Goal: Information Seeking & Learning: Check status

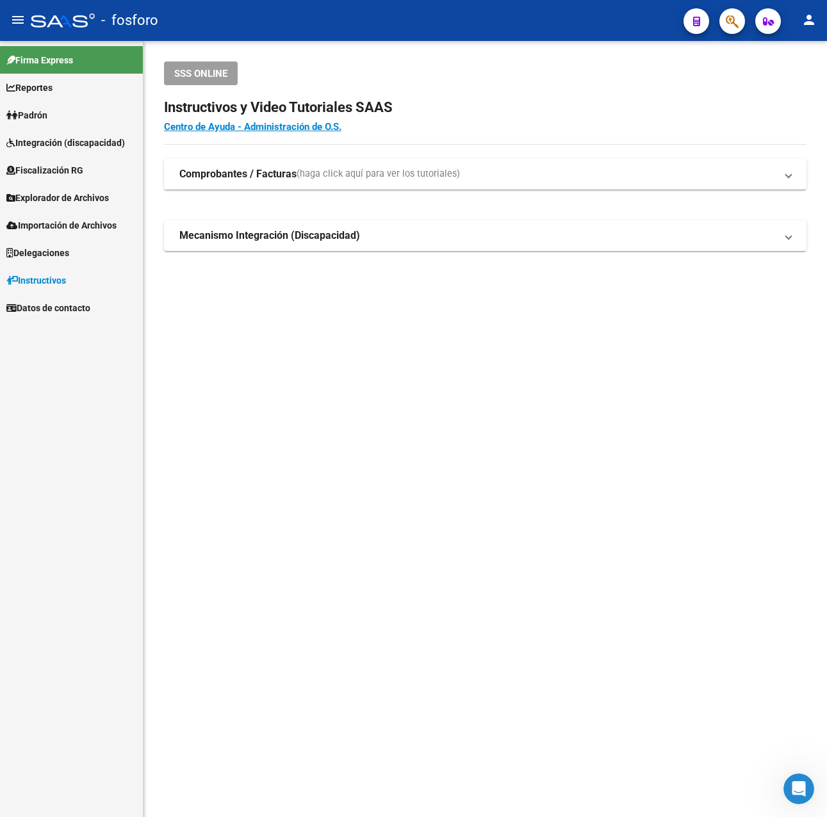
click at [53, 223] on span "Importación de Archivos" at bounding box center [61, 225] width 110 height 14
click at [63, 190] on link "Explorador de Archivos" at bounding box center [71, 198] width 143 height 28
click at [32, 272] on link "SSS" at bounding box center [71, 280] width 143 height 28
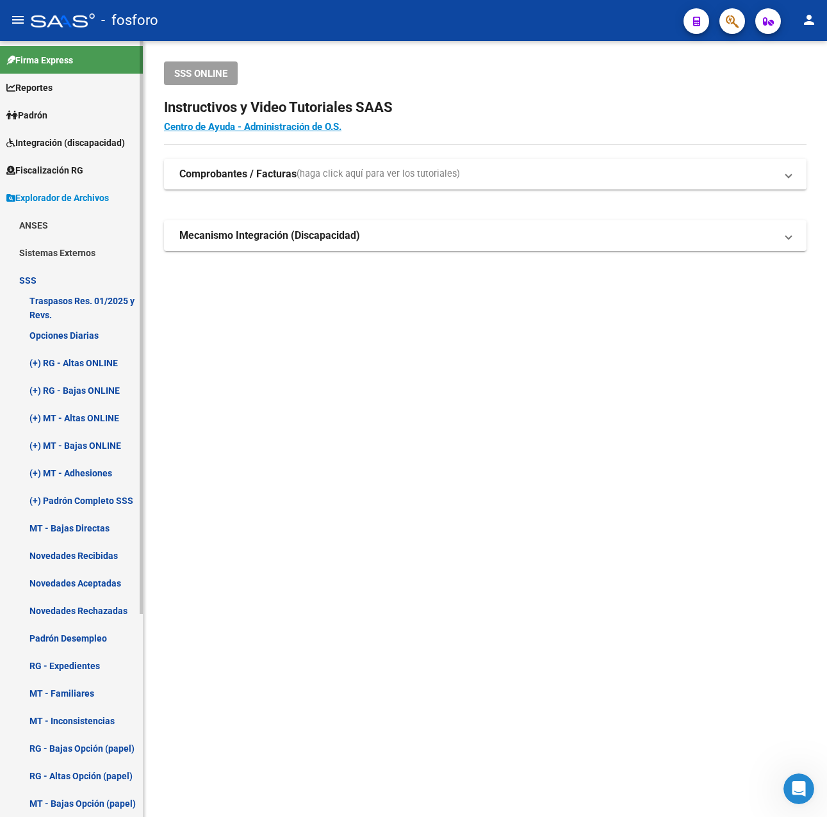
click at [77, 603] on link "Novedades Rechazadas" at bounding box center [71, 611] width 143 height 28
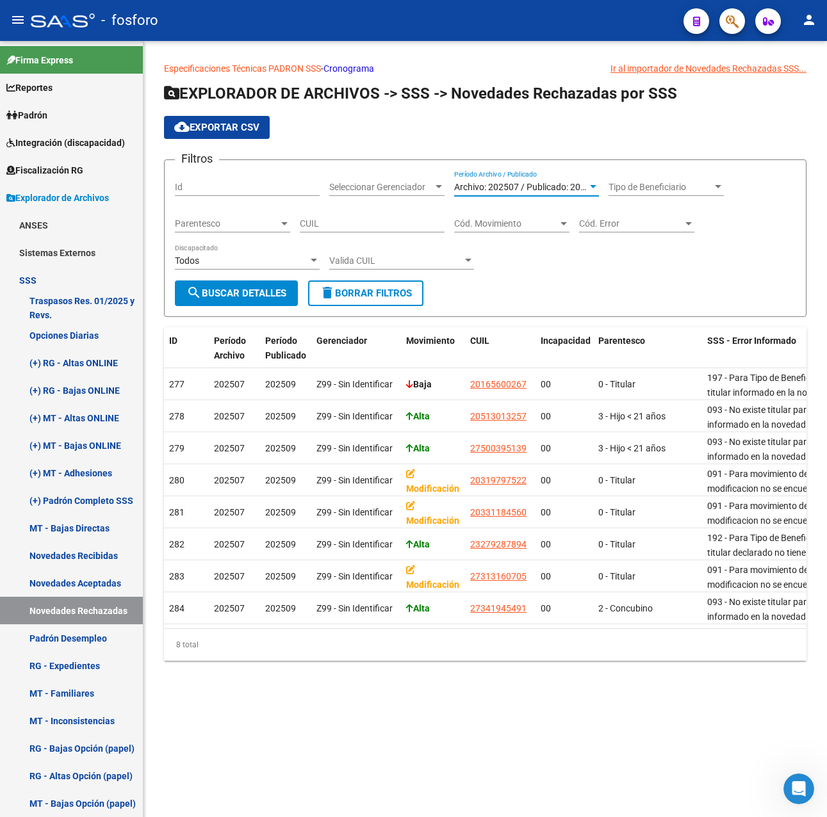
click at [537, 182] on span "Archivo: 202507 / Publicado: 202509" at bounding box center [527, 187] width 147 height 10
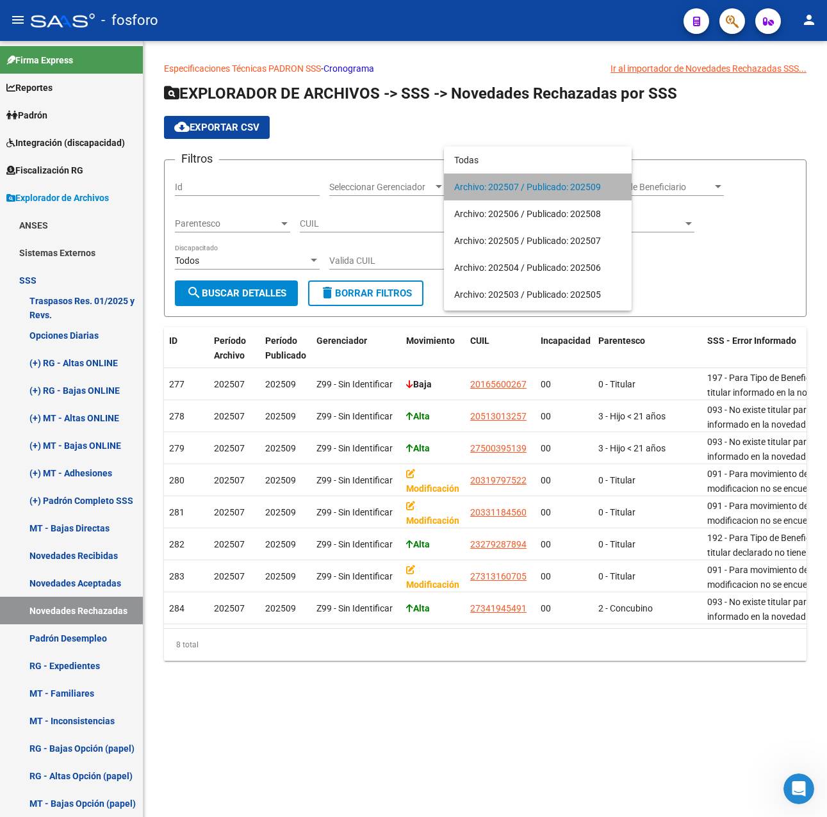
click at [537, 182] on span "Archivo: 202507 / Publicado: 202509" at bounding box center [537, 187] width 167 height 27
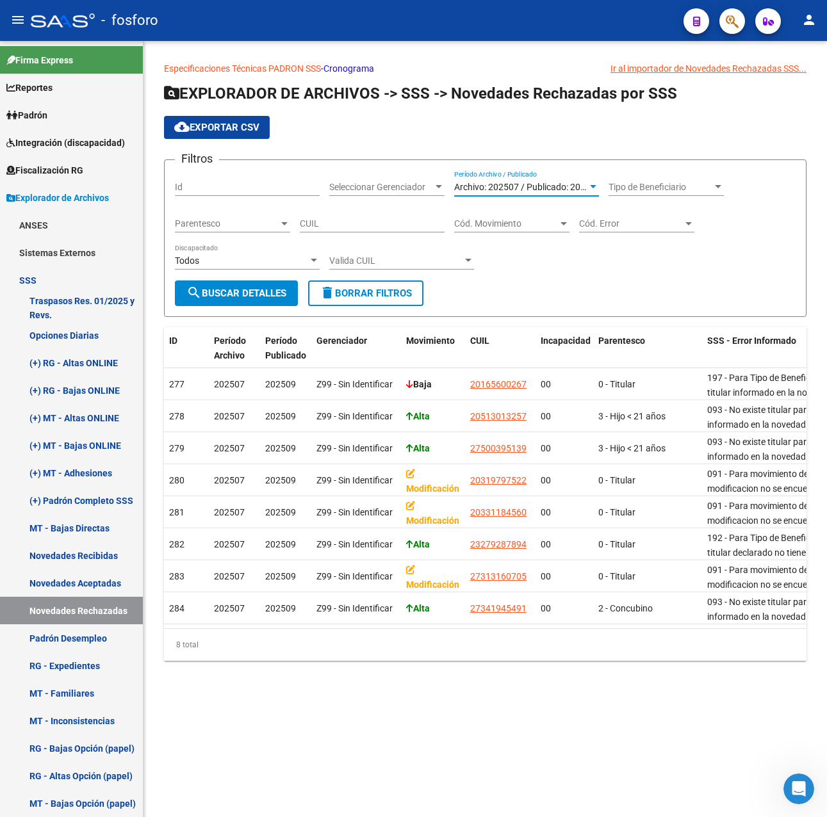
click at [537, 182] on span "Archivo: 202507 / Publicado: 202509" at bounding box center [527, 187] width 147 height 10
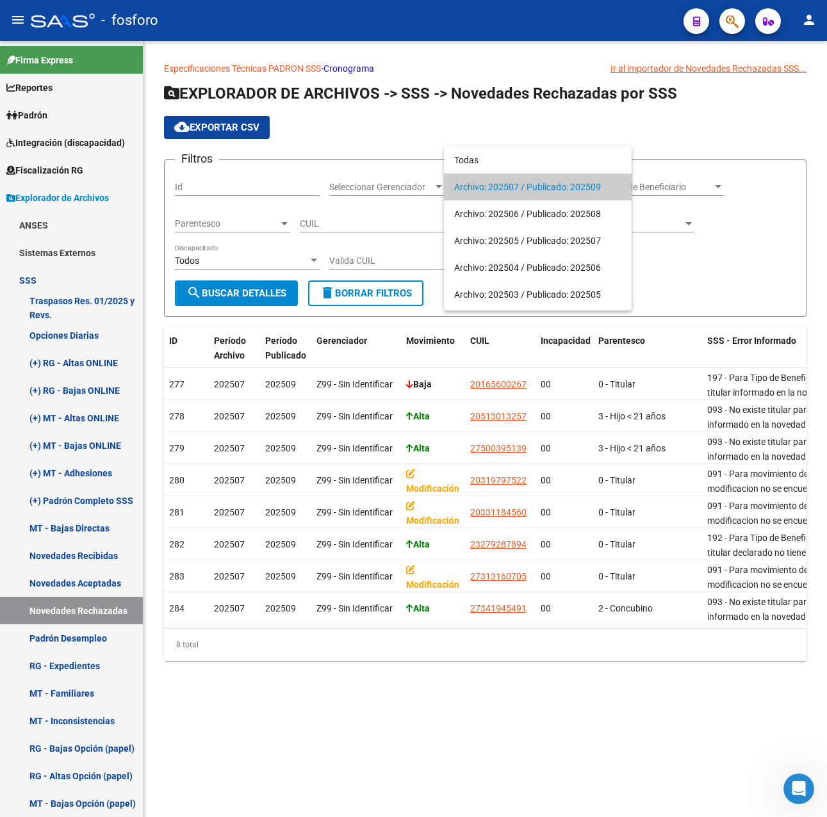
click at [537, 182] on span "Archivo: 202507 / Publicado: 202509" at bounding box center [537, 187] width 167 height 27
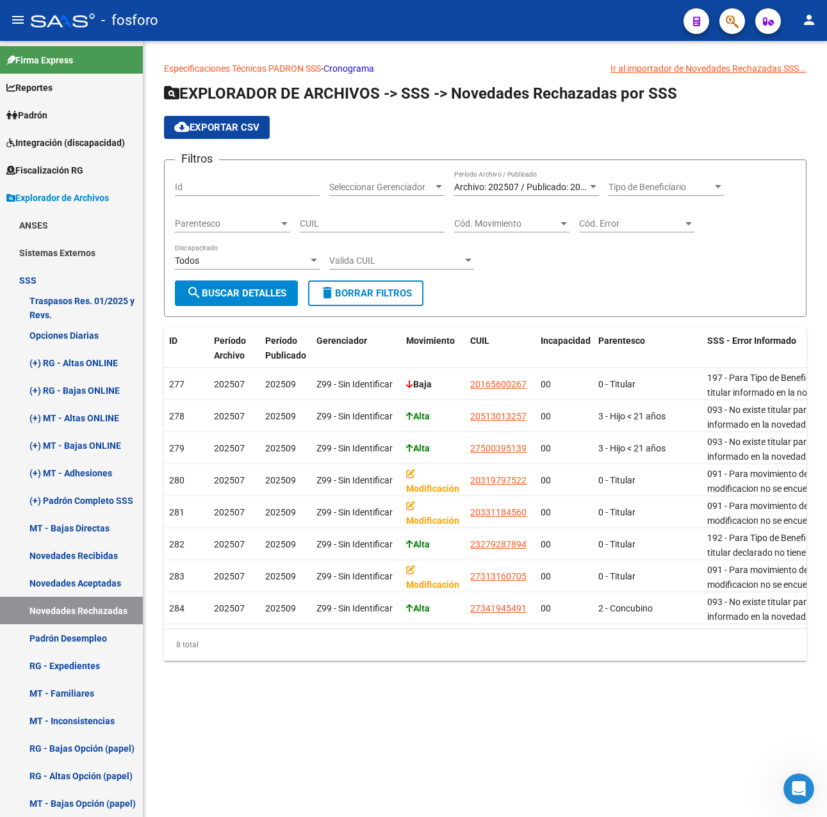
click at [376, 231] on div "CUIL" at bounding box center [372, 220] width 145 height 26
paste input "27-94315713-3"
type input "27-94315713-3"
click at [259, 296] on span "search Buscar Detalles" at bounding box center [236, 294] width 100 height 12
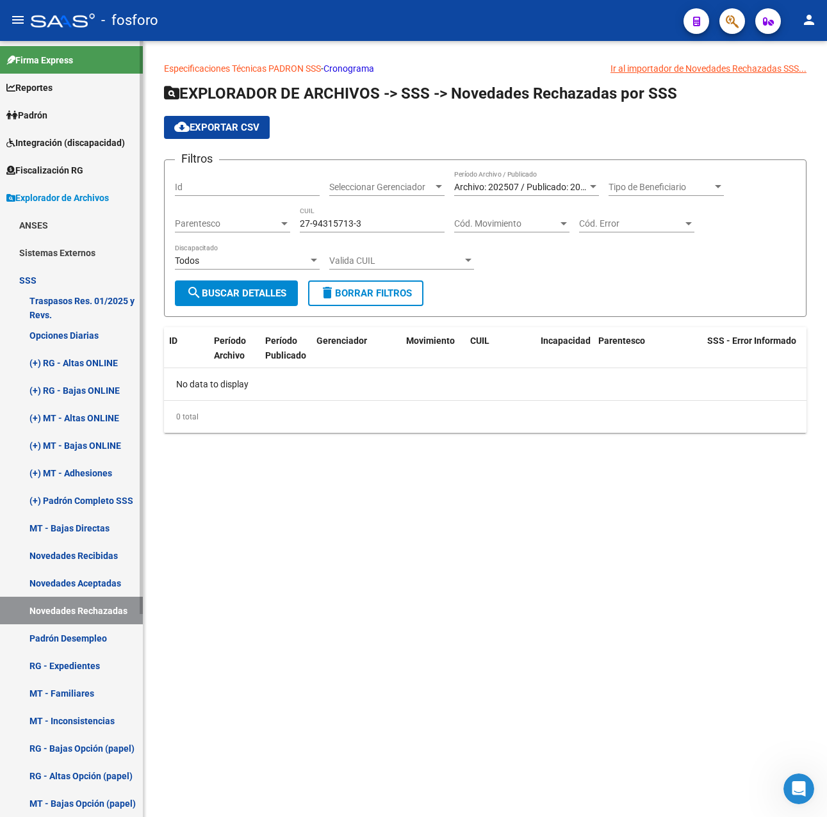
click at [92, 589] on link "Novedades Aceptadas" at bounding box center [71, 583] width 143 height 28
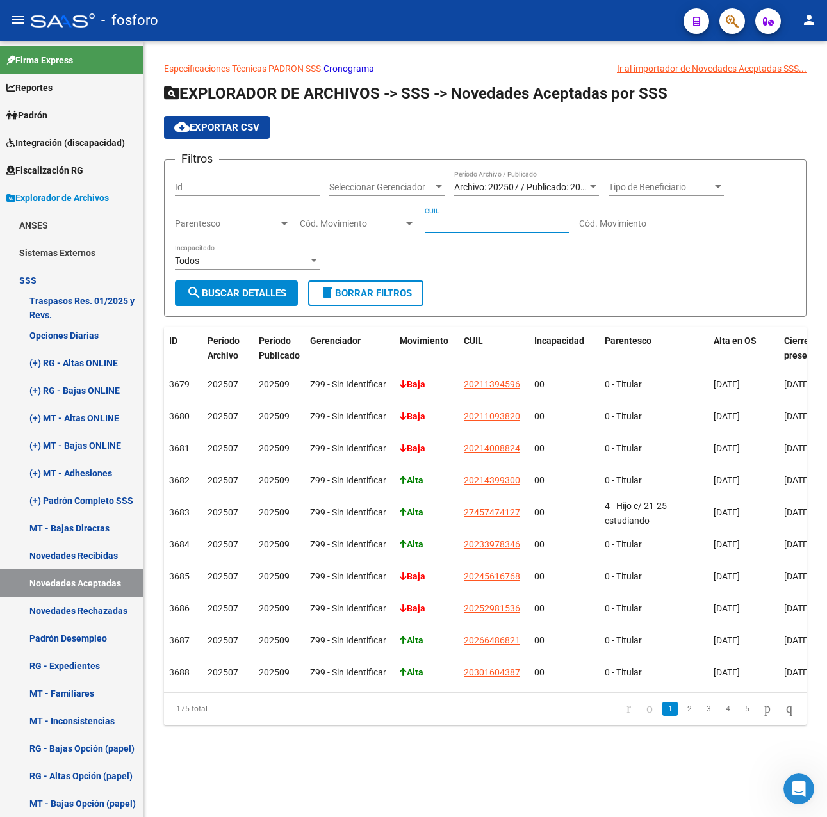
click at [467, 224] on input "CUIL" at bounding box center [497, 223] width 145 height 11
paste input "27-94315713-3"
click at [254, 296] on span "search Buscar Detalles" at bounding box center [236, 294] width 100 height 12
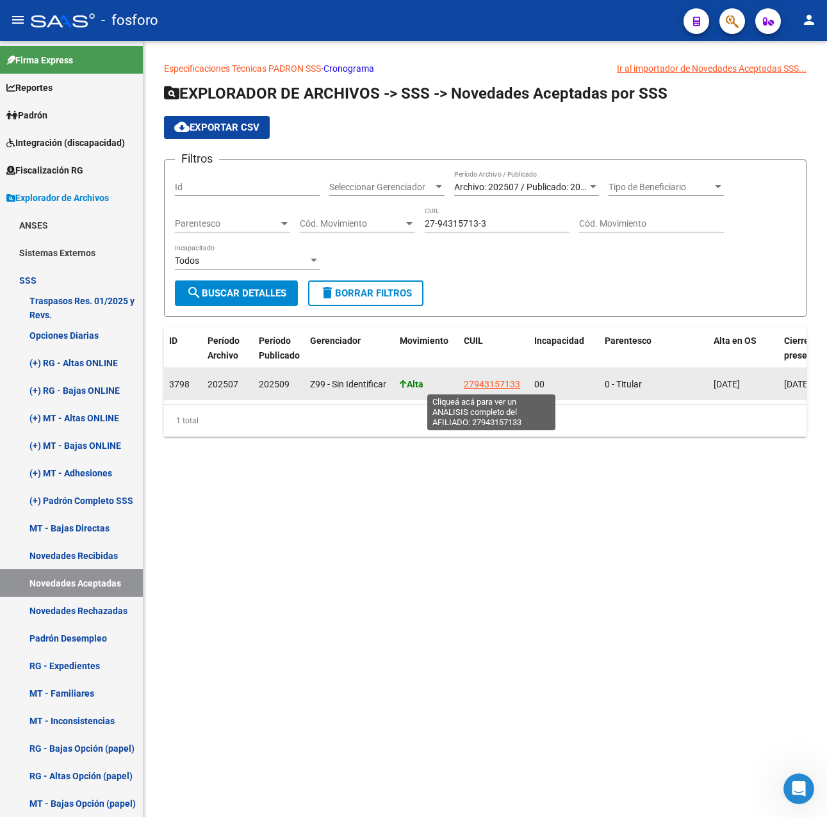
click at [480, 384] on span "27943157133" at bounding box center [492, 384] width 56 height 10
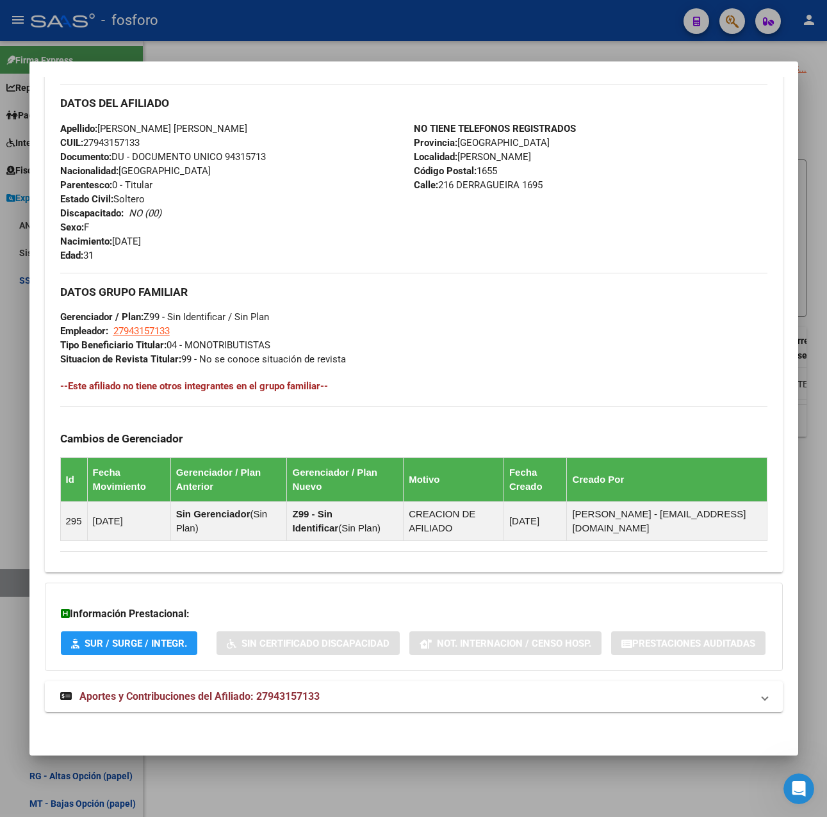
scroll to position [460, 0]
click at [225, 692] on span "Aportes y Contribuciones del Afiliado: 27943157133" at bounding box center [199, 696] width 240 height 12
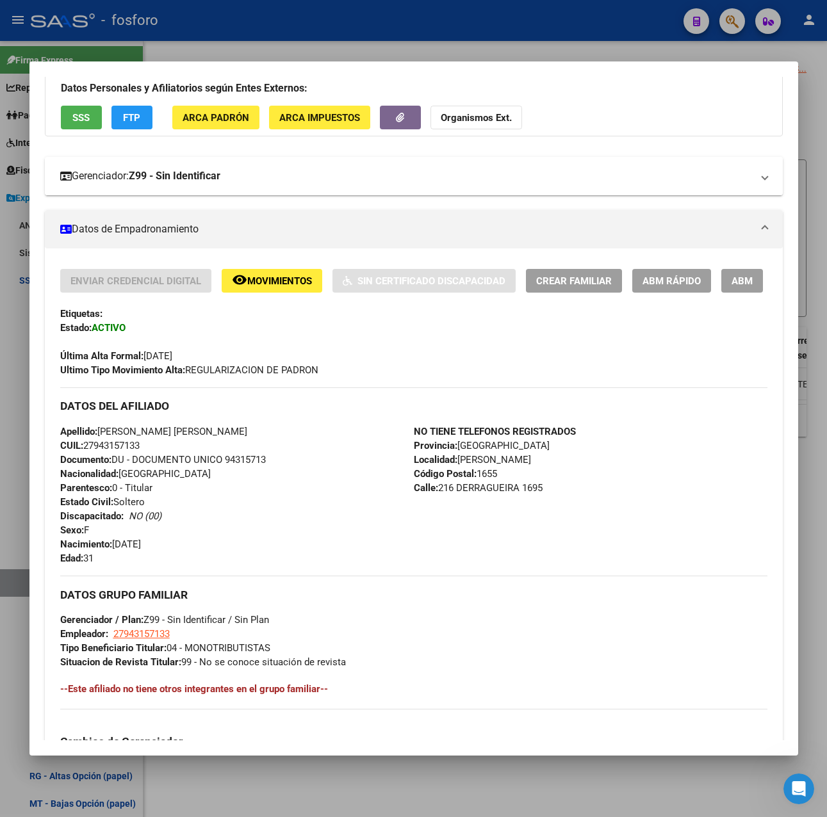
scroll to position [0, 0]
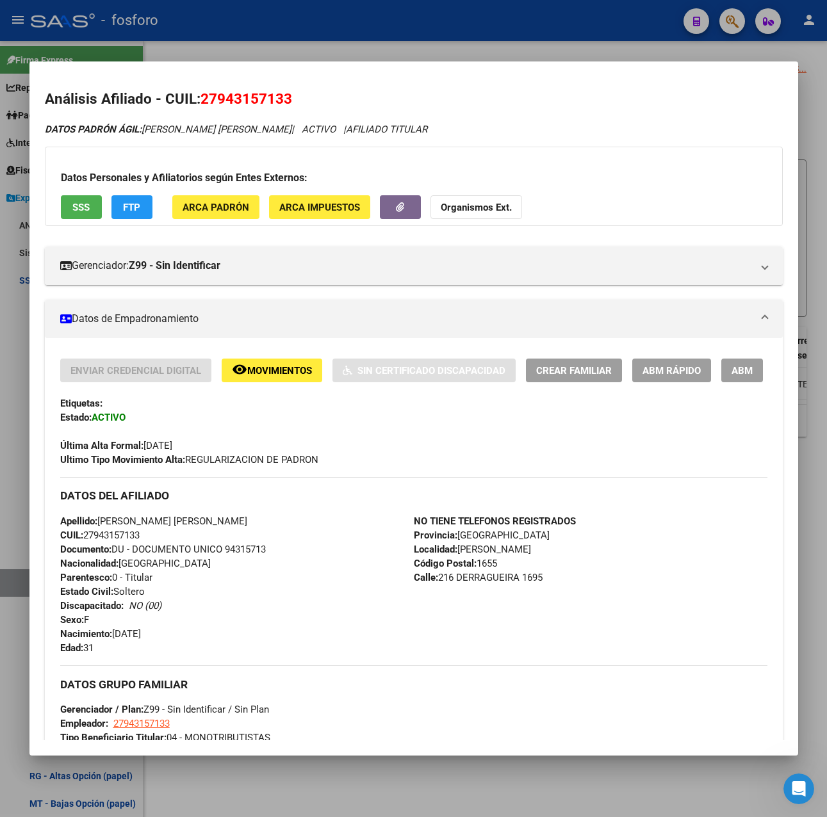
drag, startPoint x: 204, startPoint y: 101, endPoint x: 290, endPoint y: 101, distance: 86.5
click at [290, 101] on span "27943157133" at bounding box center [246, 98] width 92 height 17
copy span "27943157133"
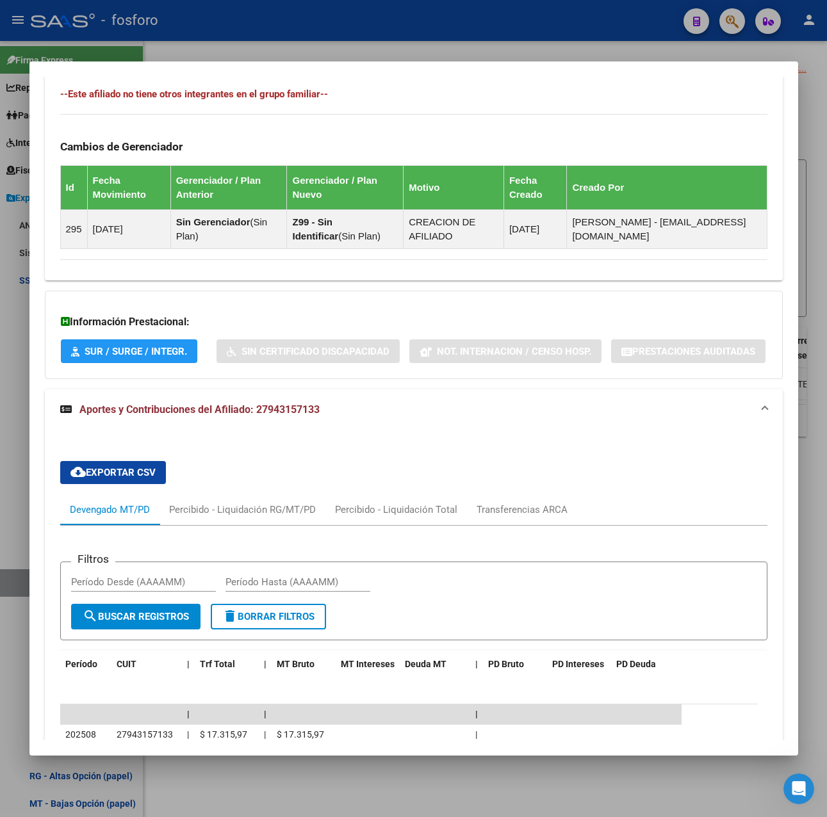
scroll to position [448, 0]
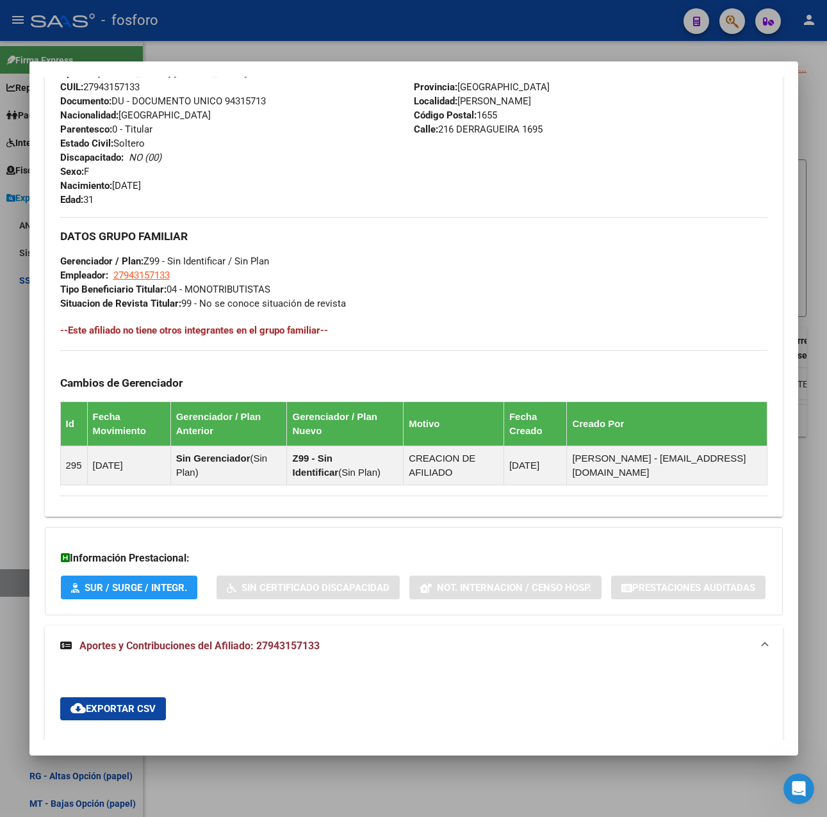
click at [393, 29] on div at bounding box center [413, 408] width 827 height 817
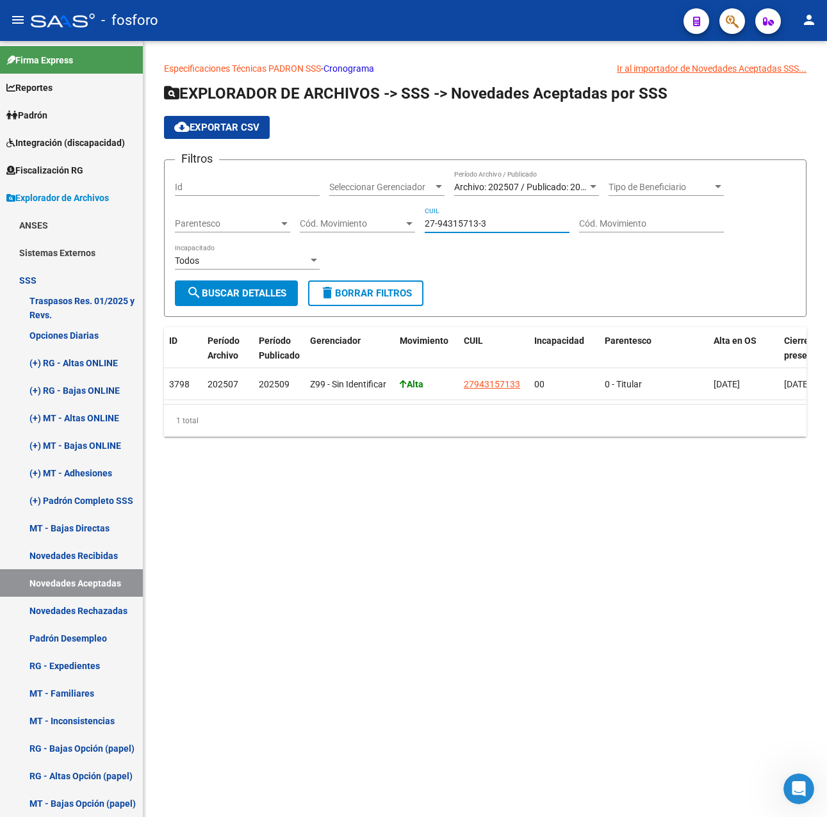
drag, startPoint x: 496, startPoint y: 225, endPoint x: 337, endPoint y: 228, distance: 158.8
click at [337, 228] on div "Filtros Id Seleccionar Gerenciador Seleccionar Gerenciador Archivo: 202507 / Pu…" at bounding box center [485, 225] width 621 height 110
paste input "34883308-7"
click at [268, 291] on span "search Buscar Detalles" at bounding box center [236, 294] width 100 height 12
drag, startPoint x: 494, startPoint y: 223, endPoint x: 329, endPoint y: 223, distance: 165.2
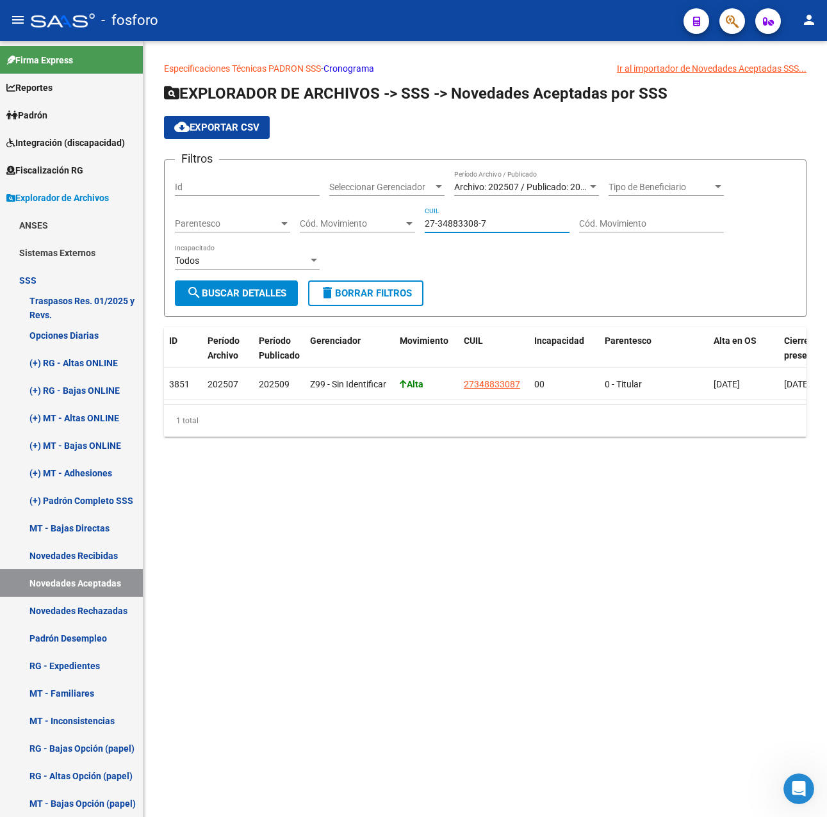
click at [329, 223] on div "Filtros Id Seleccionar Gerenciador Seleccionar Gerenciador Archivo: 202507 / Pu…" at bounding box center [485, 225] width 621 height 110
paste input "27953100-6"
click at [245, 294] on span "search Buscar Detalles" at bounding box center [236, 294] width 100 height 12
drag, startPoint x: 494, startPoint y: 216, endPoint x: 482, endPoint y: 216, distance: 12.2
click at [482, 216] on div "27-27953100-6 CUIL" at bounding box center [497, 220] width 145 height 26
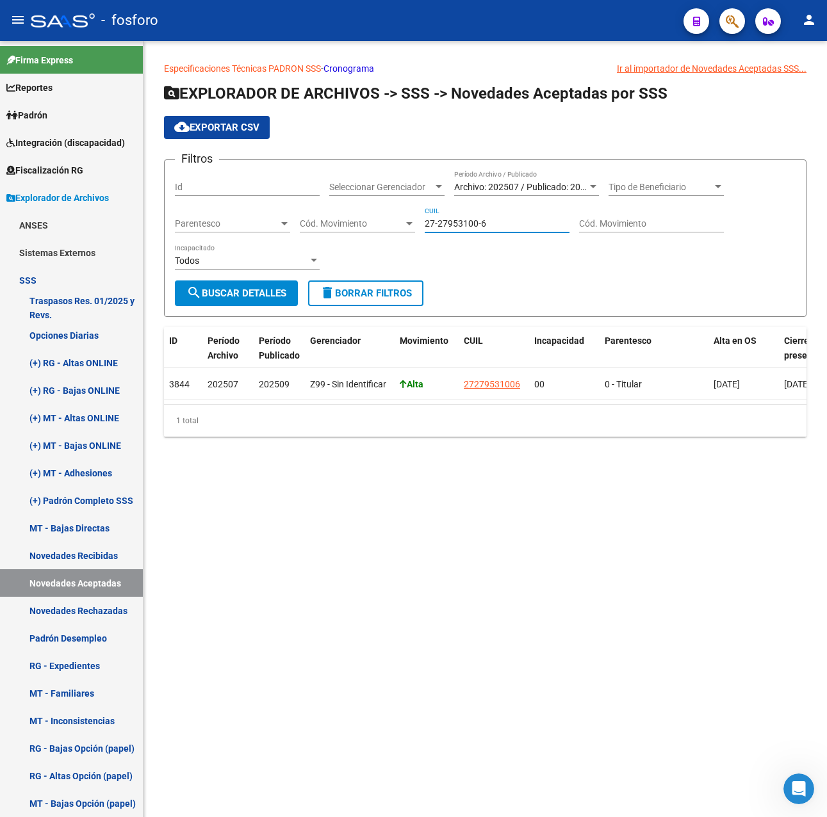
drag, startPoint x: 497, startPoint y: 227, endPoint x: 344, endPoint y: 227, distance: 153.1
click at [344, 227] on div "Filtros Id Seleccionar Gerenciador Seleccionar Gerenciador Archivo: 202507 / Pu…" at bounding box center [485, 225] width 621 height 110
paste input "94061199-2"
type input "27-94061199-2"
click at [228, 288] on span "search Buscar Detalles" at bounding box center [236, 294] width 100 height 12
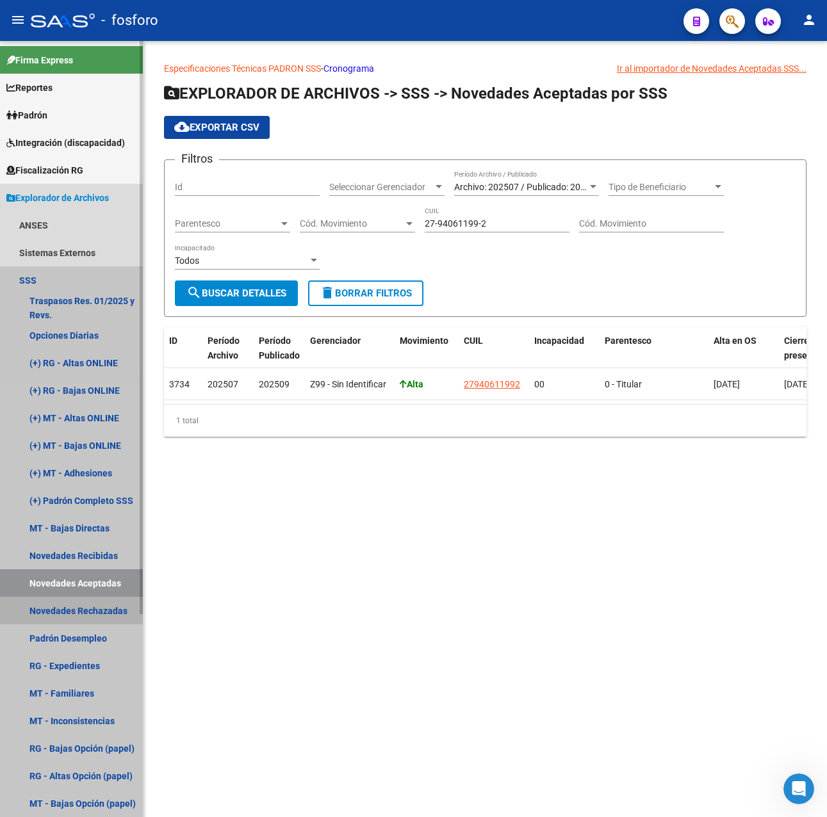
click at [85, 606] on link "Novedades Rechazadas" at bounding box center [71, 611] width 143 height 28
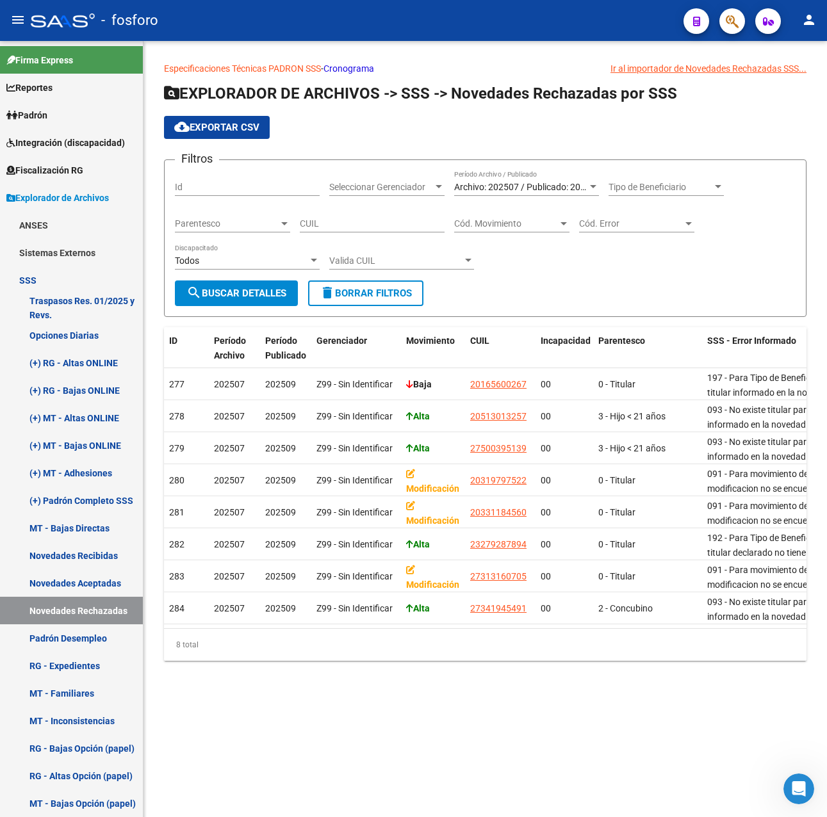
click at [323, 231] on div "CUIL" at bounding box center [372, 220] width 145 height 26
click at [325, 226] on input "CUIL" at bounding box center [372, 223] width 145 height 11
paste input "20-57482819-9"
type input "20-57482819-9"
click at [257, 297] on span "search Buscar Detalles" at bounding box center [236, 294] width 100 height 12
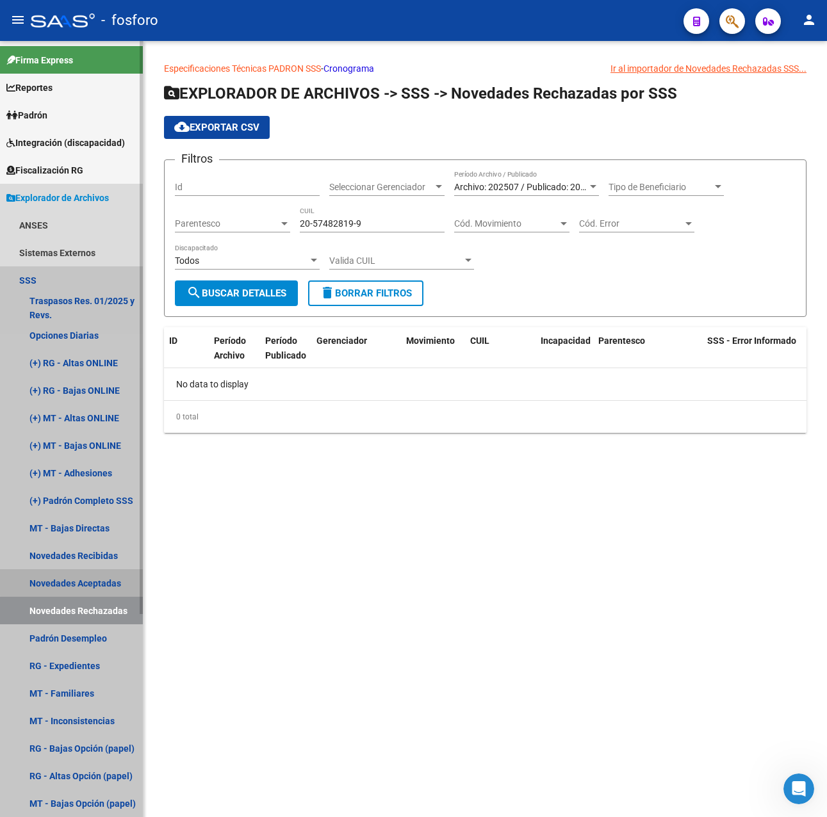
click at [87, 581] on link "Novedades Aceptadas" at bounding box center [71, 583] width 143 height 28
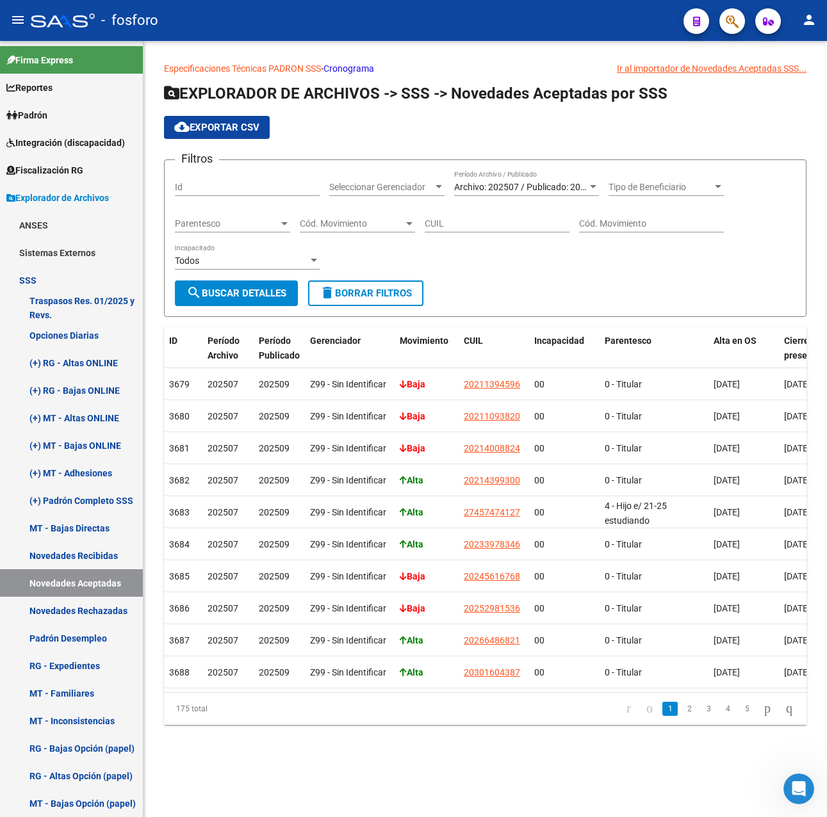
click at [453, 222] on input "CUIL" at bounding box center [497, 223] width 145 height 11
paste input "20-57482819-9"
type input "20-57482819-9"
click at [250, 299] on span "search Buscar Detalles" at bounding box center [236, 294] width 100 height 12
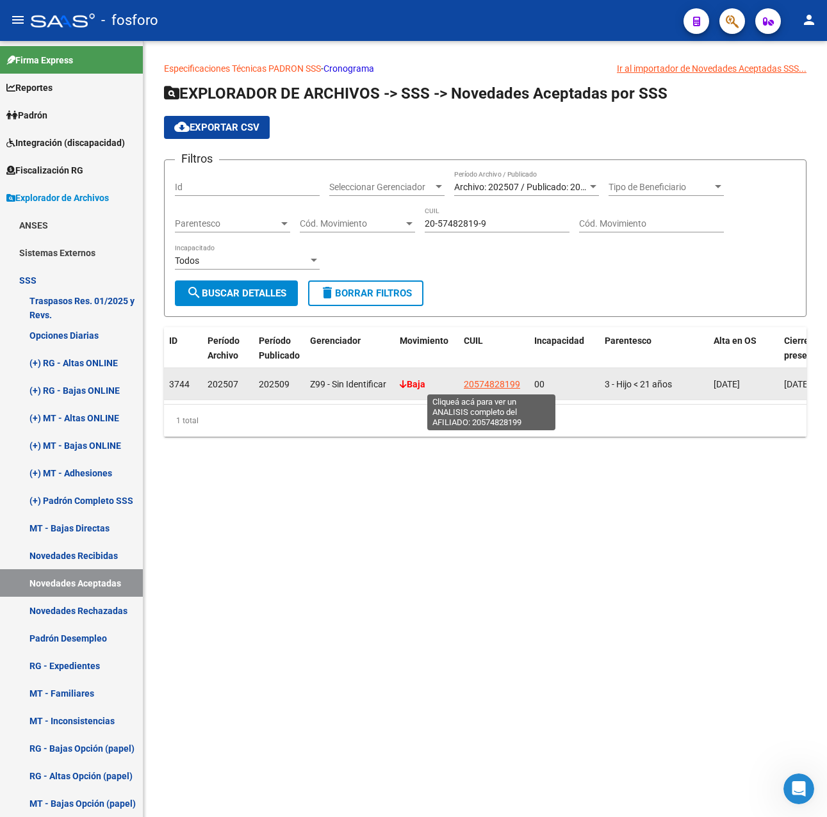
click at [474, 381] on span "20574828199" at bounding box center [492, 384] width 56 height 10
type textarea "20574828199"
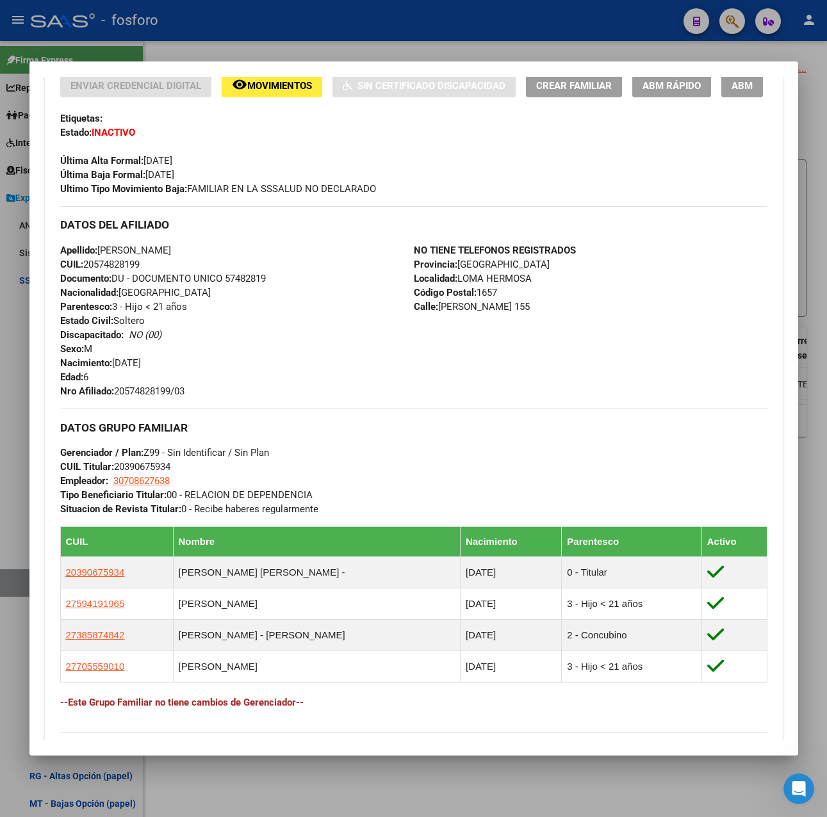
scroll to position [192, 0]
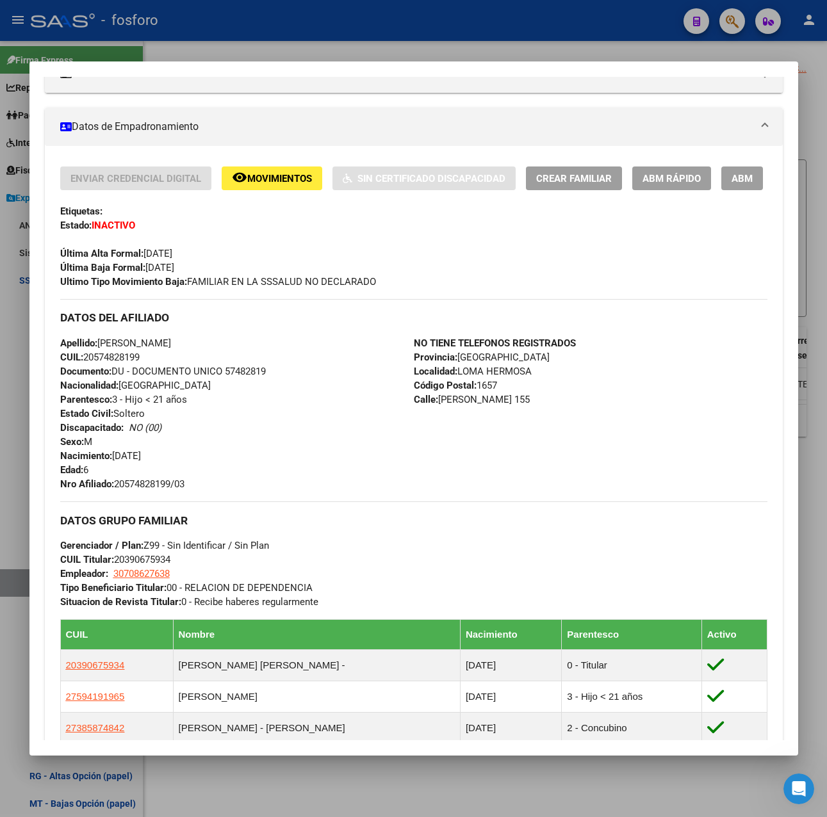
click at [310, 51] on div at bounding box center [413, 408] width 827 height 817
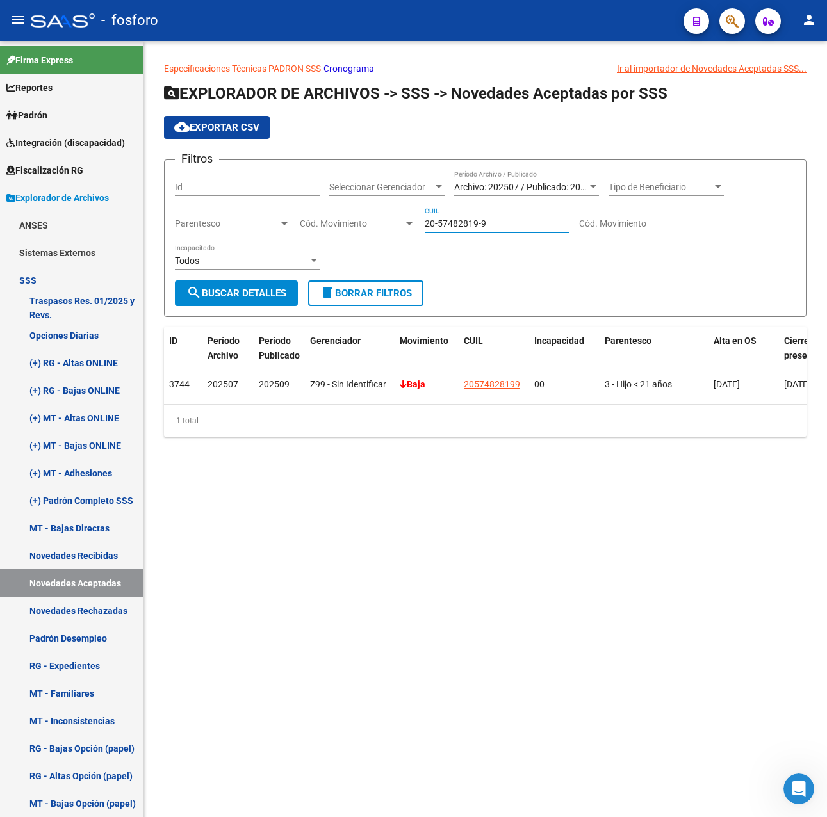
click at [378, 221] on div "Filtros Id Seleccionar Gerenciador Seleccionar Gerenciador Archivo: 202507 / Pu…" at bounding box center [485, 225] width 621 height 110
paste input "16560026-7"
type input "20-16560026-7"
click at [270, 292] on span "search Buscar Detalles" at bounding box center [236, 294] width 100 height 12
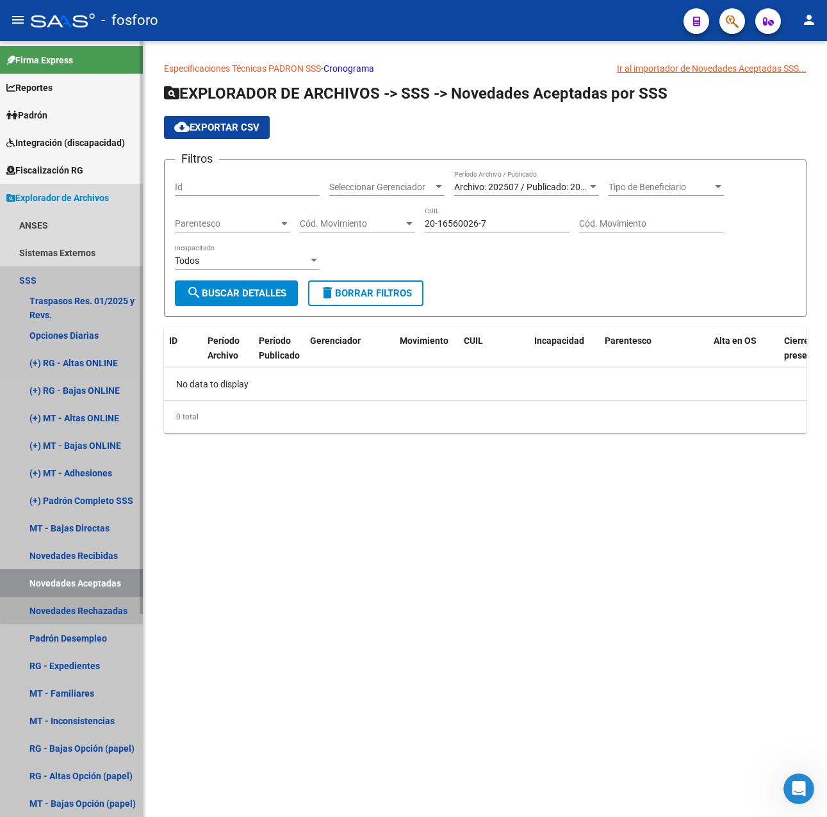
click at [108, 606] on link "Novedades Rechazadas" at bounding box center [71, 611] width 143 height 28
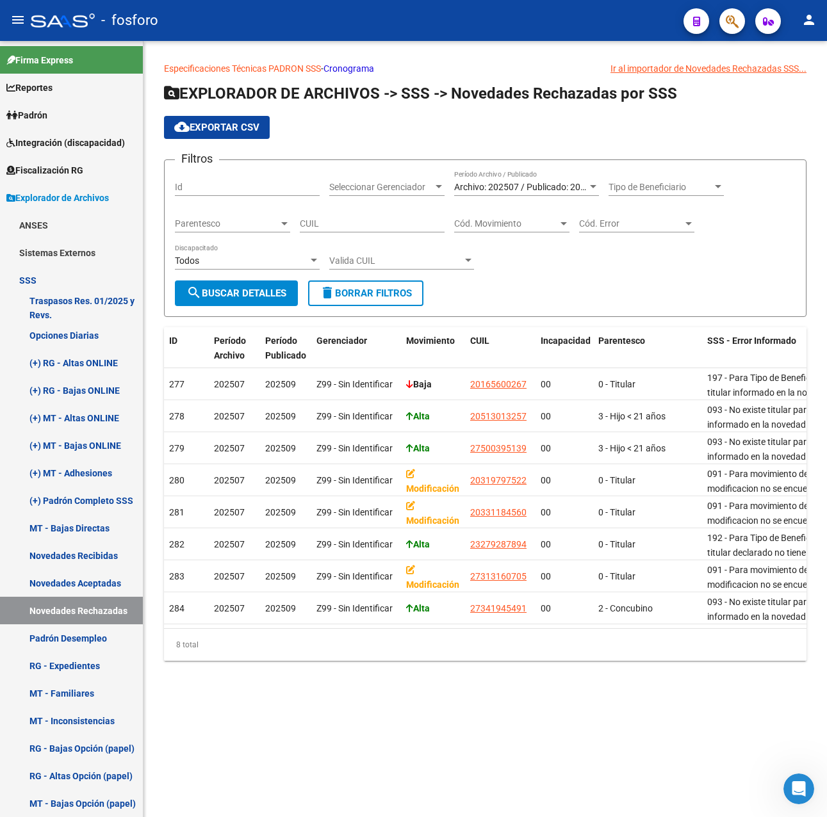
click at [351, 230] on div "CUIL" at bounding box center [372, 220] width 145 height 26
click at [348, 222] on input "CUIL" at bounding box center [372, 223] width 145 height 11
paste input "20-16560026-7"
type input "20-16560026-7"
click at [255, 291] on span "search Buscar Detalles" at bounding box center [236, 294] width 100 height 12
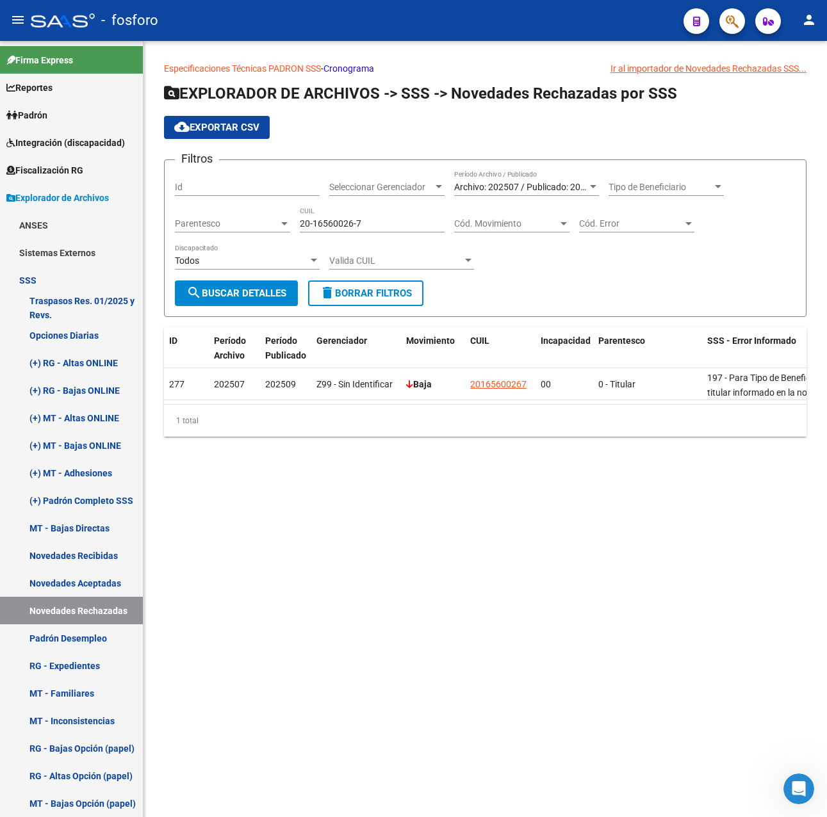
click at [353, 495] on mat-sidenav-content "Especificaciones Técnicas PADRON SSS - Cronograma Ir al importador [PERSON_NAME…" at bounding box center [484, 429] width 683 height 776
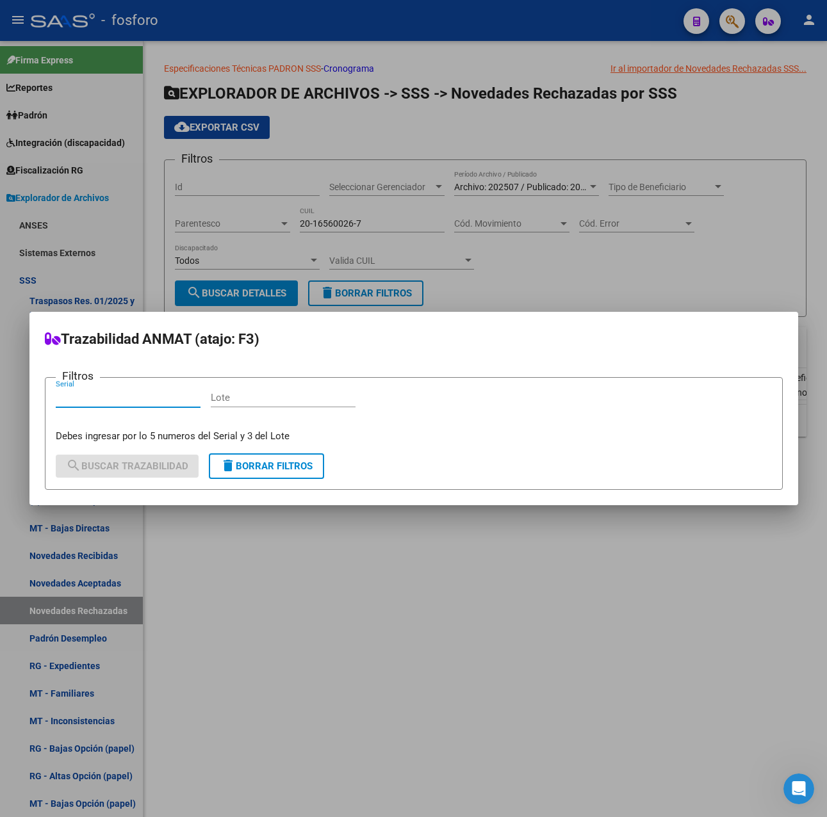
paste input "20574828199"
type input "20574828199"
click at [355, 601] on div at bounding box center [413, 408] width 827 height 817
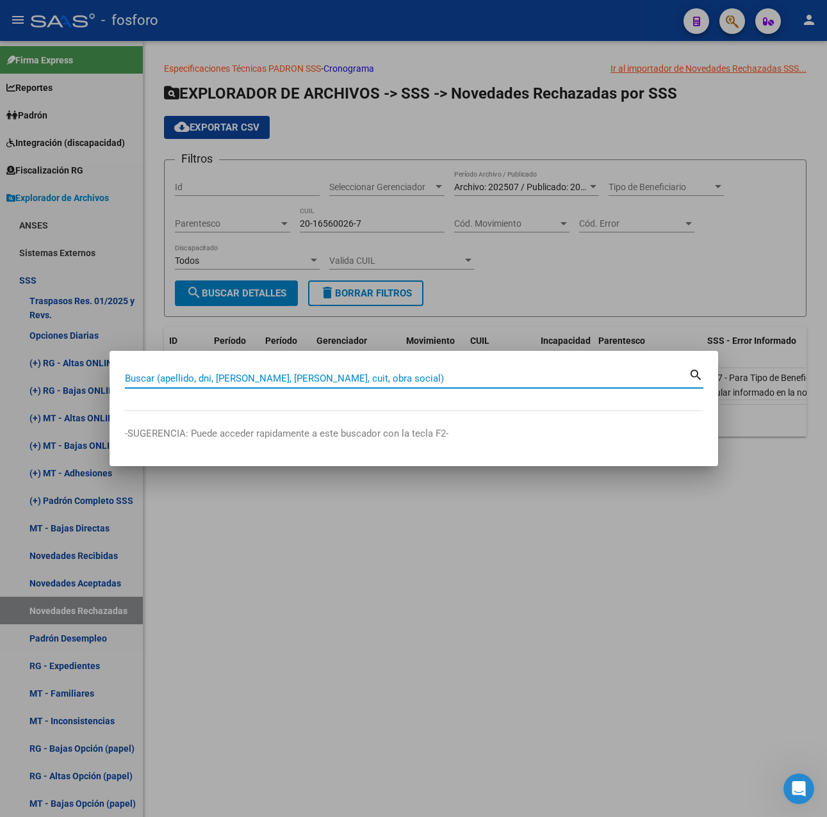
paste input "20574828199"
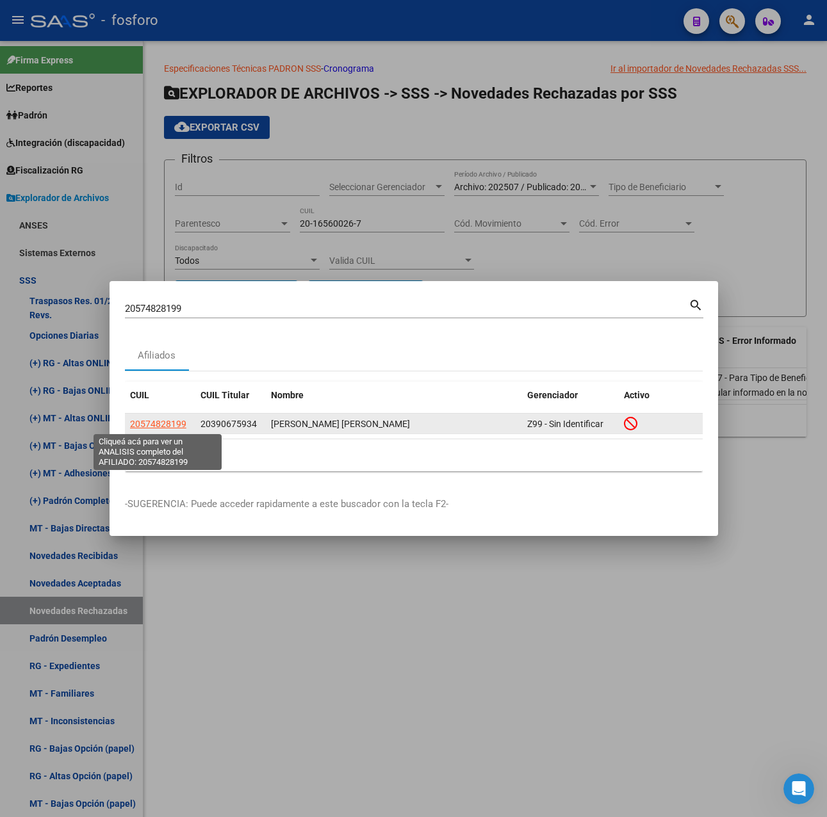
click at [163, 423] on span "20574828199" at bounding box center [158, 424] width 56 height 10
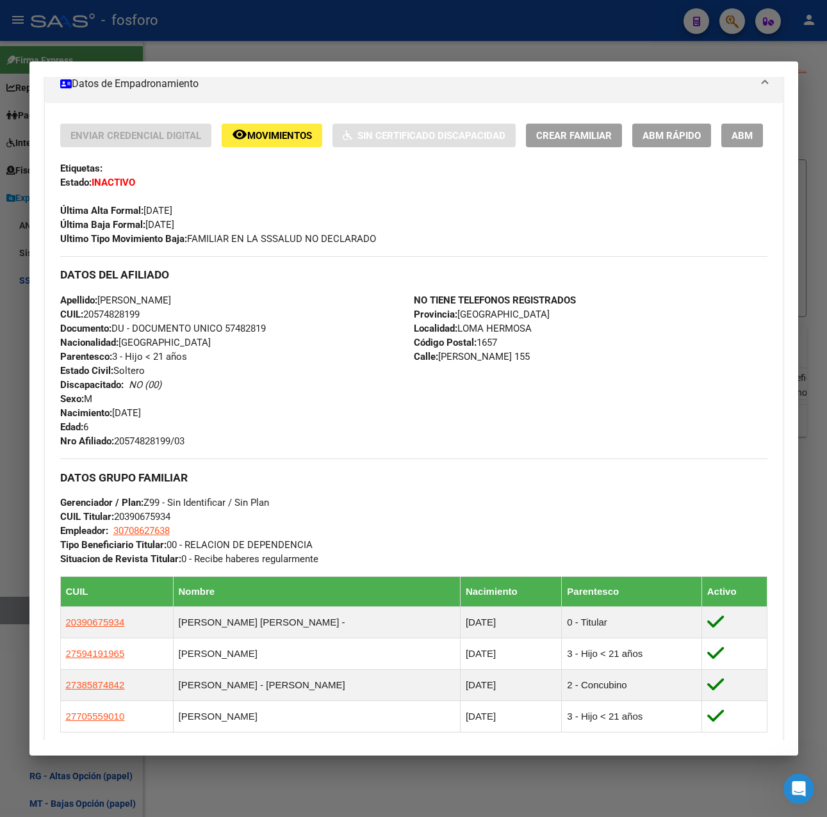
scroll to position [117, 0]
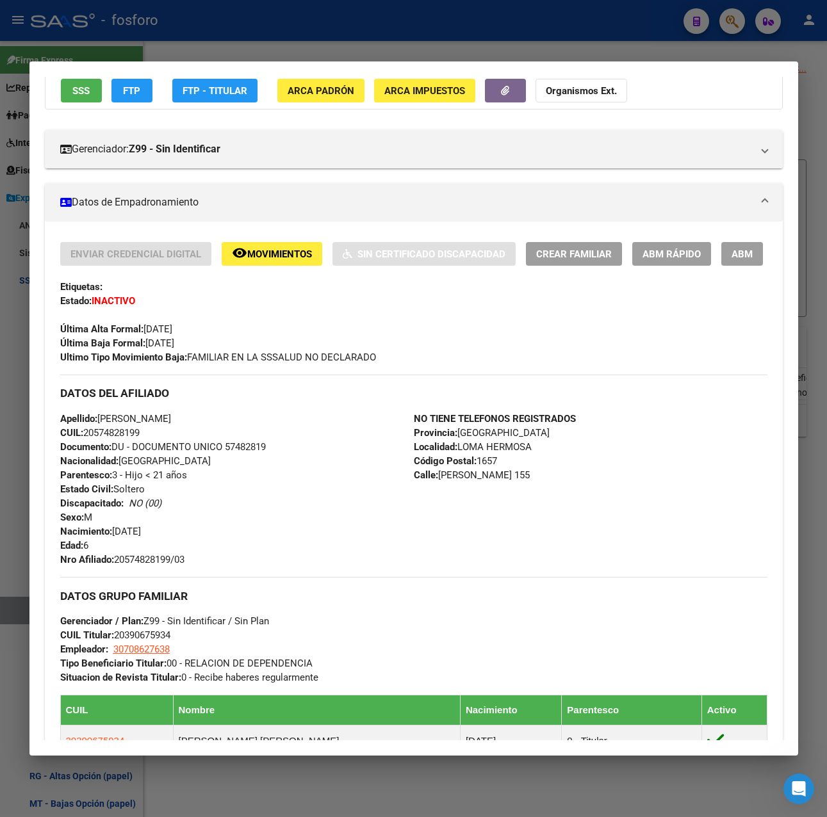
click at [297, 47] on div at bounding box center [413, 408] width 827 height 817
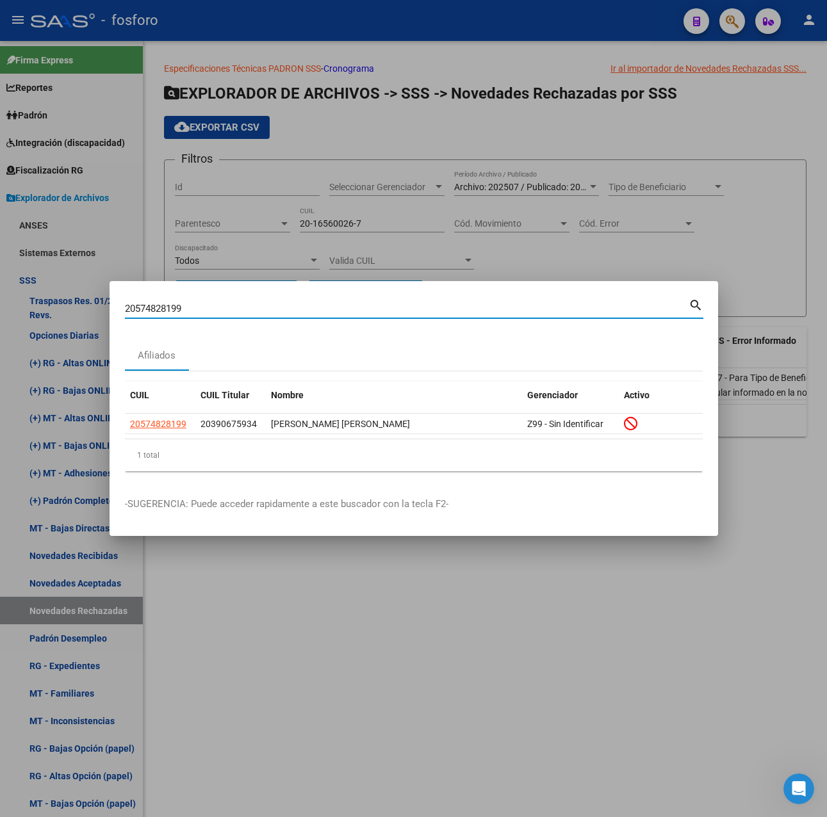
drag, startPoint x: 181, startPoint y: 311, endPoint x: -3, endPoint y: 320, distance: 184.6
click at [0, 320] on html "menu - fosforo person Firma Express Reportes Padrón Traspasos x O.S. Traspasos …" at bounding box center [413, 408] width 827 height 817
paste input "321747400"
type input "20321747400"
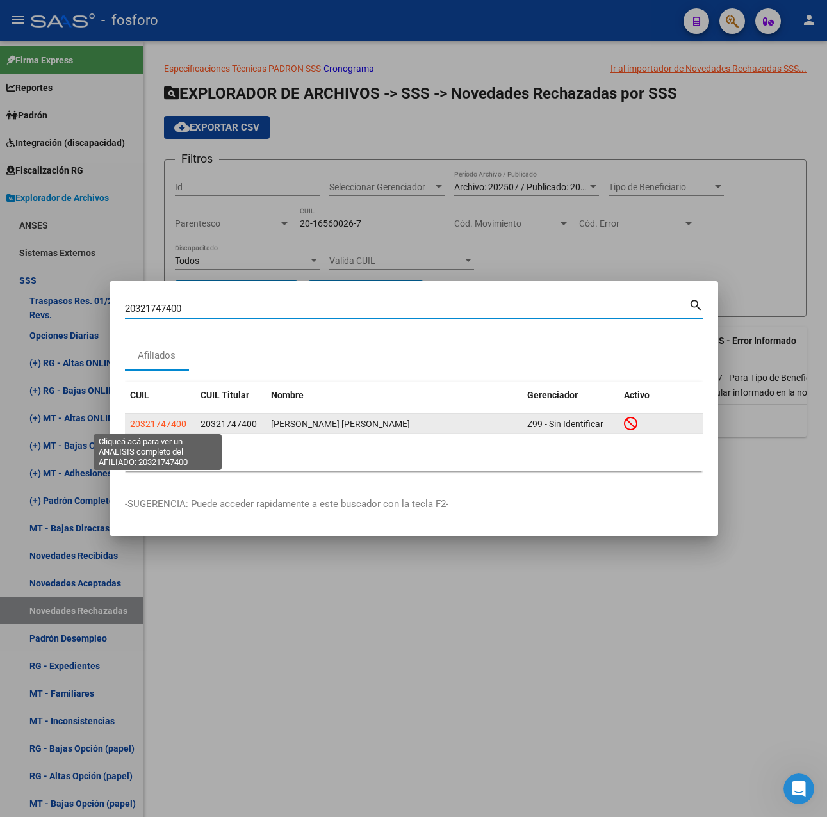
click at [161, 420] on span "20321747400" at bounding box center [158, 424] width 56 height 10
type textarea "20321747400"
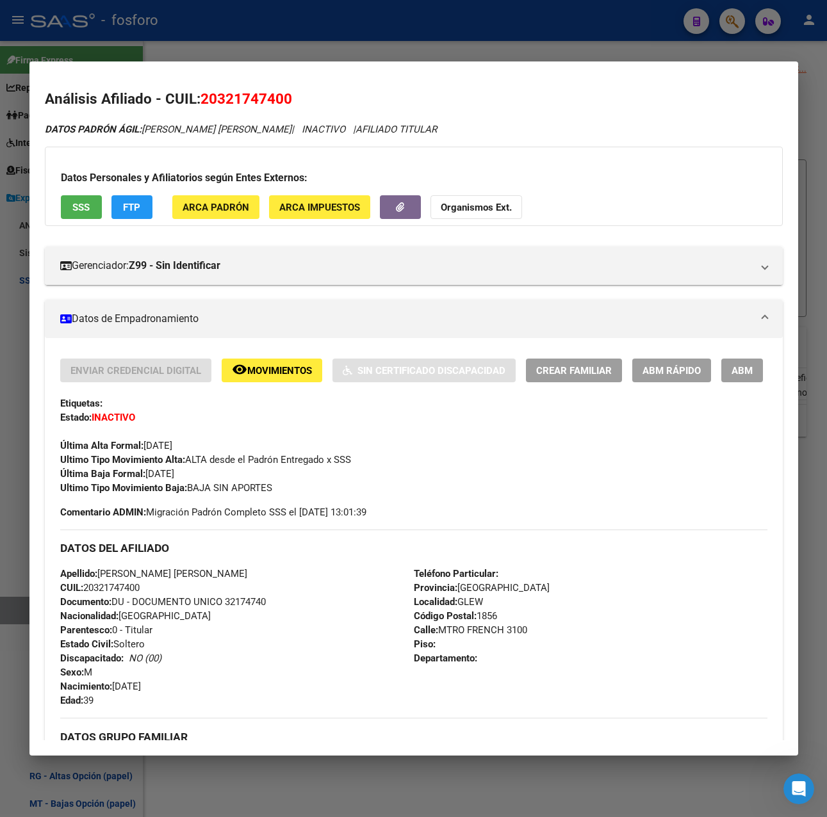
click at [461, 49] on div at bounding box center [413, 408] width 827 height 817
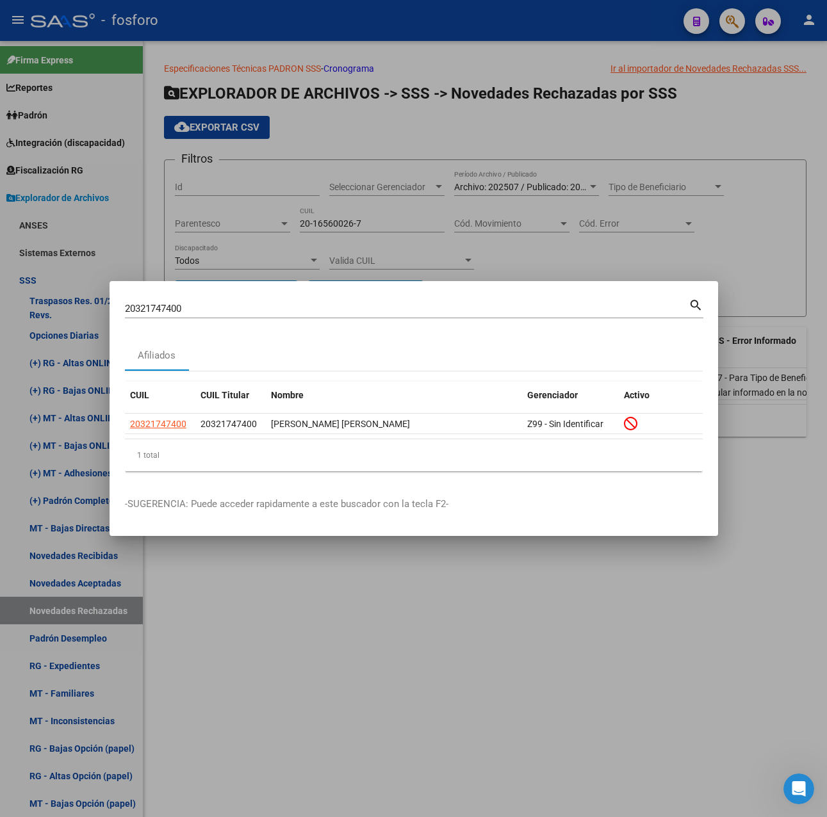
click at [534, 213] on div at bounding box center [413, 408] width 827 height 817
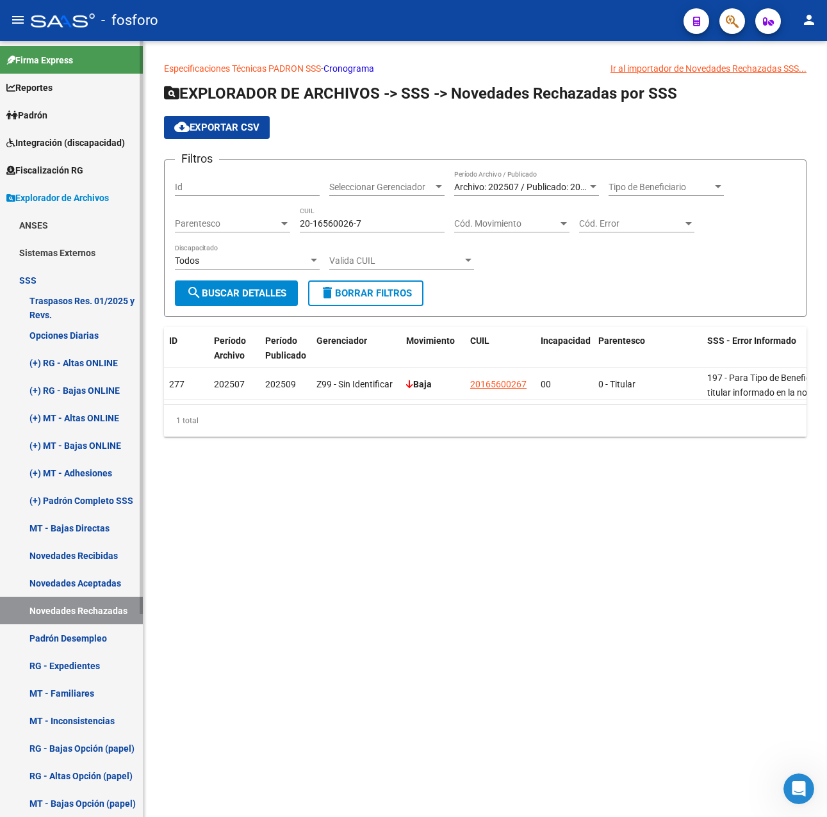
click at [83, 608] on link "Novedades Rechazadas" at bounding box center [71, 611] width 143 height 28
drag, startPoint x: 389, startPoint y: 226, endPoint x: 142, endPoint y: 226, distance: 246.5
click at [142, 226] on mat-sidenav-container "Firma Express Reportes Padrón Traspasos x O.S. Traspasos x Gerenciador Traspaso…" at bounding box center [413, 429] width 827 height 776
click at [276, 291] on span "search Buscar Detalles" at bounding box center [236, 294] width 100 height 12
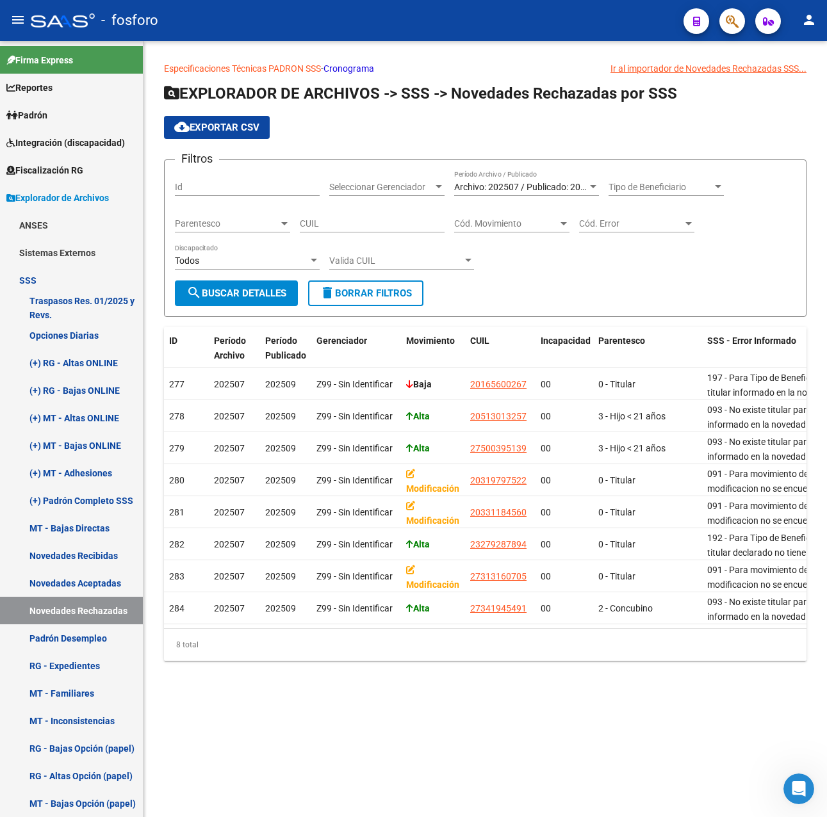
drag, startPoint x: 262, startPoint y: 639, endPoint x: 318, endPoint y: 639, distance: 56.4
click at [318, 639] on div "8 total" at bounding box center [485, 645] width 642 height 32
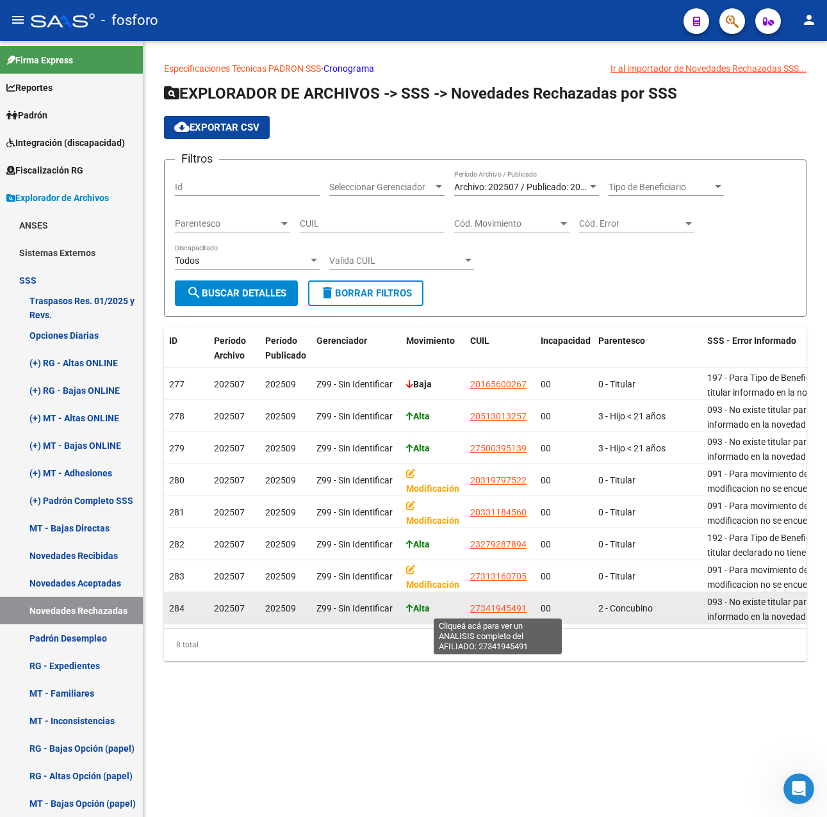
click at [489, 610] on span "27341945491" at bounding box center [498, 608] width 56 height 10
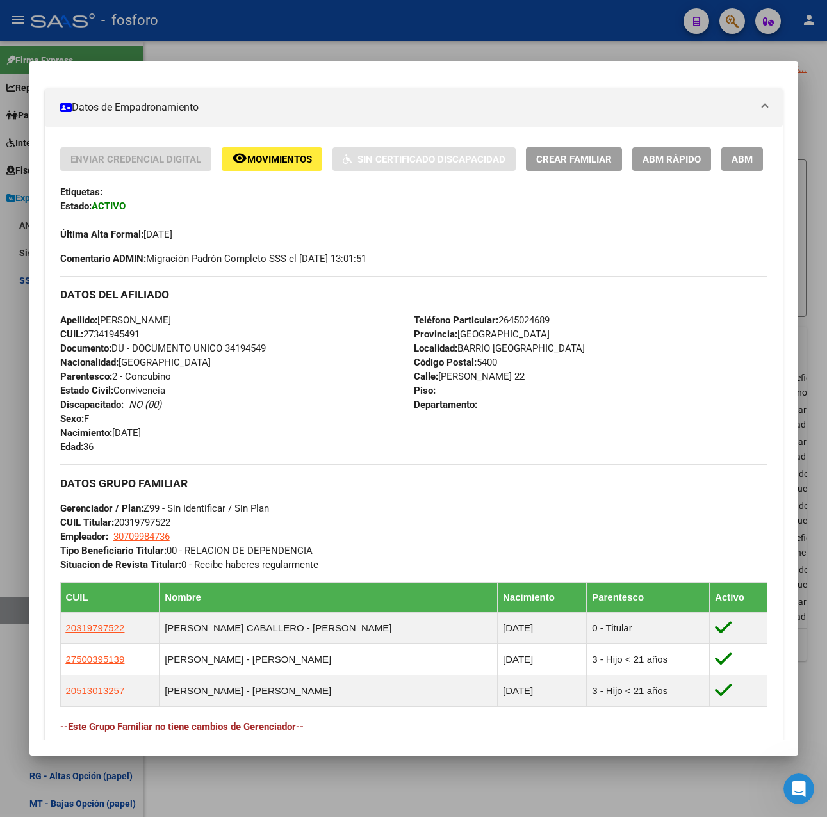
scroll to position [256, 0]
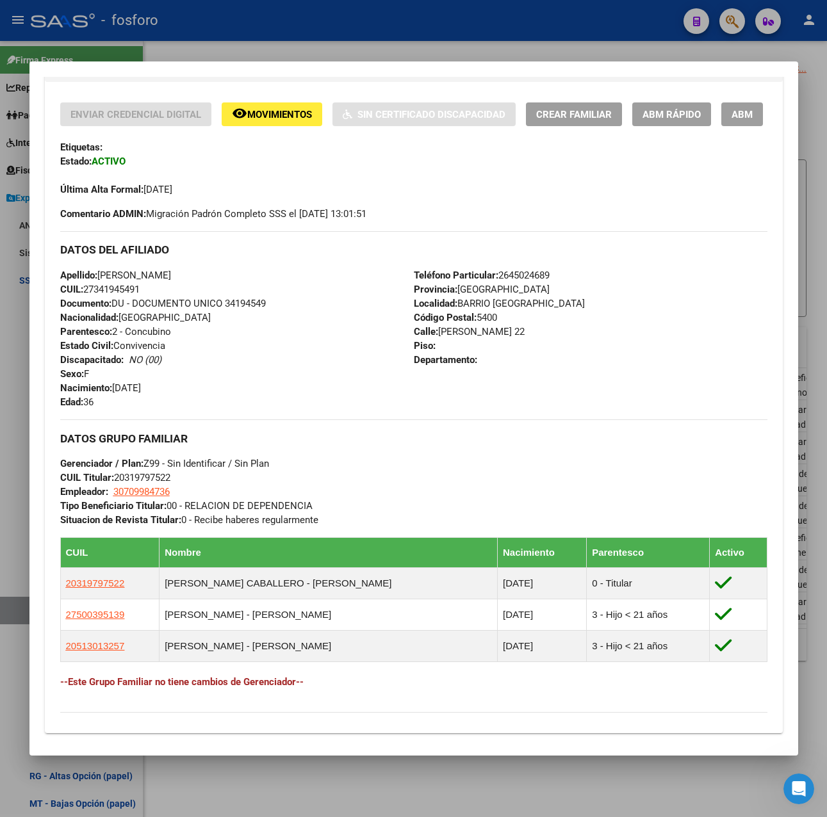
click at [809, 402] on div at bounding box center [413, 408] width 827 height 817
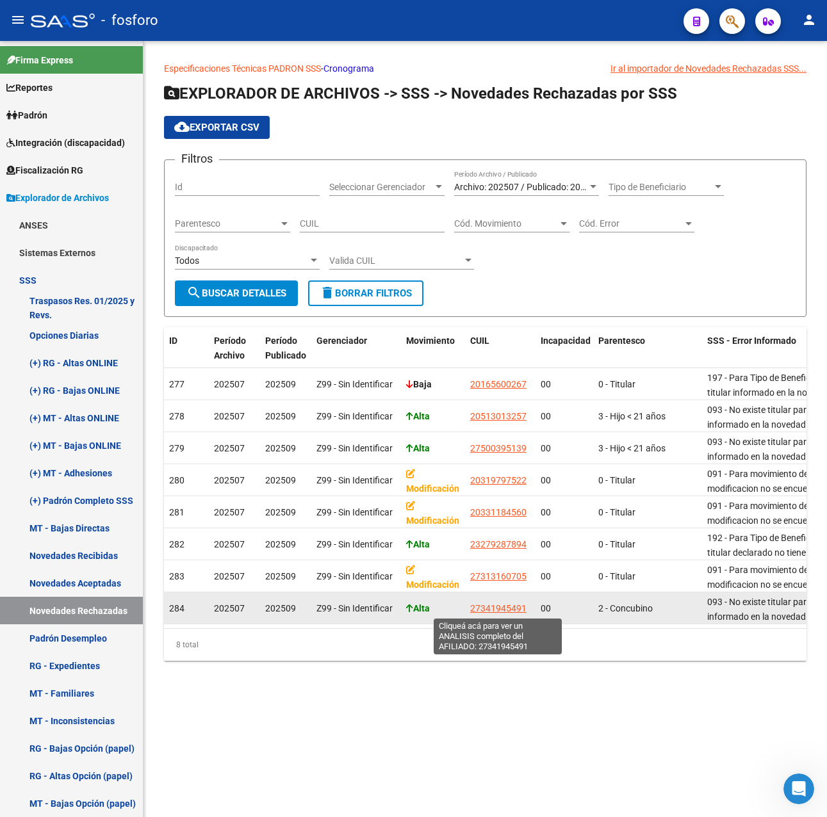
click at [501, 608] on span "27341945491" at bounding box center [498, 608] width 56 height 10
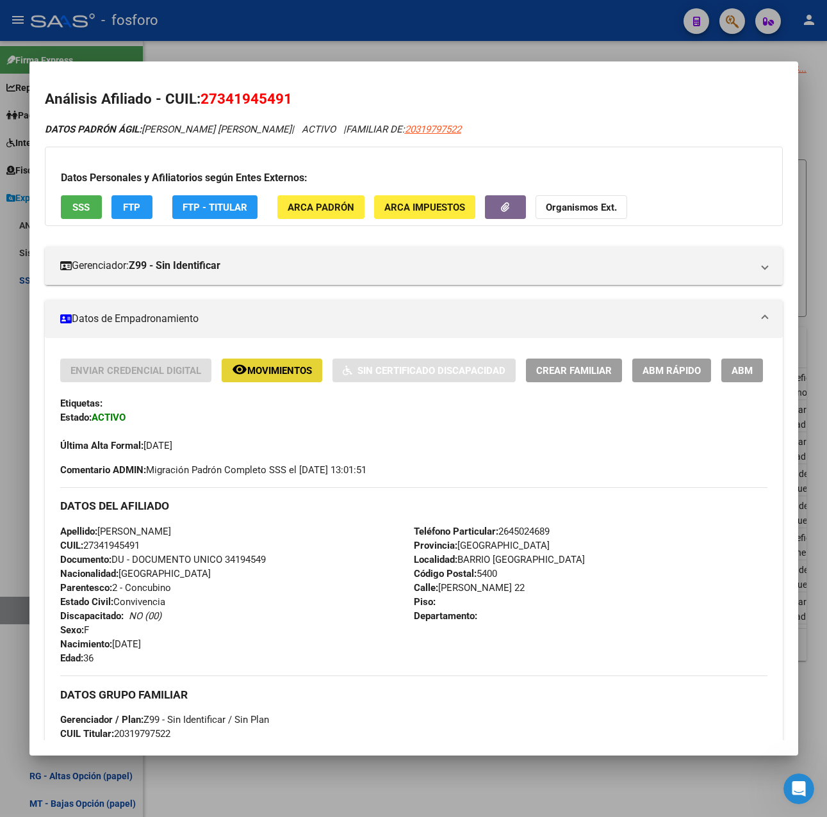
click at [305, 377] on button "remove_red_eye Movimientos" at bounding box center [272, 371] width 101 height 24
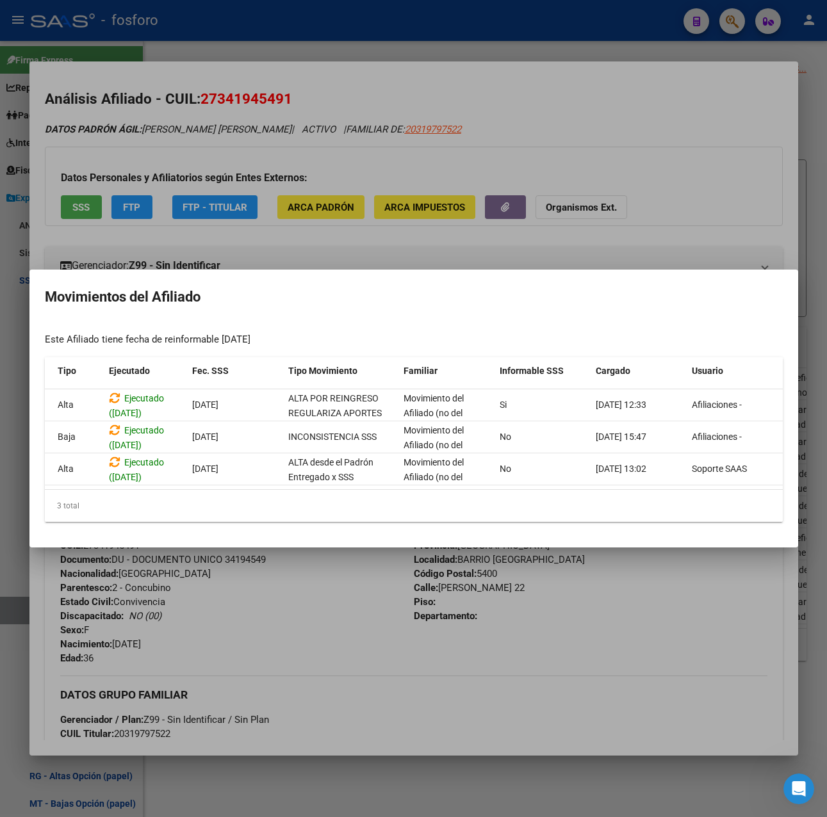
scroll to position [0, 0]
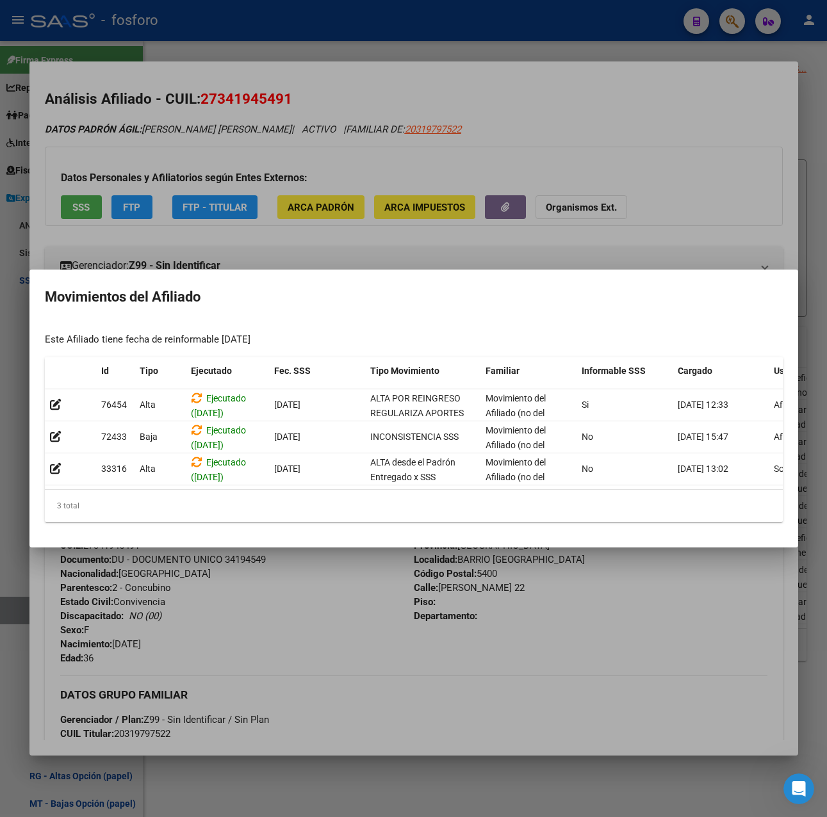
click at [295, 613] on div at bounding box center [413, 408] width 827 height 817
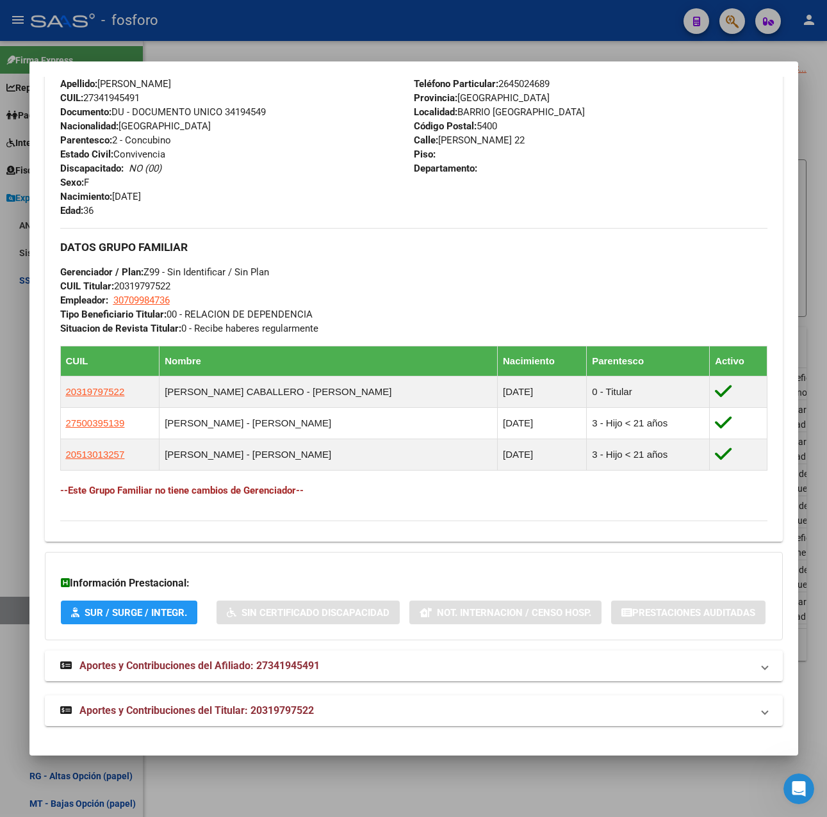
scroll to position [515, 0]
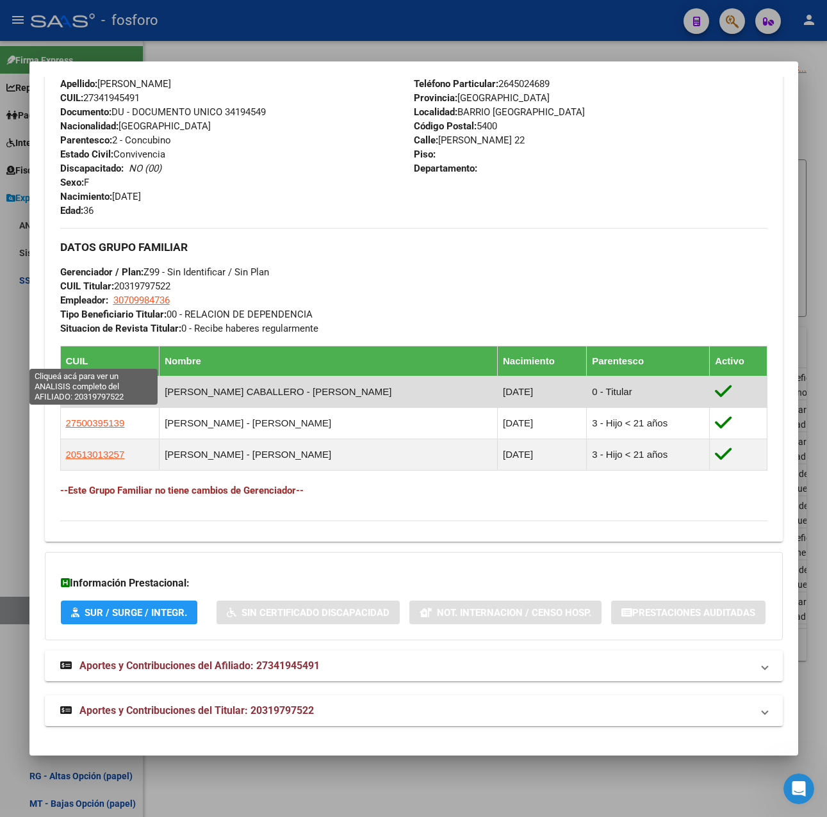
click at [97, 386] on span "20319797522" at bounding box center [95, 391] width 59 height 11
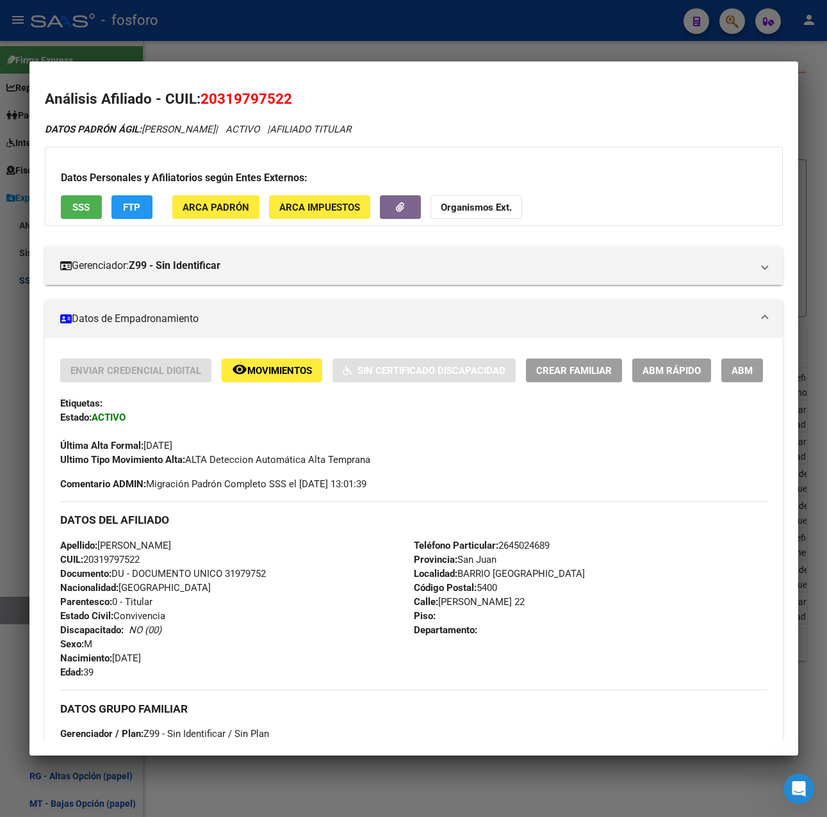
drag, startPoint x: 204, startPoint y: 93, endPoint x: 288, endPoint y: 94, distance: 84.5
click at [288, 94] on span "20319797522" at bounding box center [246, 98] width 92 height 17
drag, startPoint x: 288, startPoint y: 94, endPoint x: 244, endPoint y: 99, distance: 44.4
copy span "20319797522"
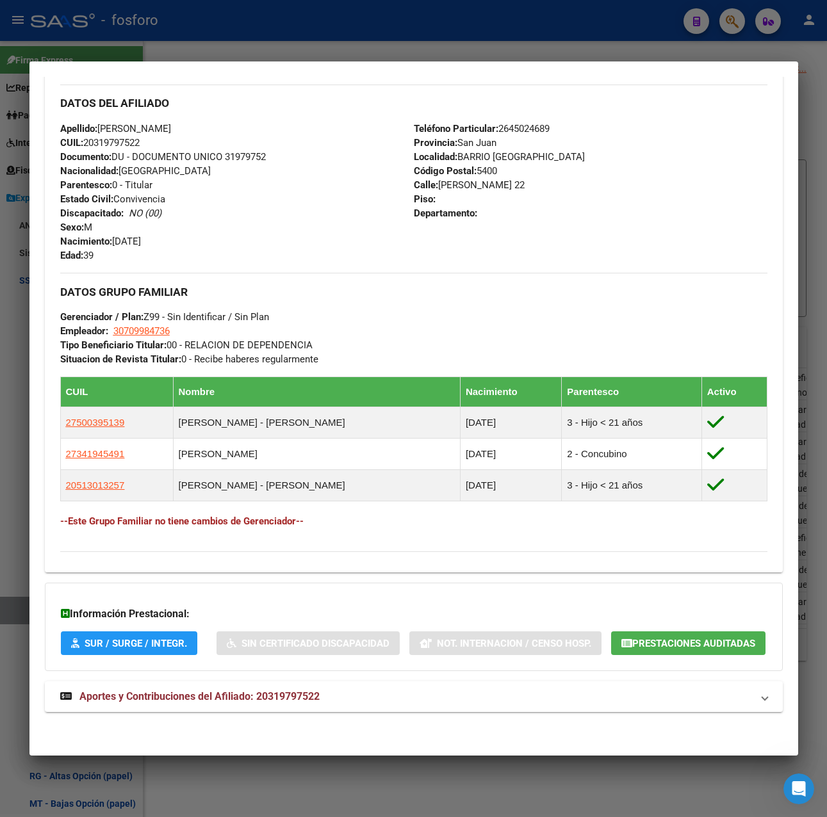
scroll to position [484, 0]
click at [237, 705] on mat-expansion-panel-header "Aportes y Contribuciones del Afiliado: 20319797522" at bounding box center [414, 696] width 738 height 31
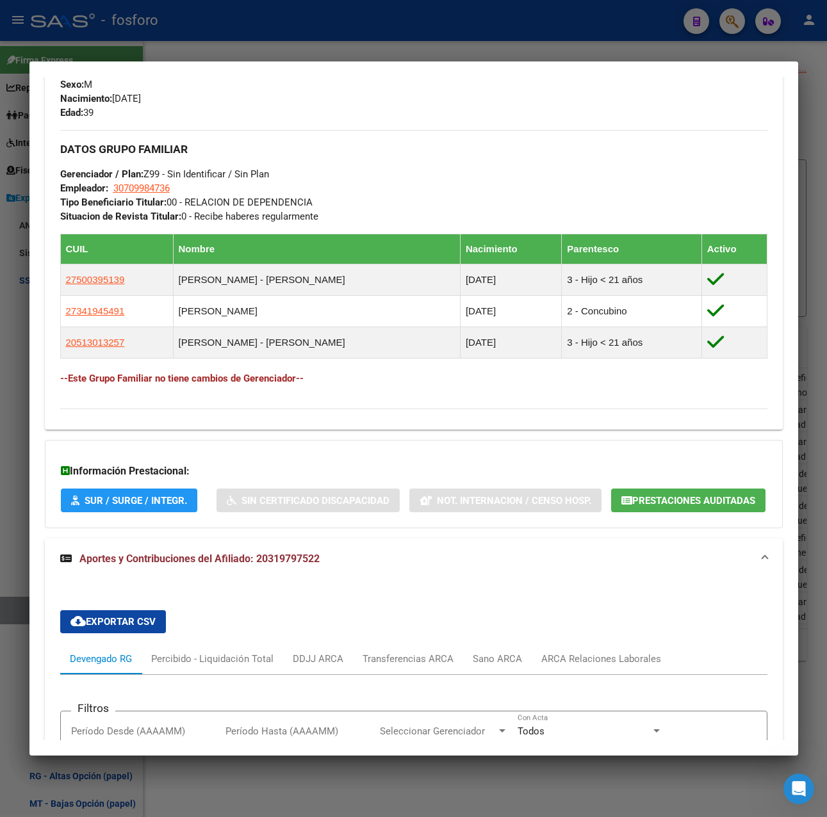
scroll to position [944, 0]
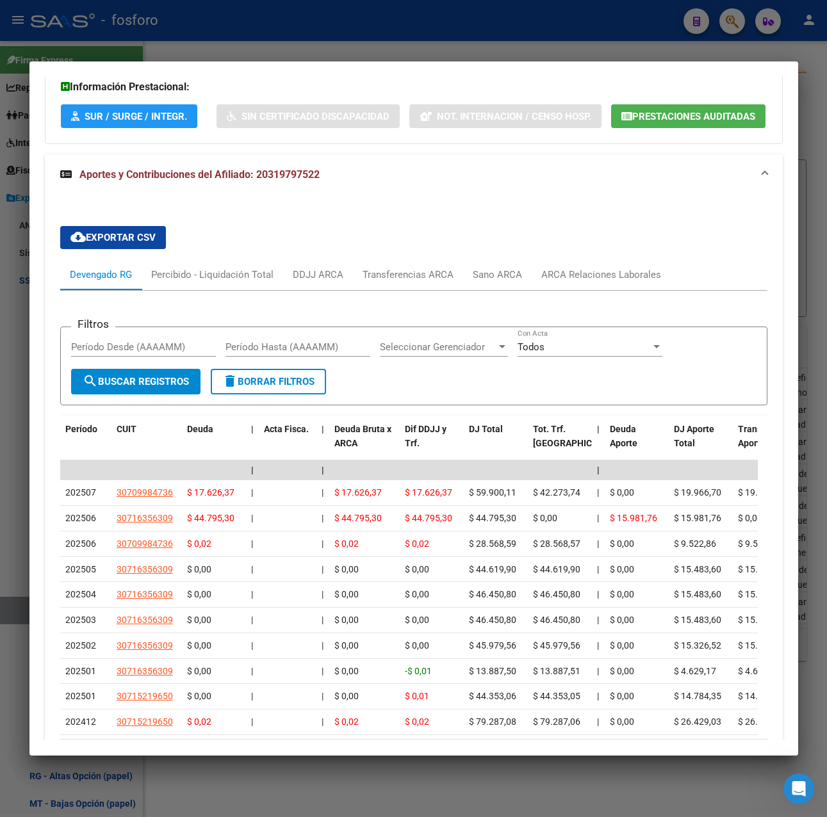
click at [426, 54] on div at bounding box center [413, 408] width 827 height 817
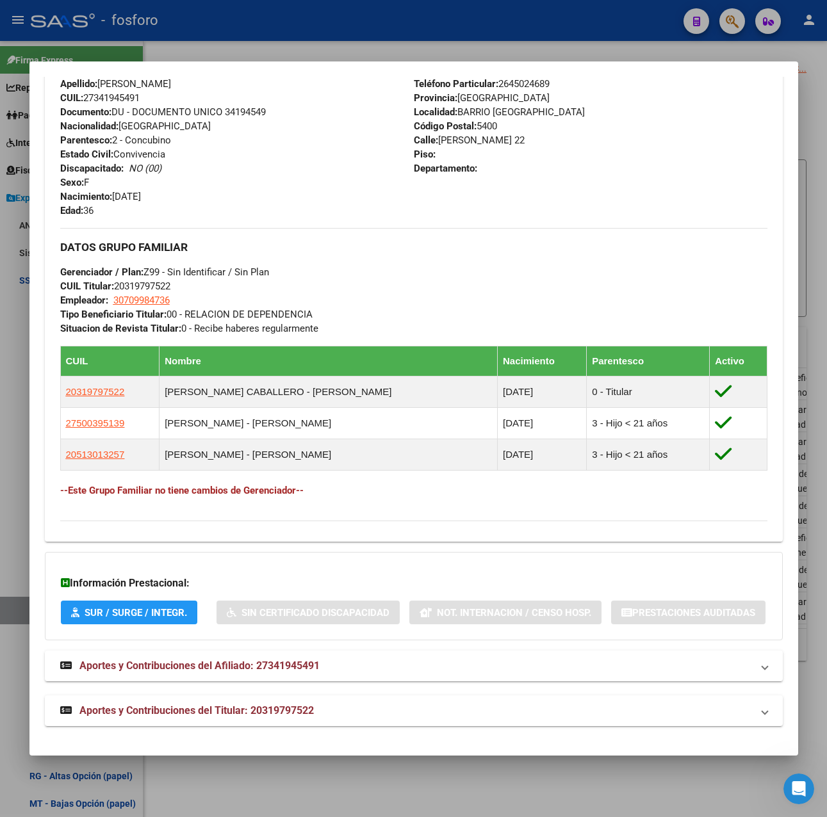
click at [468, 29] on div at bounding box center [413, 408] width 827 height 817
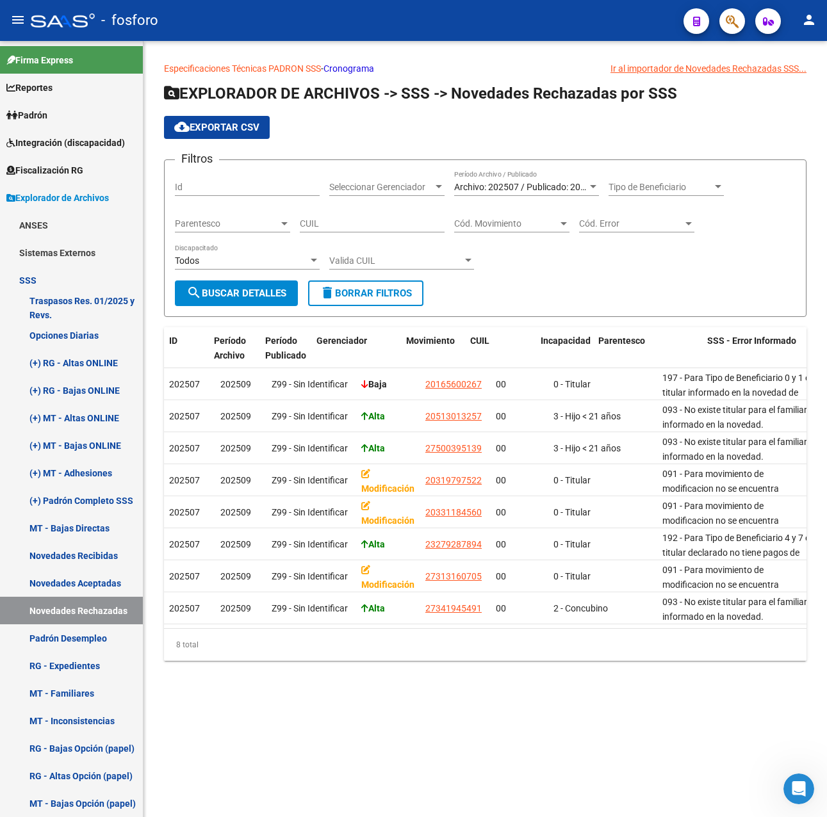
scroll to position [0, 0]
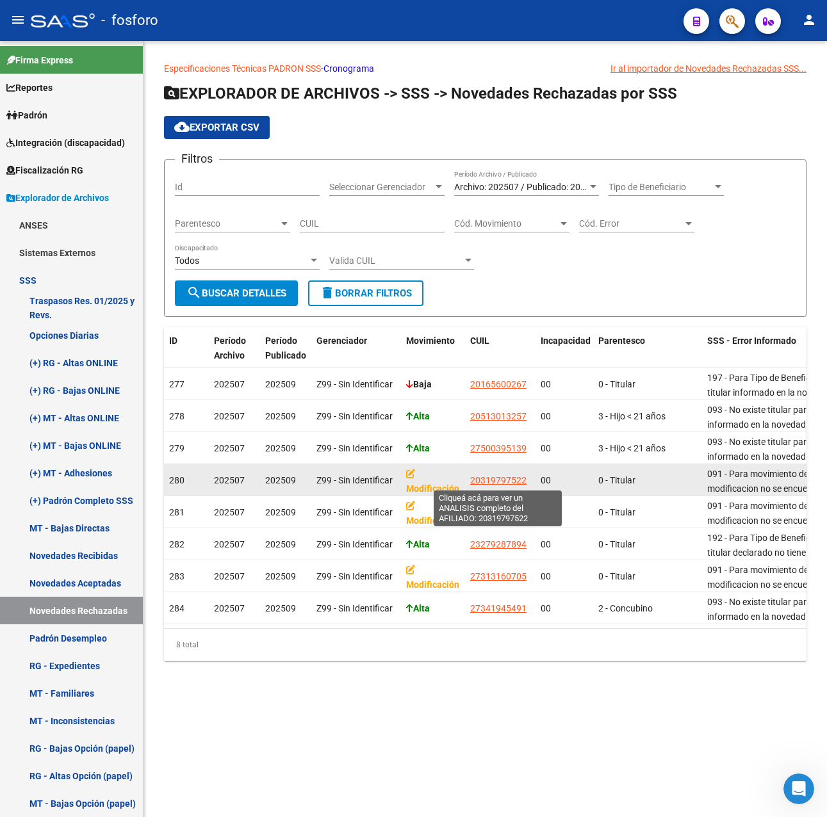
click at [502, 478] on span "20319797522" at bounding box center [498, 480] width 56 height 10
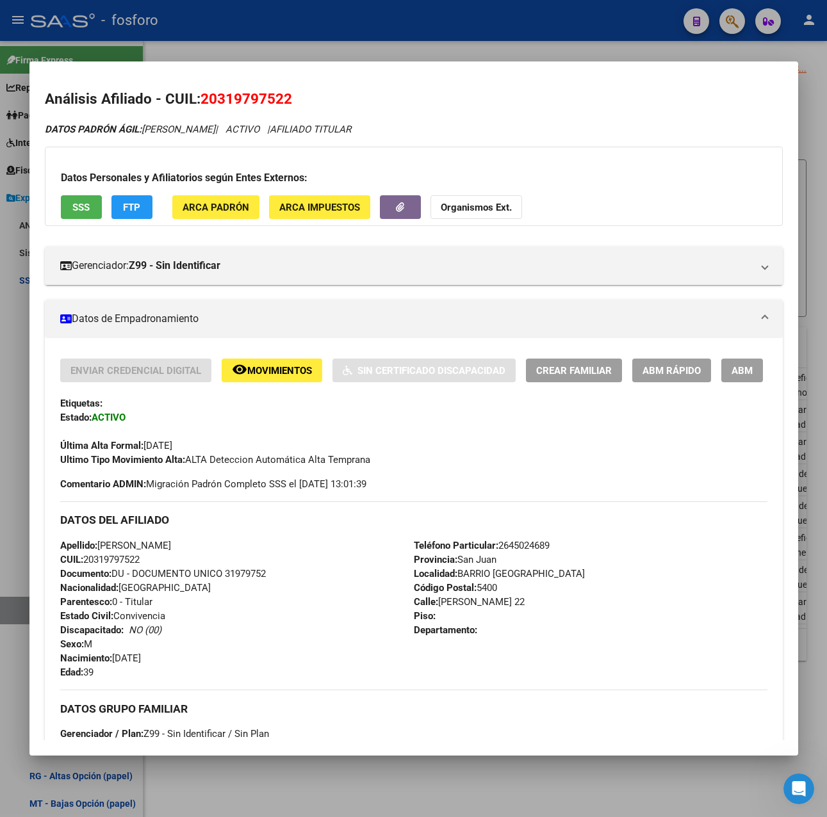
click at [244, 371] on mat-icon "remove_red_eye" at bounding box center [239, 369] width 15 height 15
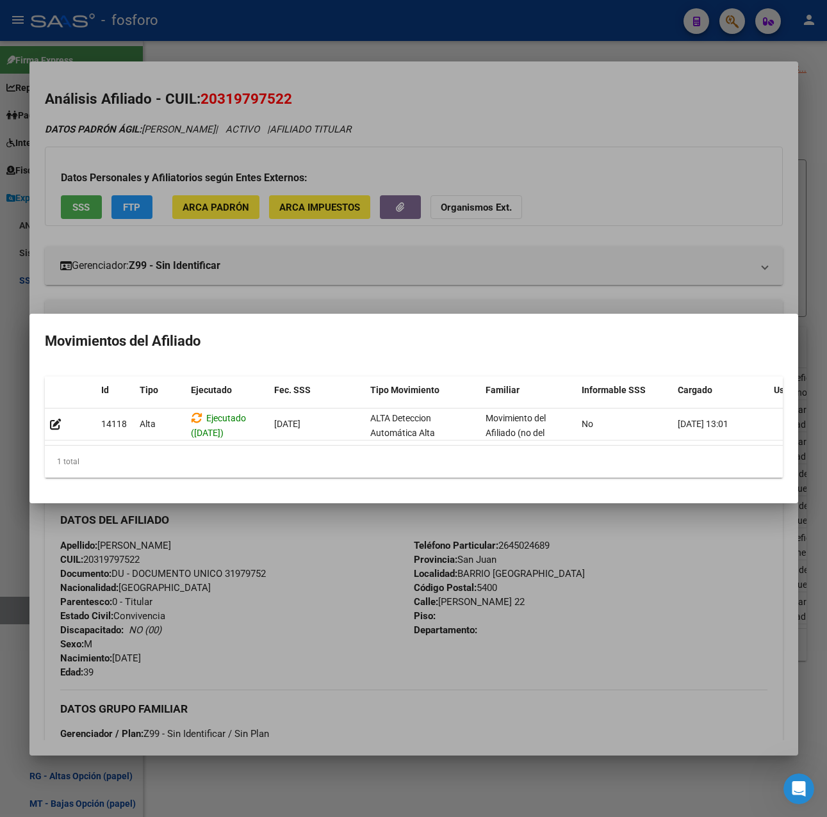
click at [258, 548] on div at bounding box center [413, 408] width 827 height 817
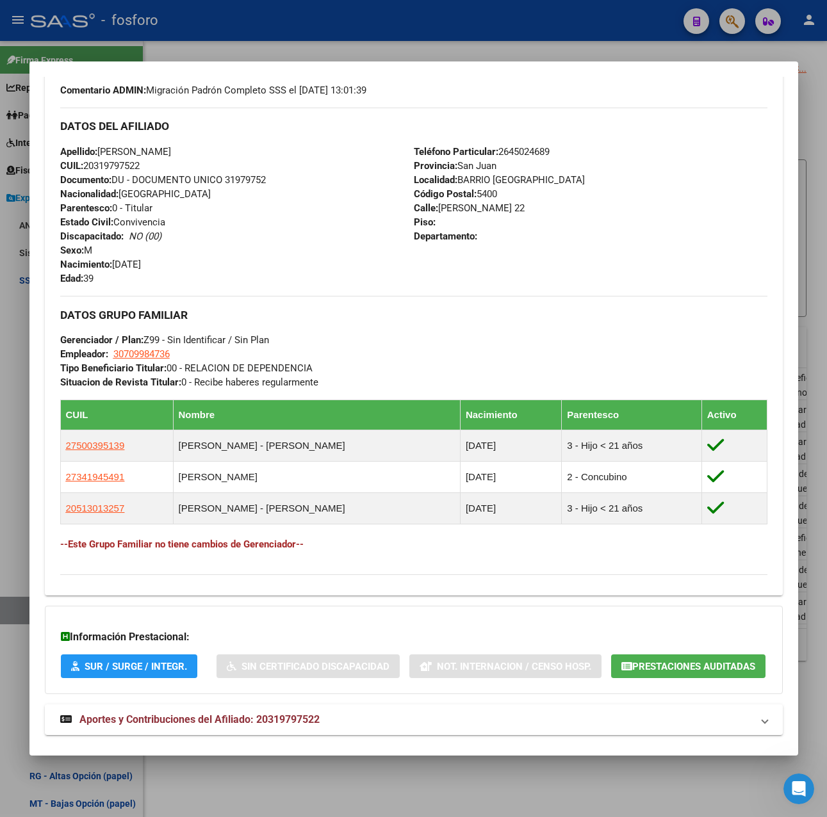
scroll to position [484, 0]
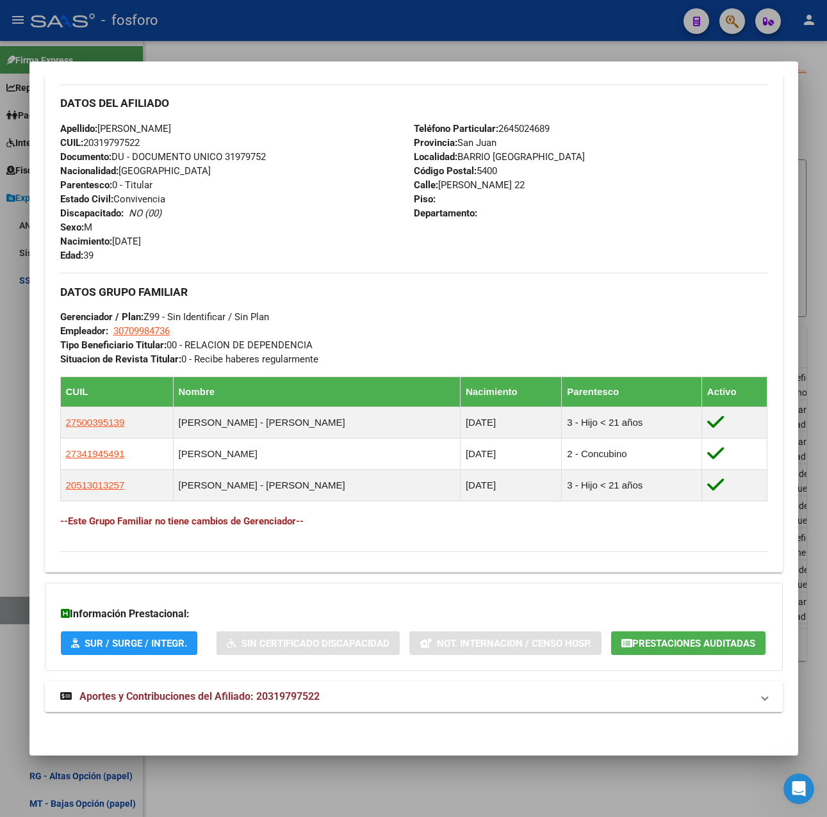
click at [156, 705] on mat-expansion-panel-header "Aportes y Contribuciones del Afiliado: 20319797522" at bounding box center [414, 696] width 738 height 31
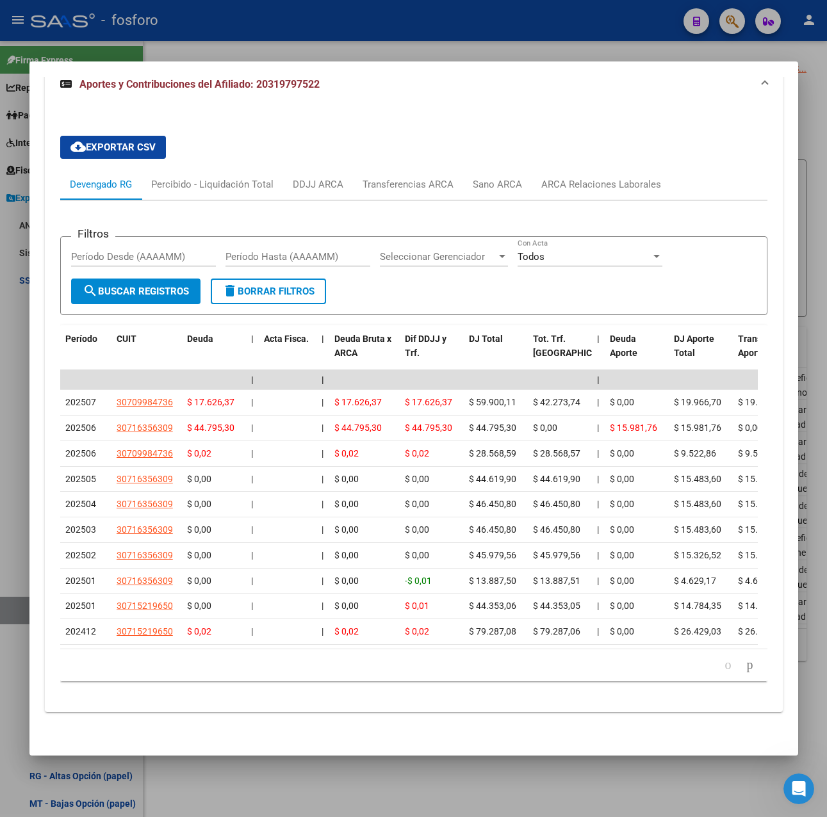
scroll to position [1062, 0]
click at [355, 45] on div at bounding box center [413, 408] width 827 height 817
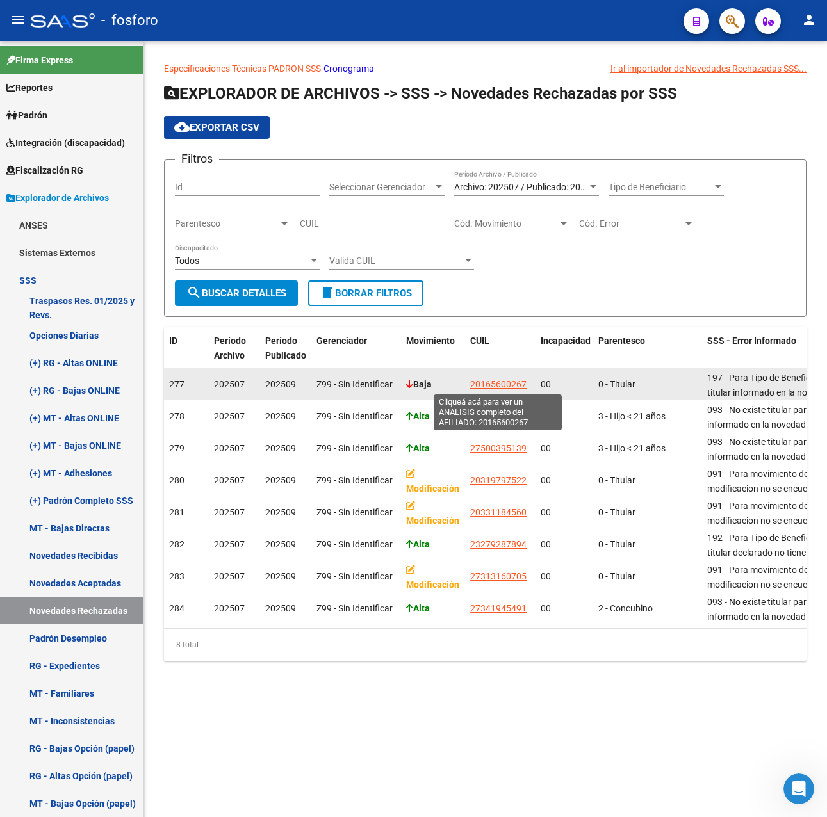
click at [491, 380] on span "20165600267" at bounding box center [498, 384] width 56 height 10
type textarea "20165600267"
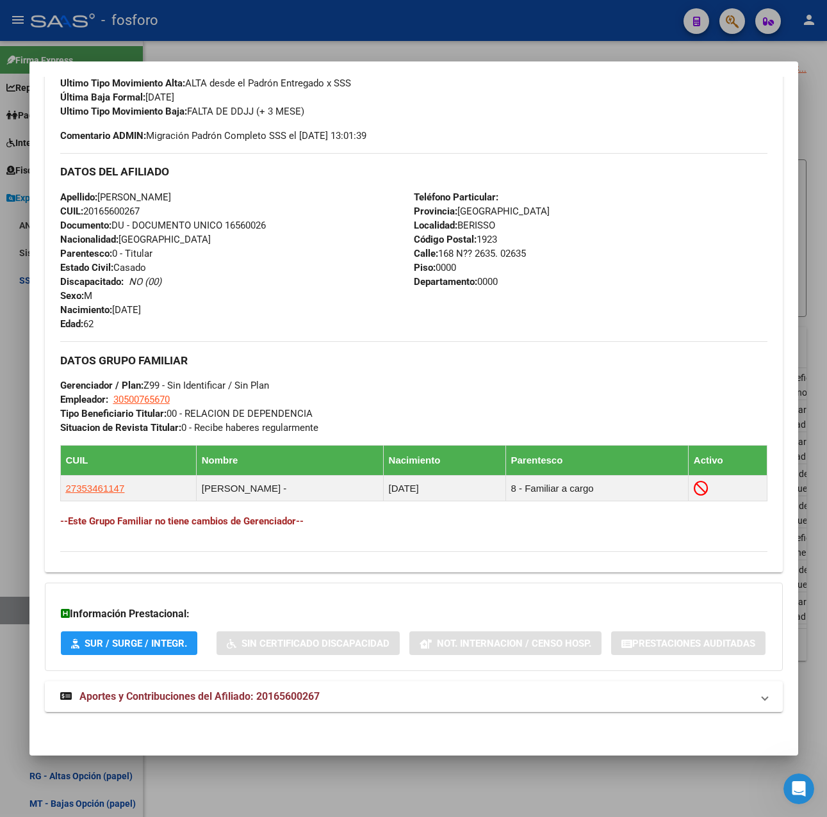
scroll to position [444, 0]
click at [494, 45] on div at bounding box center [413, 408] width 827 height 817
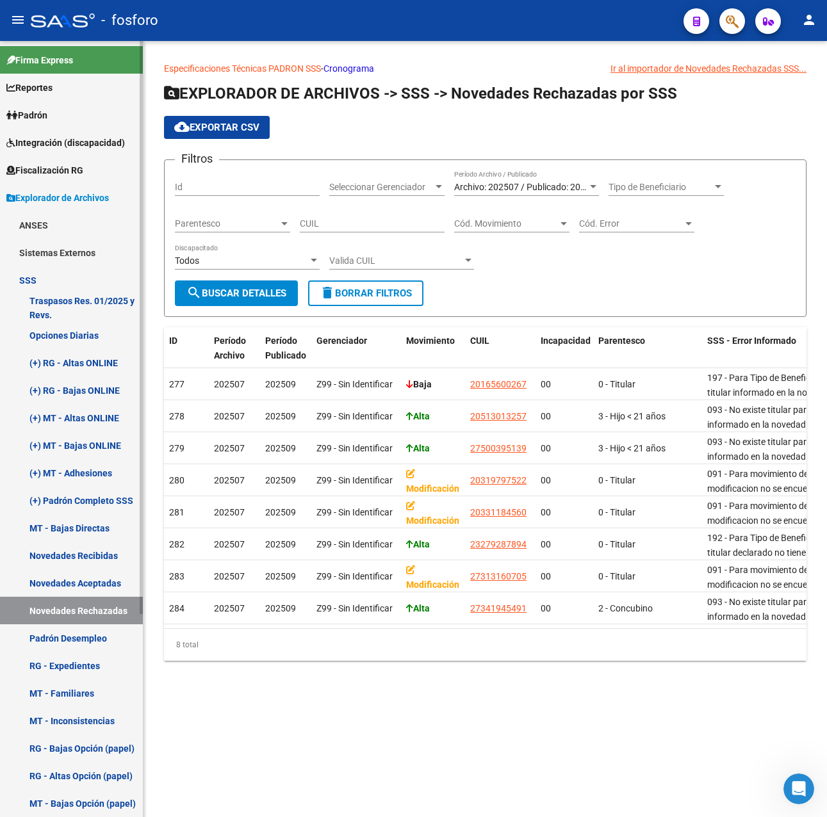
click at [70, 583] on link "Novedades Aceptadas" at bounding box center [71, 583] width 143 height 28
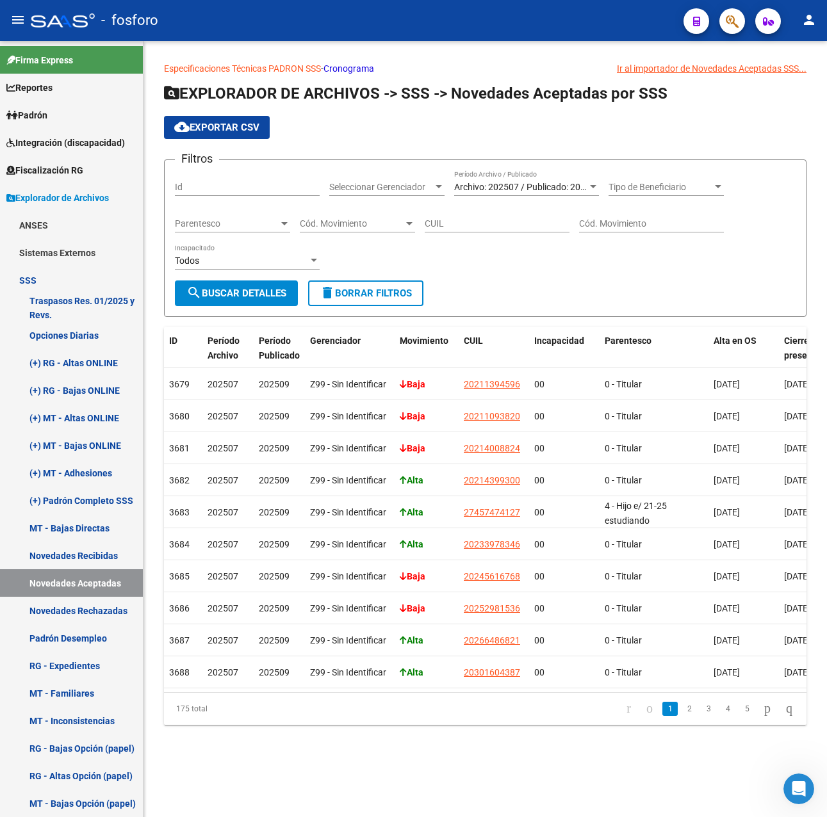
click at [357, 222] on span "Cód. Movimiento" at bounding box center [352, 223] width 104 height 11
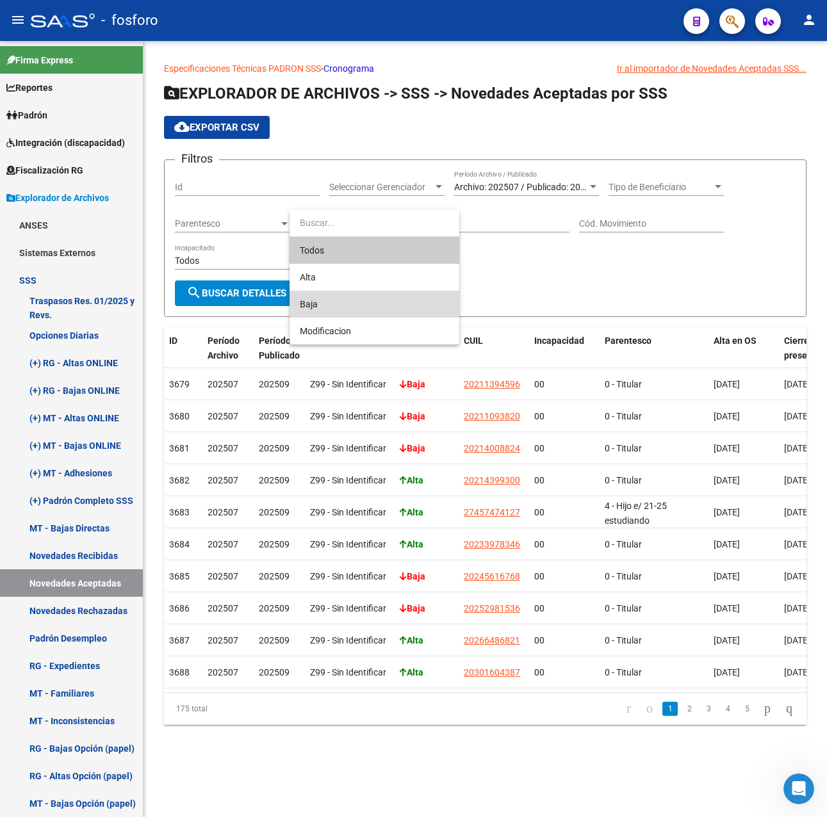
click at [320, 297] on span "Baja" at bounding box center [374, 304] width 149 height 27
type input "B"
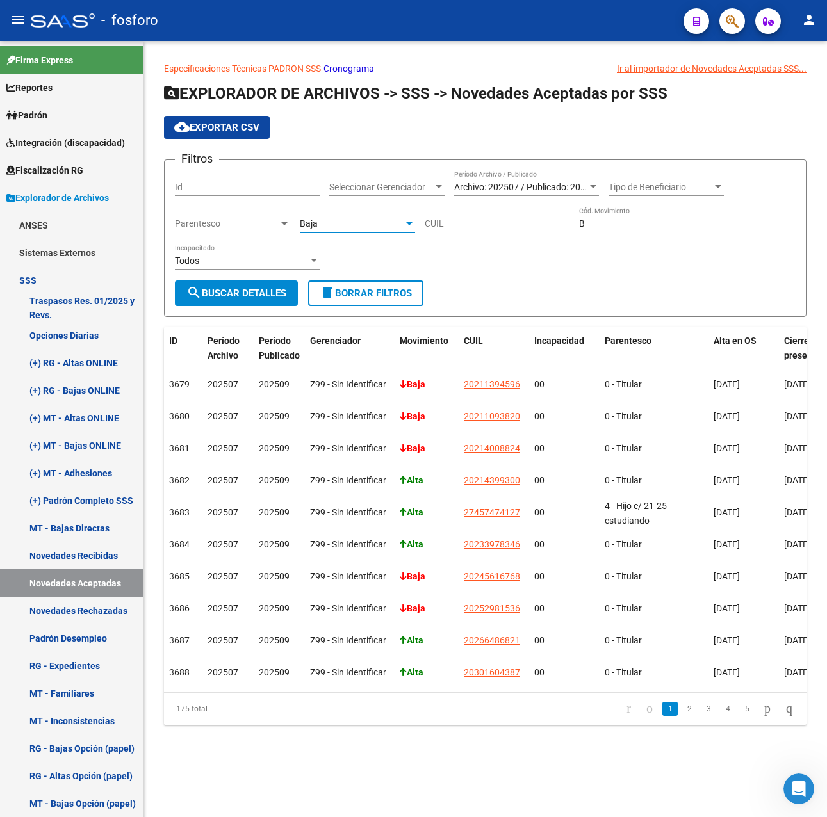
click at [272, 294] on span "search Buscar Detalles" at bounding box center [236, 294] width 100 height 12
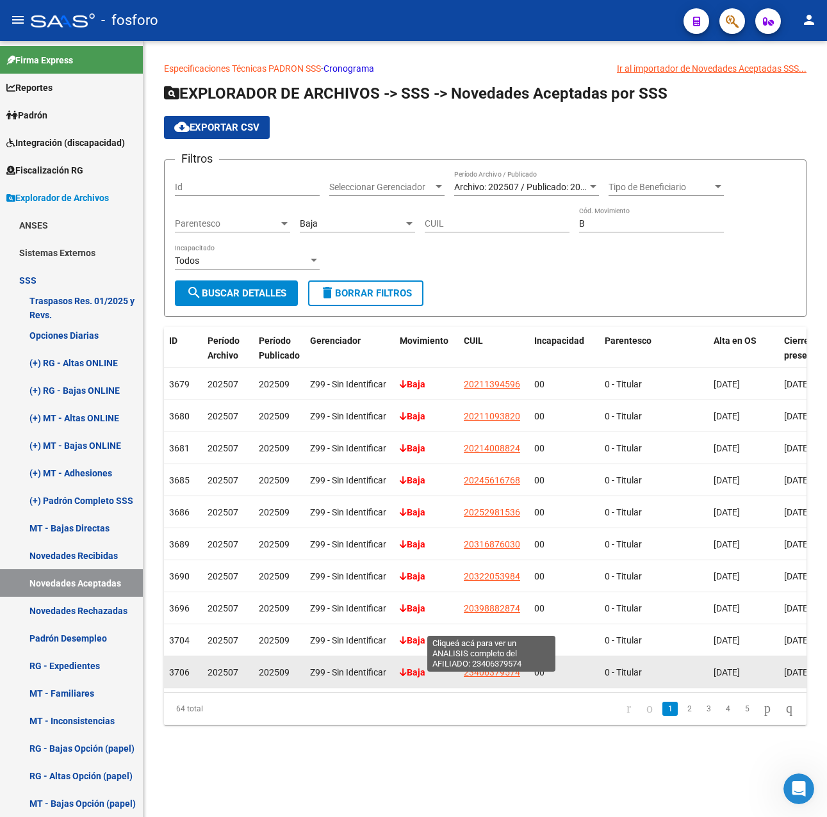
click at [494, 667] on span "23406379574" at bounding box center [492, 672] width 56 height 10
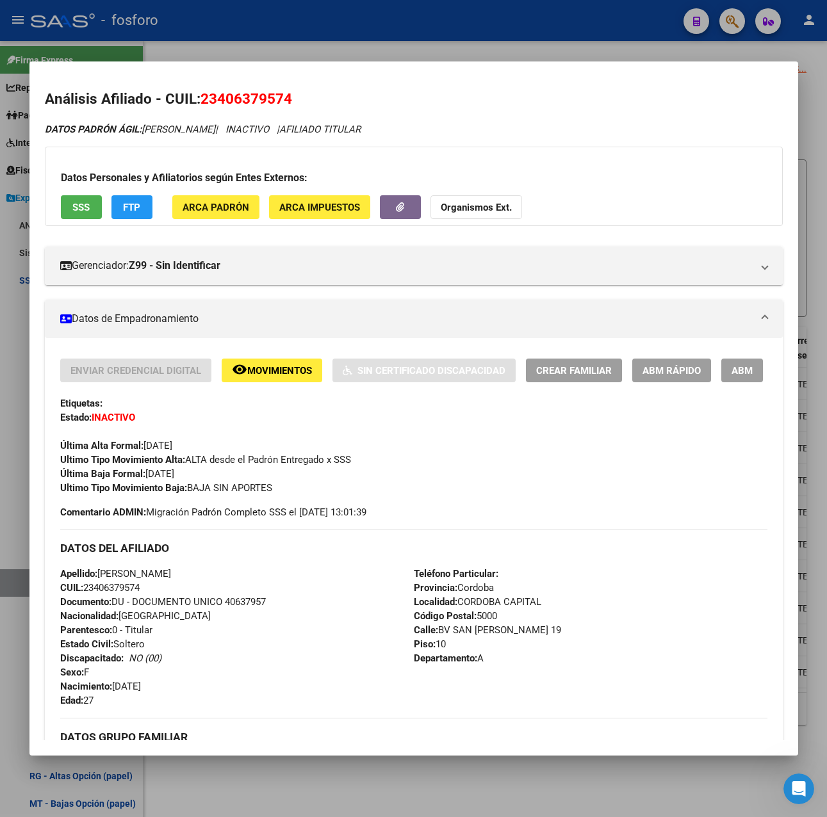
click at [291, 375] on span "Movimientos" at bounding box center [279, 371] width 65 height 12
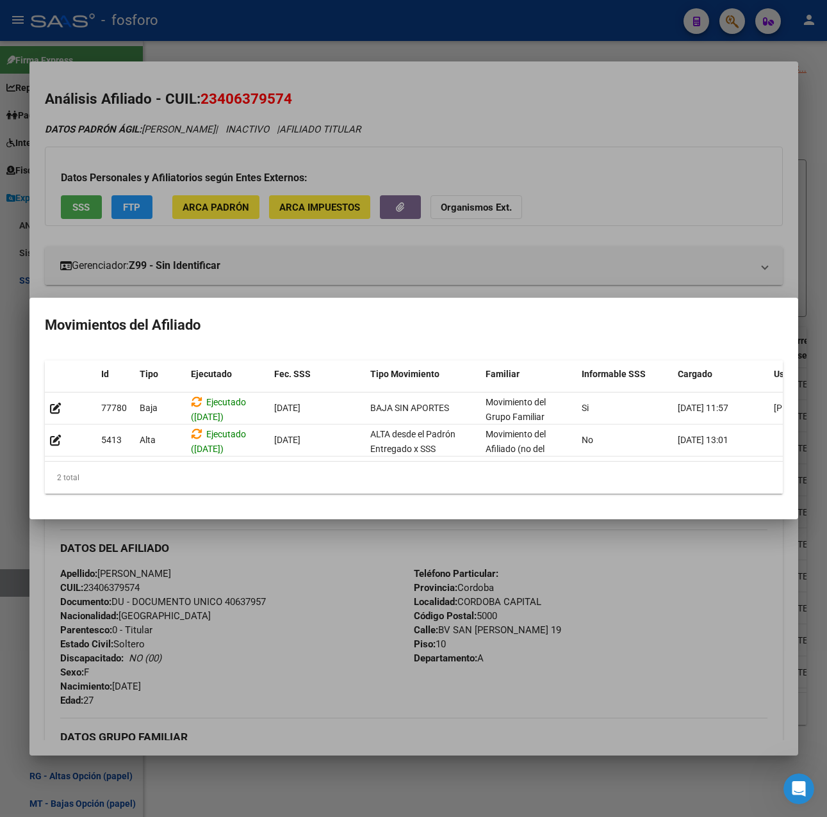
click at [374, 519] on mat-dialog-container "Movimientos del Afiliado Id Tipo Ejecutado Fec. SSS Tipo Movimiento Familiar In…" at bounding box center [413, 409] width 768 height 222
click at [522, 50] on div at bounding box center [413, 408] width 827 height 817
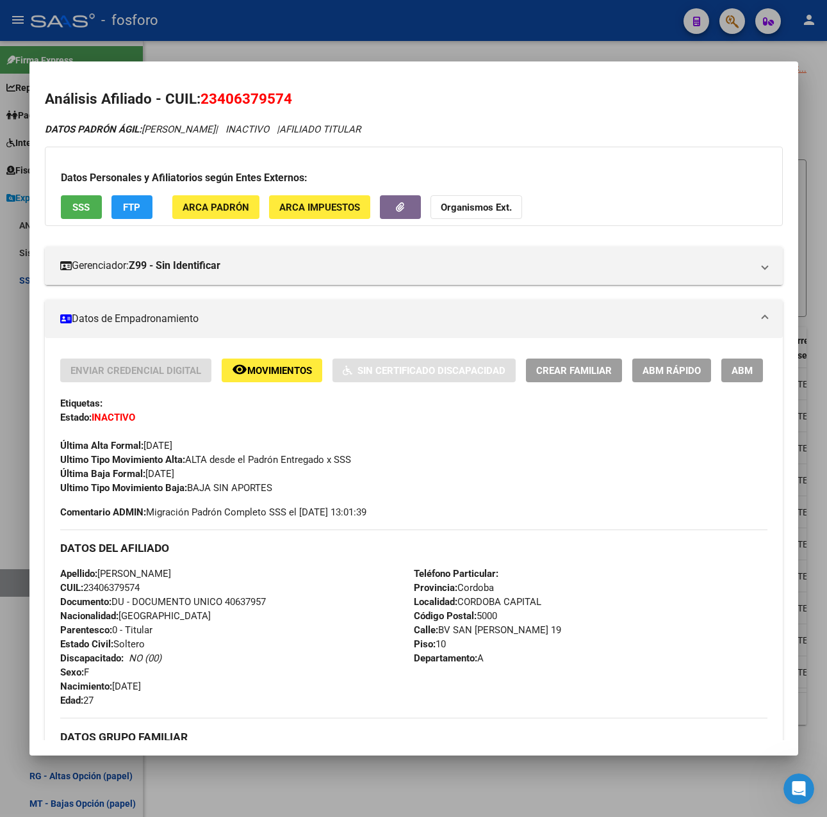
click at [522, 50] on div at bounding box center [413, 408] width 827 height 817
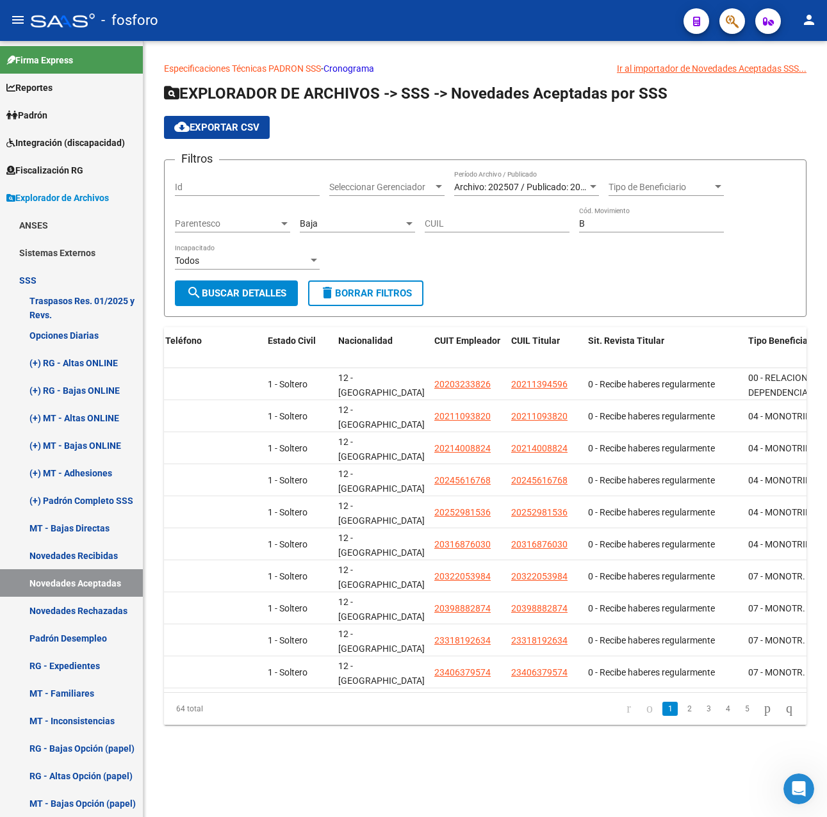
scroll to position [0, 1842]
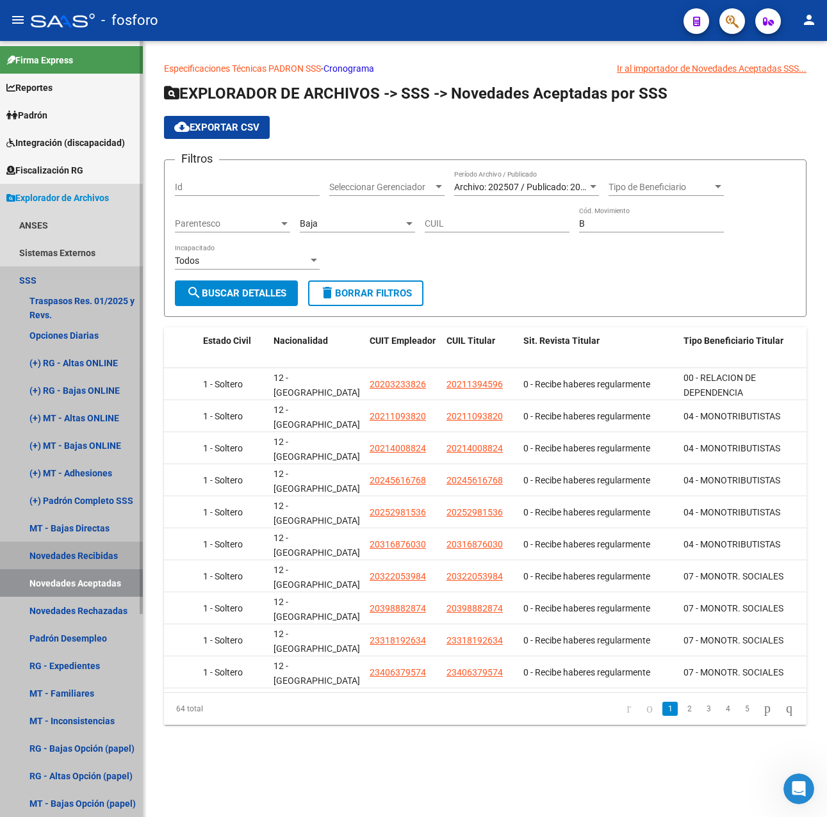
click at [62, 553] on link "Novedades Recibidas" at bounding box center [71, 556] width 143 height 28
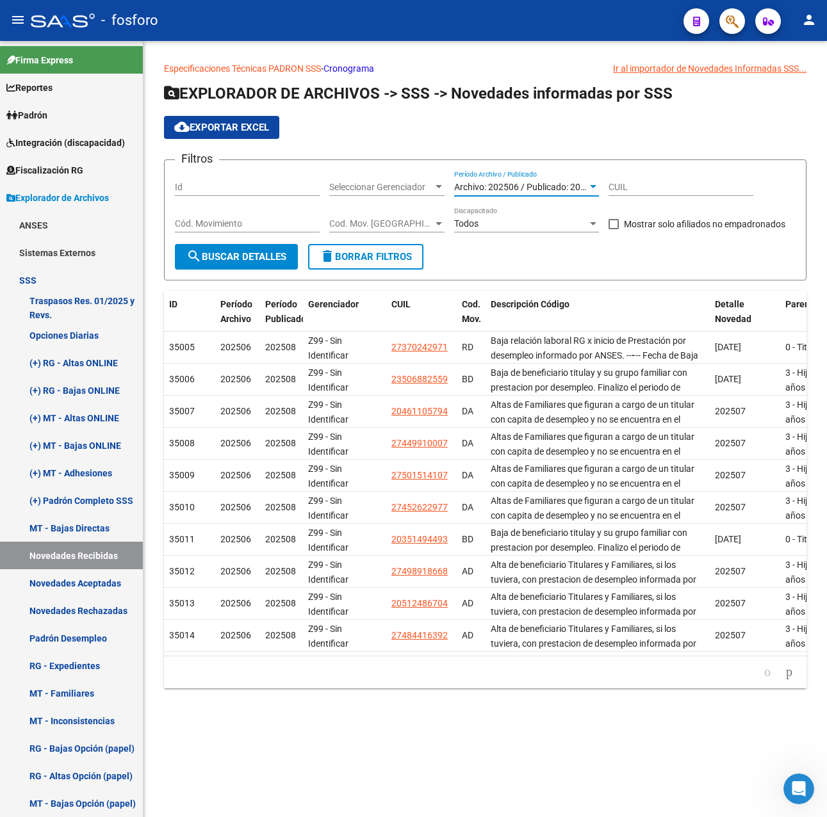
click at [520, 191] on span "Archivo: 202506 / Publicado: 202508" at bounding box center [527, 187] width 147 height 10
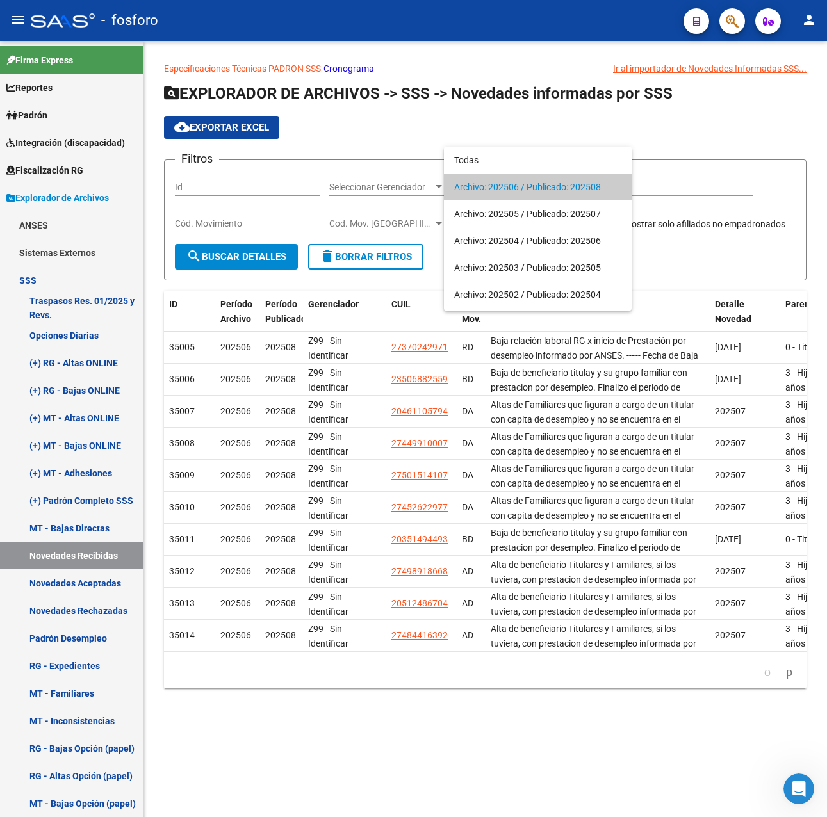
click at [520, 191] on span "Archivo: 202506 / Publicado: 202508" at bounding box center [537, 187] width 167 height 27
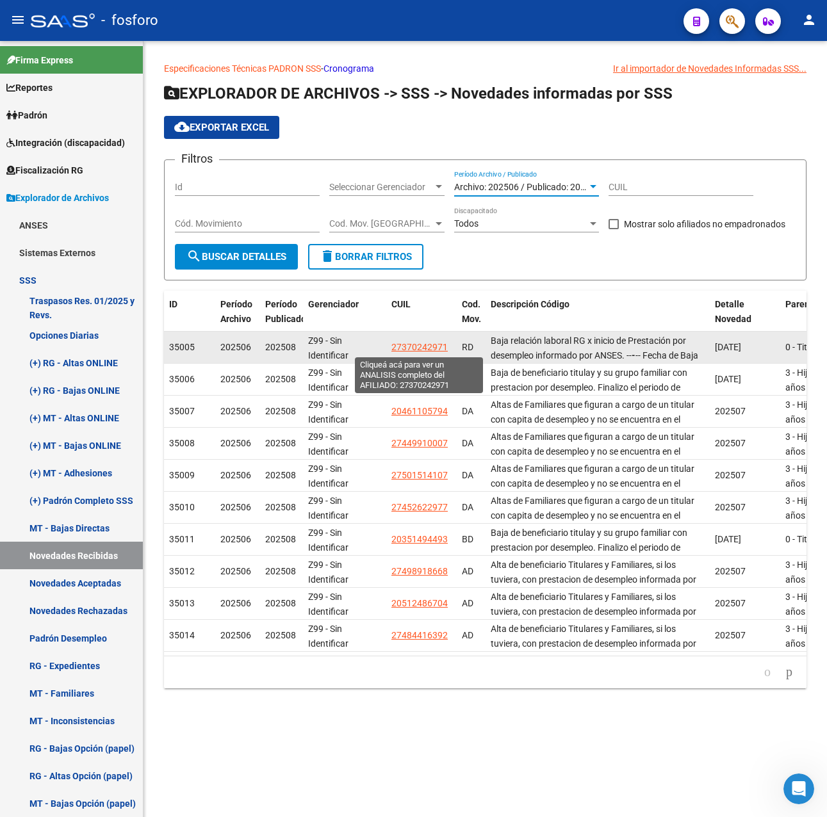
click at [412, 349] on span "27370242971" at bounding box center [419, 347] width 56 height 10
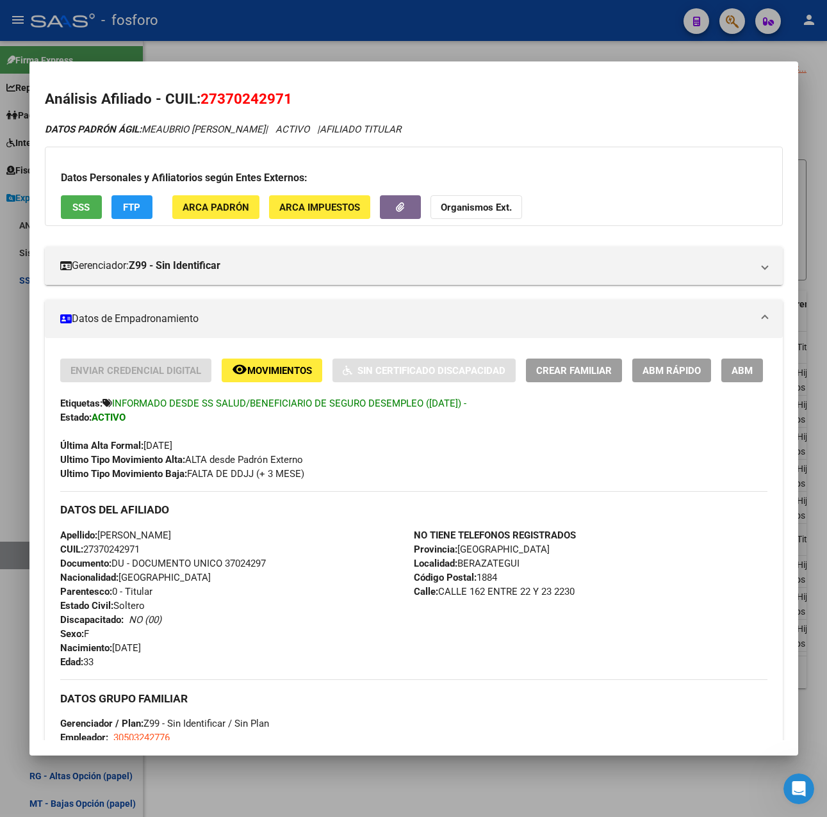
click at [478, 36] on div at bounding box center [413, 408] width 827 height 817
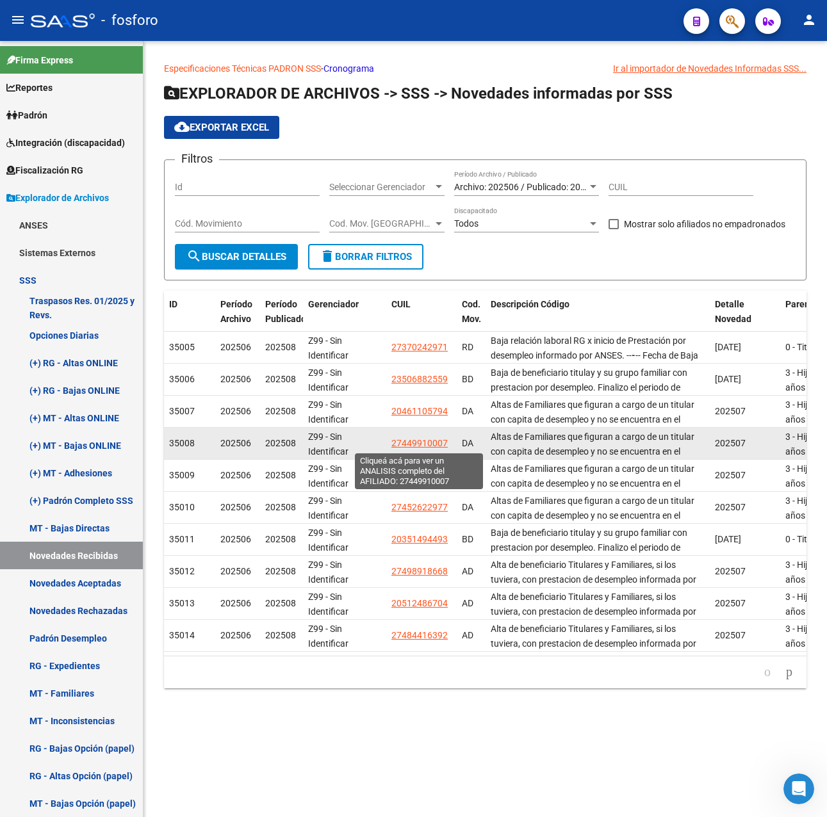
click at [415, 446] on span "27449910007" at bounding box center [419, 443] width 56 height 10
type textarea "27449910007"
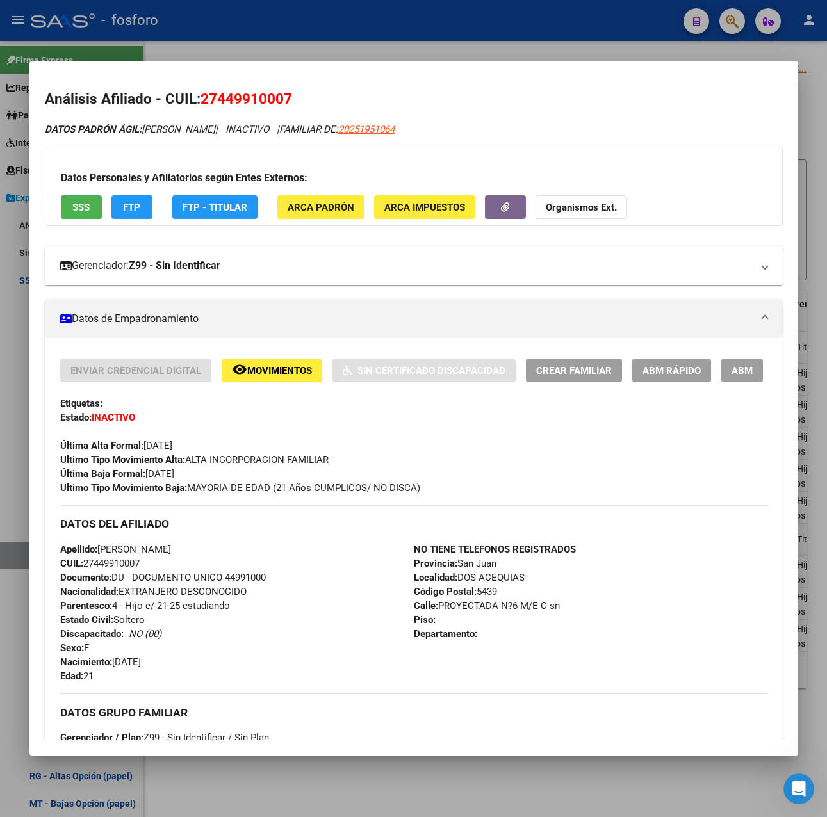
drag, startPoint x: 495, startPoint y: 54, endPoint x: 538, endPoint y: 266, distance: 216.9
click at [538, 266] on div "Análisis Afiliado - CUIL: 27449910007 DATOS PADRÓN ÁGIL: [PERSON_NAME] | INACTI…" at bounding box center [413, 408] width 827 height 817
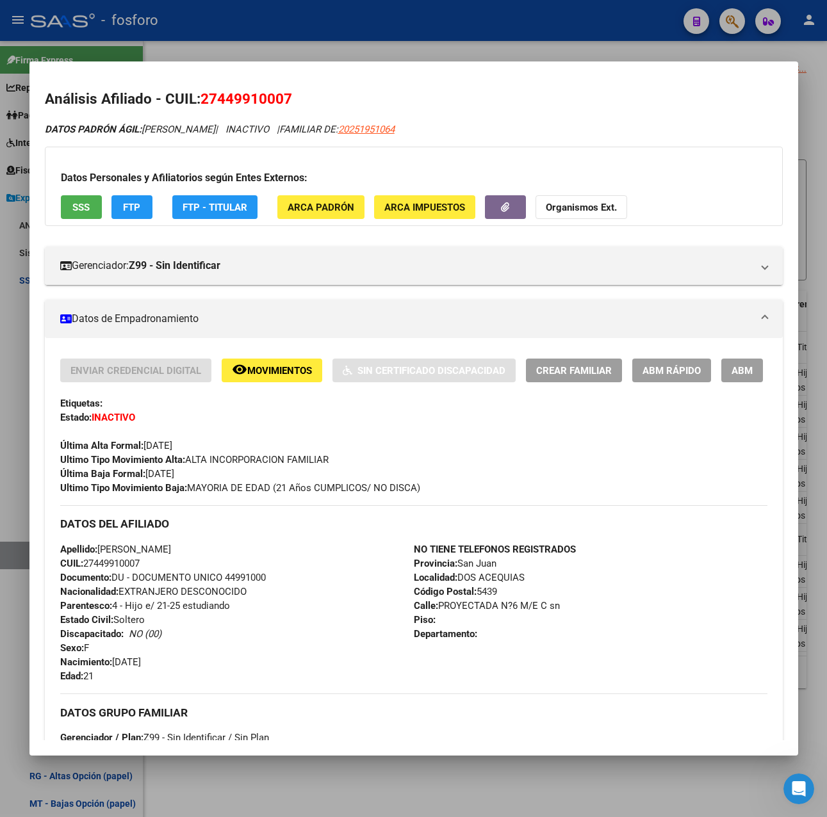
click at [255, 381] on button "remove_red_eye Movimientos" at bounding box center [272, 371] width 101 height 24
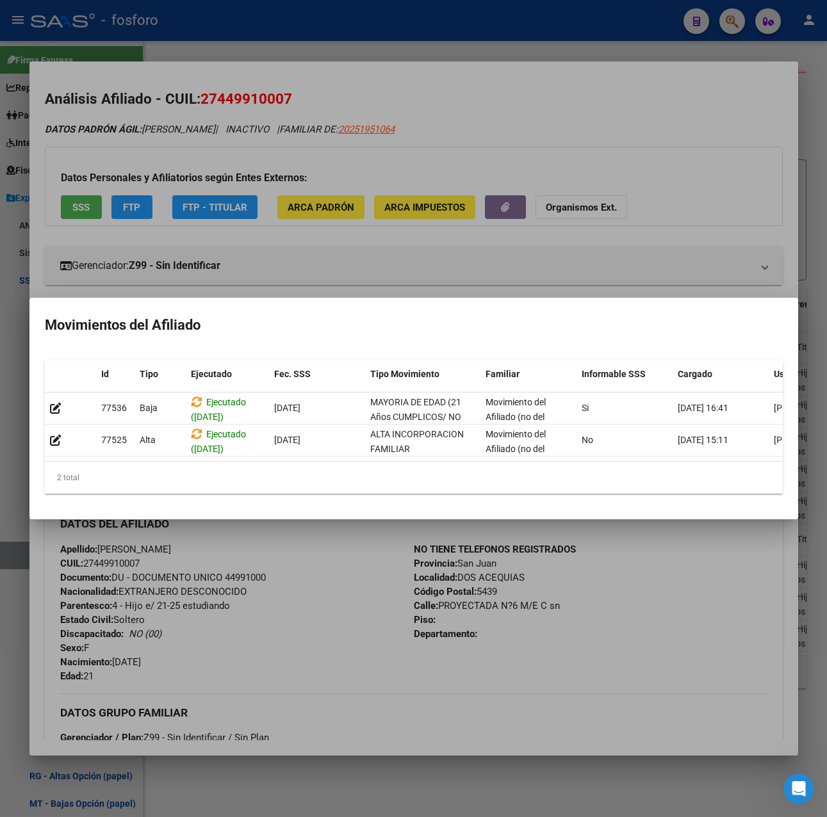
click at [299, 570] on div at bounding box center [413, 408] width 827 height 817
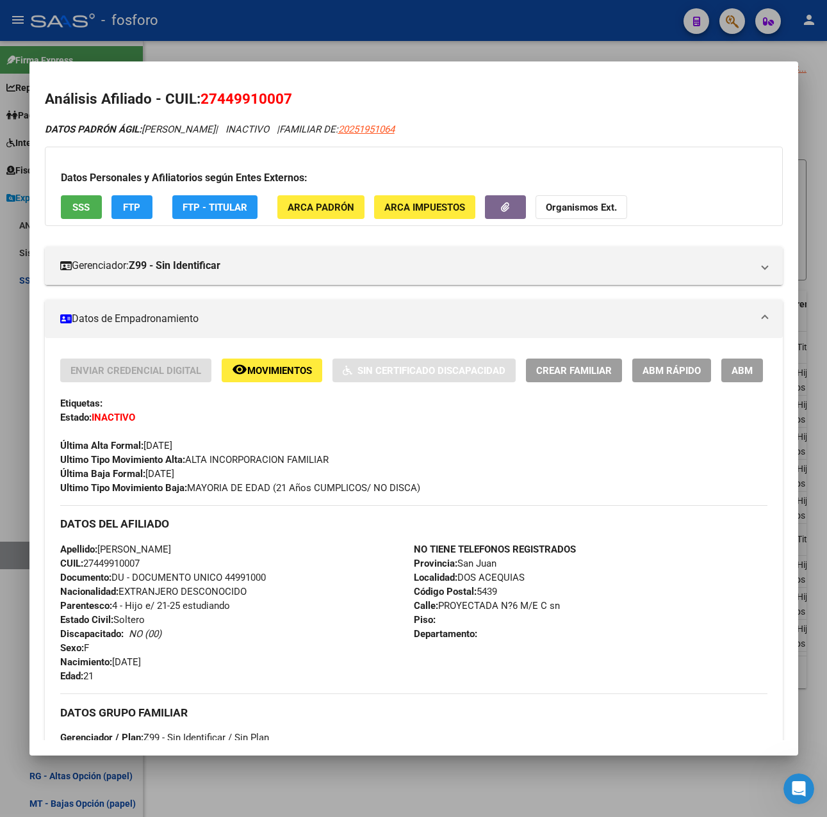
drag, startPoint x: 202, startPoint y: 100, endPoint x: 294, endPoint y: 101, distance: 91.6
click at [294, 101] on h2 "Análisis Afiliado - CUIL: 27449910007" at bounding box center [414, 99] width 738 height 22
drag, startPoint x: 294, startPoint y: 101, endPoint x: 272, endPoint y: 102, distance: 21.8
copy span "27449910007"
click at [382, 46] on div at bounding box center [413, 408] width 827 height 817
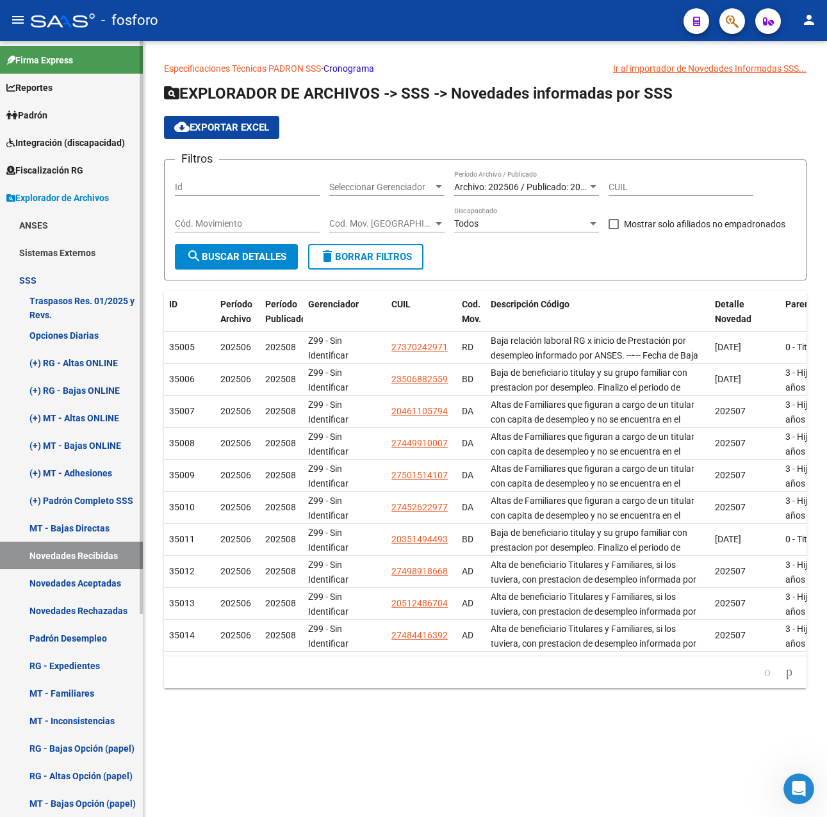
click at [67, 601] on link "Novedades Rechazadas" at bounding box center [71, 611] width 143 height 28
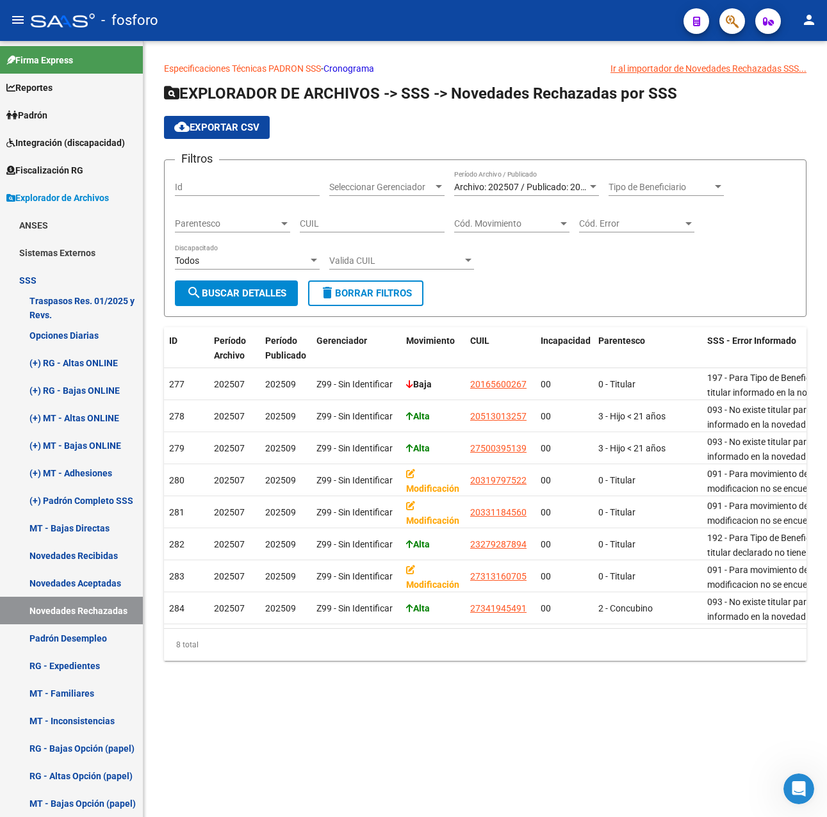
click at [382, 226] on input "CUIL" at bounding box center [372, 223] width 145 height 11
paste input "27-44991000-7"
type input "27-44991000-7"
click at [256, 293] on span "search Buscar Detalles" at bounding box center [236, 294] width 100 height 12
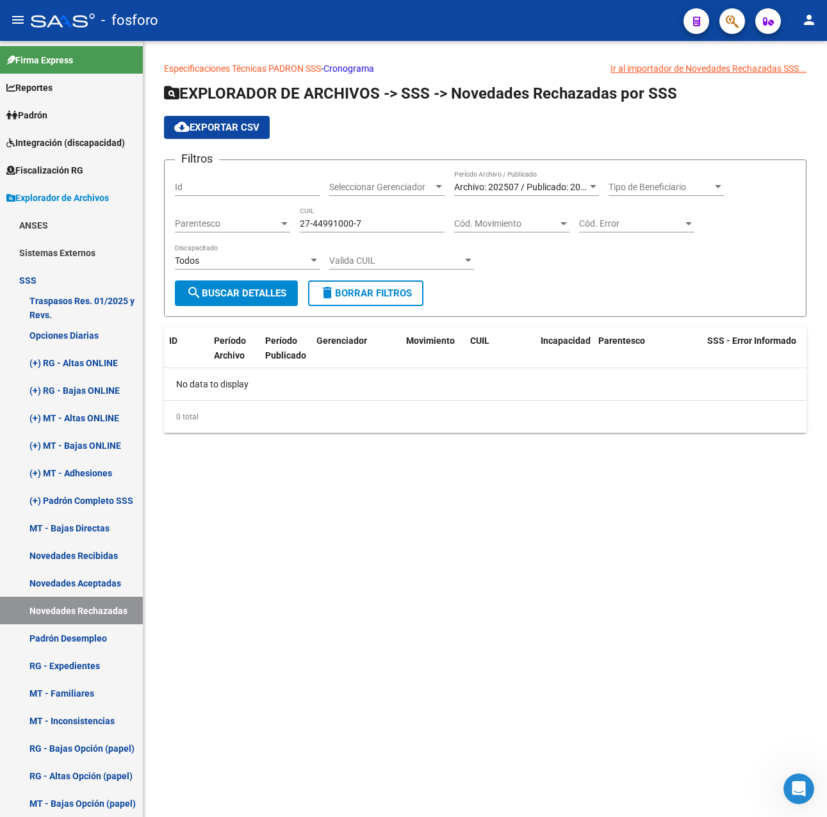
click at [543, 186] on span "Archivo: 202507 / Publicado: 202509" at bounding box center [527, 187] width 147 height 10
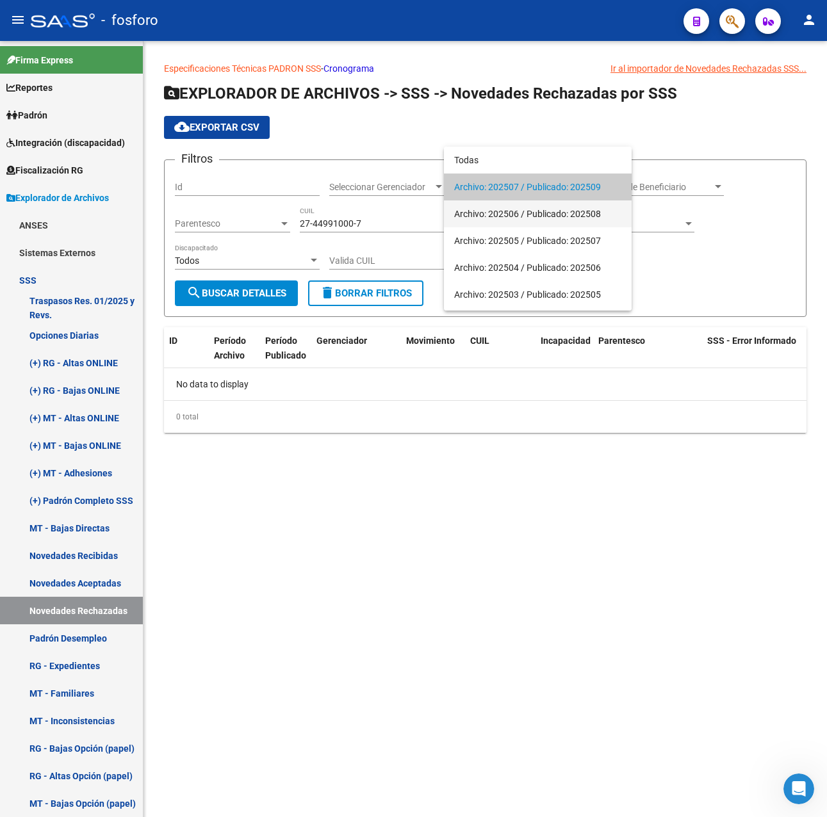
click at [510, 210] on span "Archivo: 202506 / Publicado: 202508" at bounding box center [537, 213] width 167 height 27
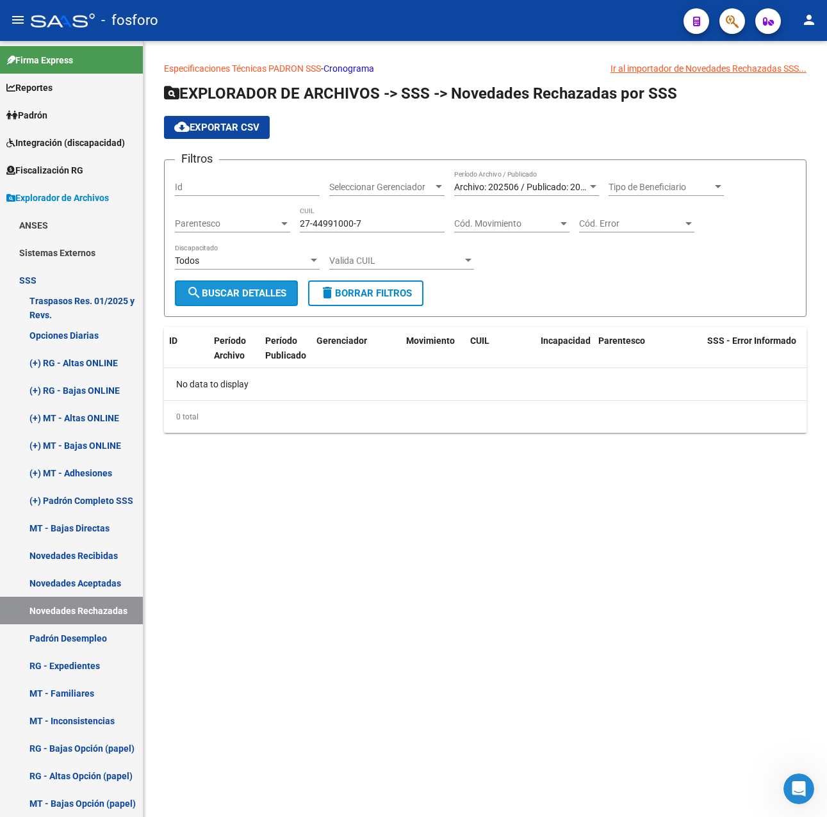
click at [273, 288] on span "search Buscar Detalles" at bounding box center [236, 294] width 100 height 12
click at [501, 191] on span "Archivo: 202506 / Publicado: 202508" at bounding box center [527, 187] width 147 height 10
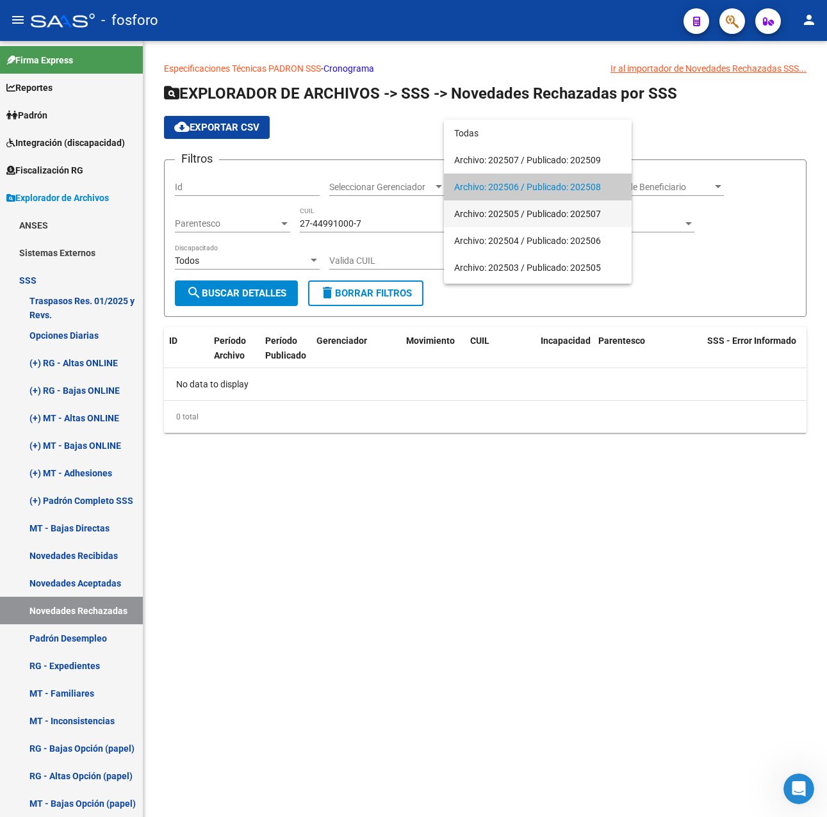
click at [505, 217] on span "Archivo: 202505 / Publicado: 202507" at bounding box center [537, 213] width 167 height 27
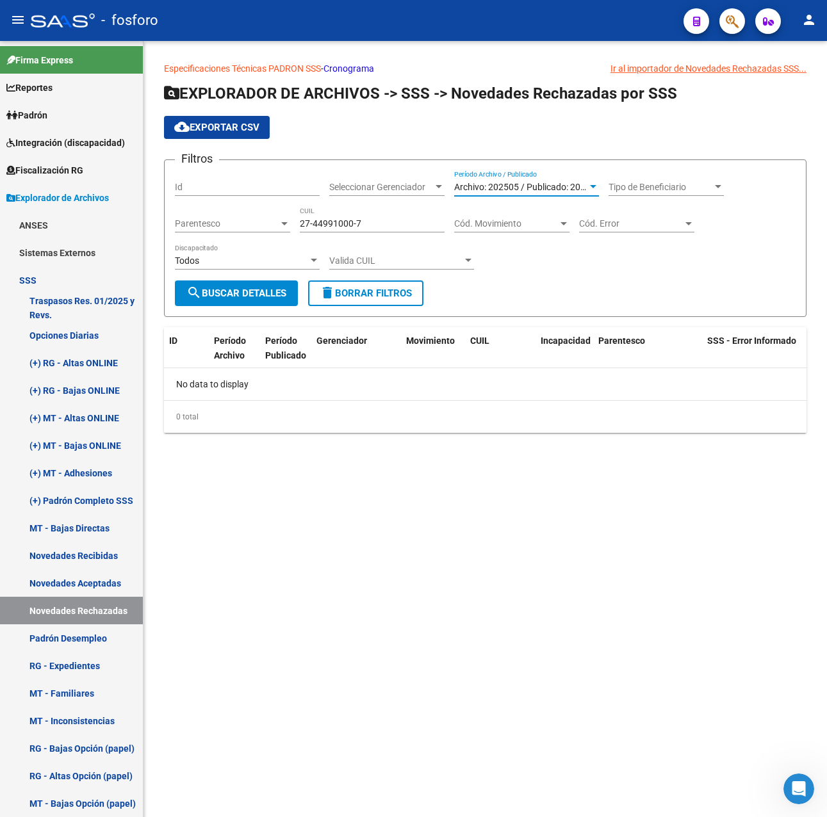
click at [257, 291] on span "search Buscar Detalles" at bounding box center [236, 294] width 100 height 12
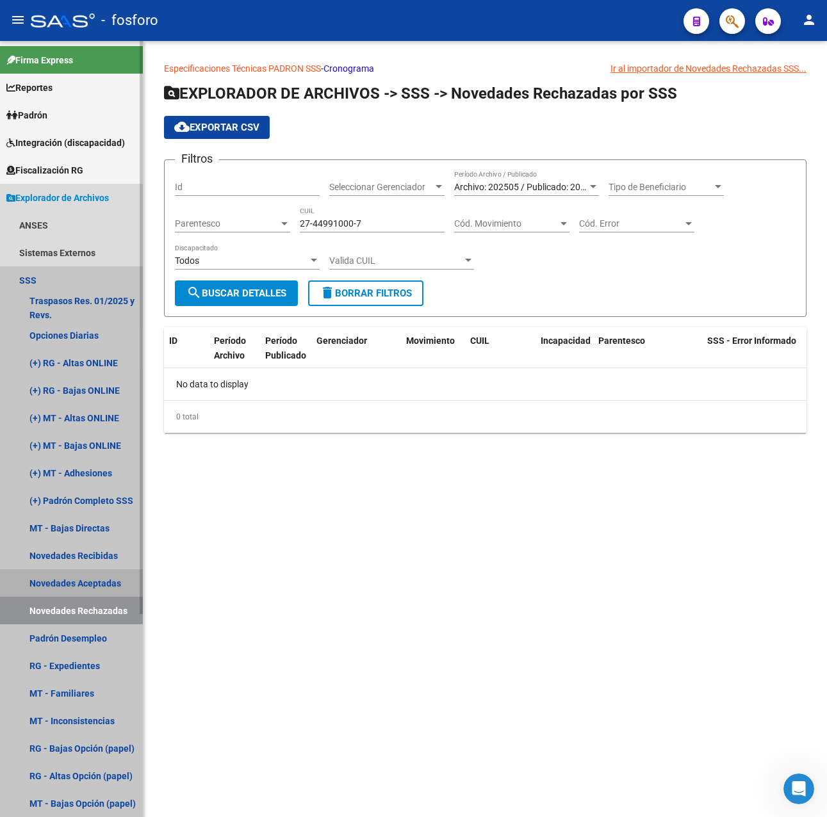
click at [78, 577] on link "Novedades Aceptadas" at bounding box center [71, 583] width 143 height 28
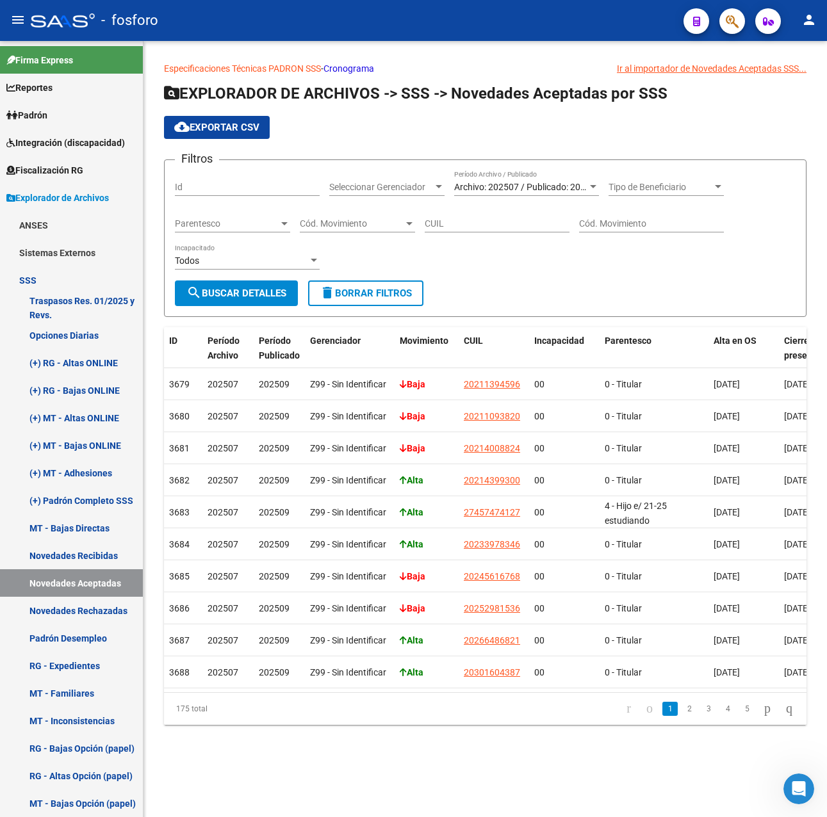
click at [330, 220] on span "Cód. Movimiento" at bounding box center [352, 223] width 104 height 11
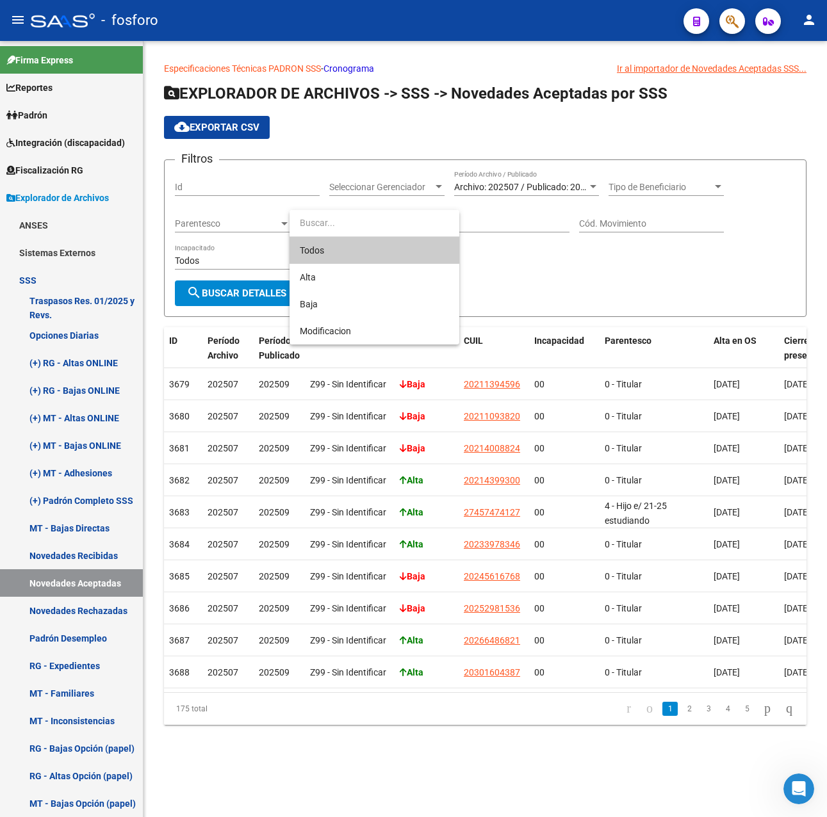
click at [462, 219] on div at bounding box center [413, 408] width 827 height 817
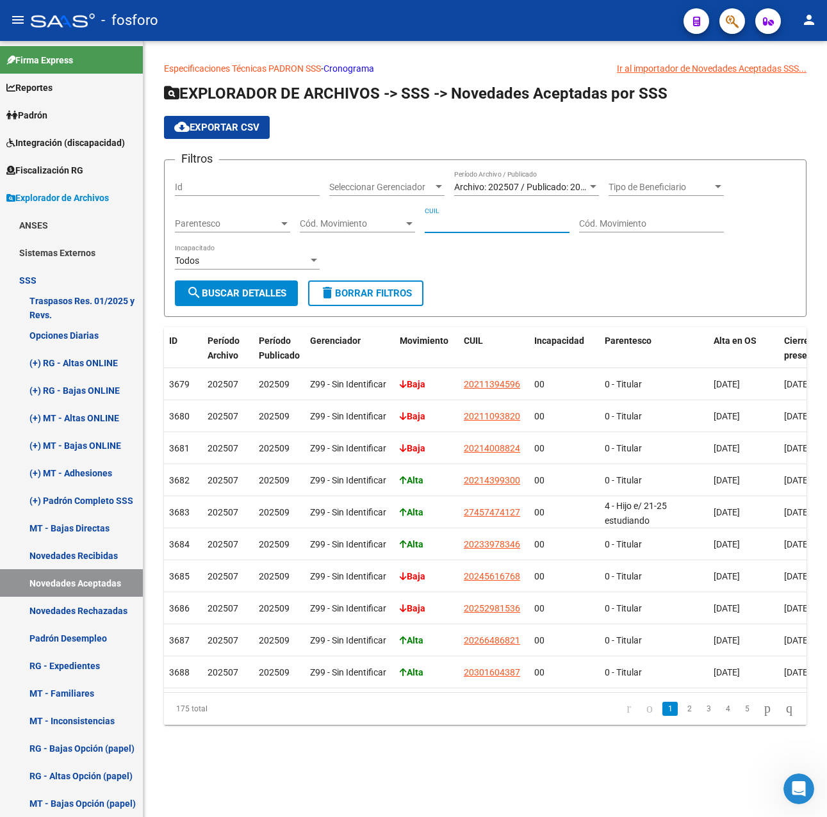
click at [487, 227] on input "CUIL" at bounding box center [497, 223] width 145 height 11
paste input "27-44991000-7"
type input "27-44991000-7"
click at [253, 275] on div "Todos Incapacitado" at bounding box center [247, 262] width 145 height 37
click at [259, 288] on span "search Buscar Detalles" at bounding box center [236, 294] width 100 height 12
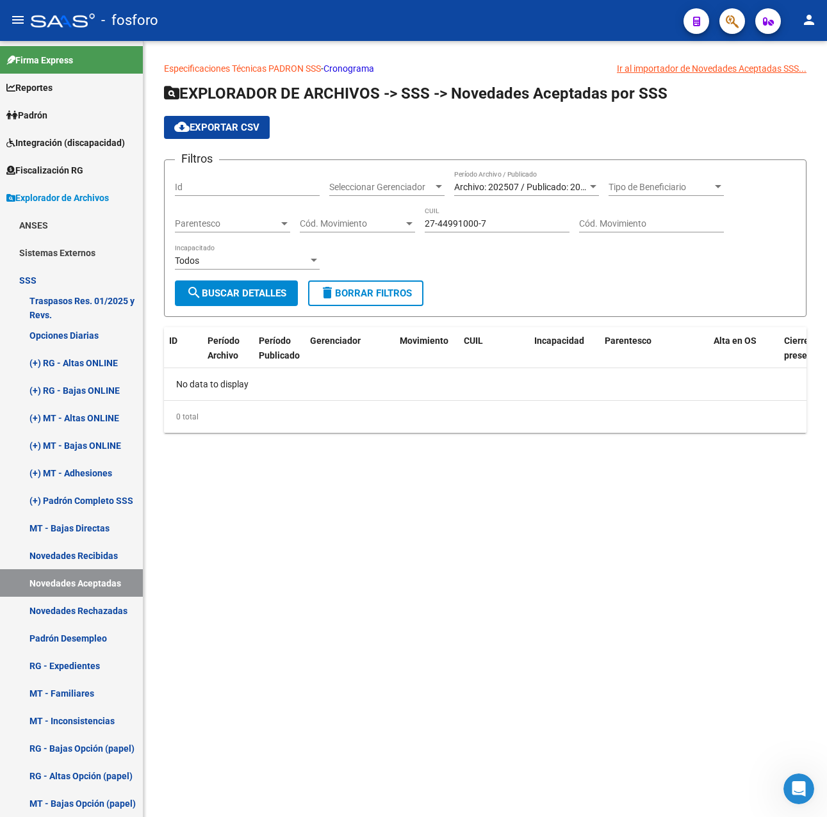
click at [504, 170] on div "Archivo: 202507 / Publicado: 202509 Período Archivo / Publicado" at bounding box center [526, 183] width 145 height 26
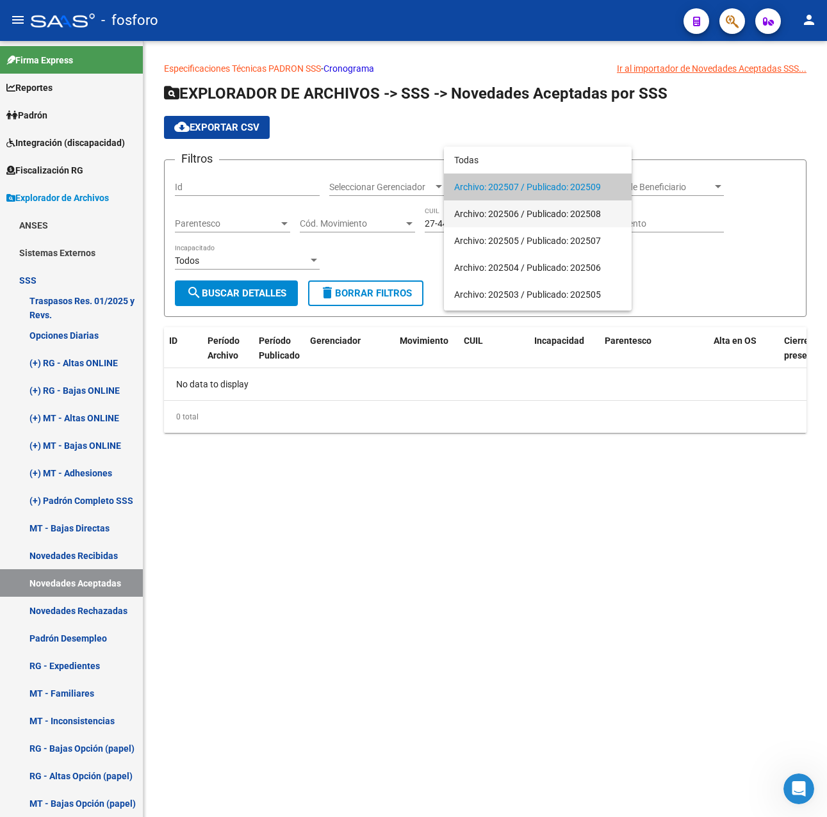
click at [499, 210] on span "Archivo: 202506 / Publicado: 202508" at bounding box center [537, 213] width 167 height 27
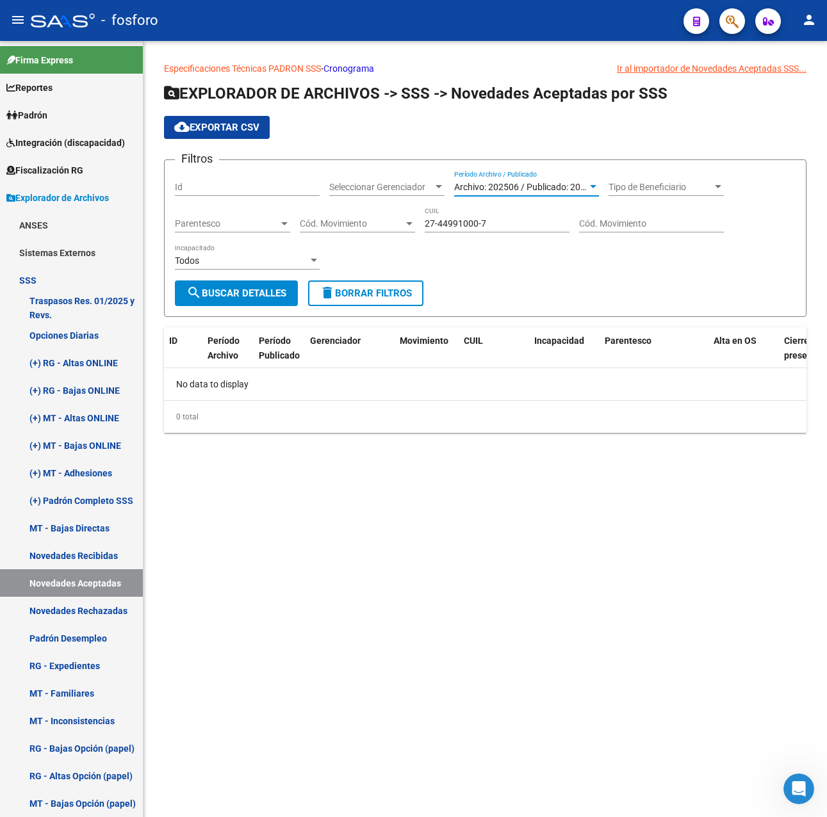
click at [275, 296] on span "search Buscar Detalles" at bounding box center [236, 294] width 100 height 12
click at [542, 182] on span "Archivo: 202506 / Publicado: 202508" at bounding box center [527, 187] width 147 height 10
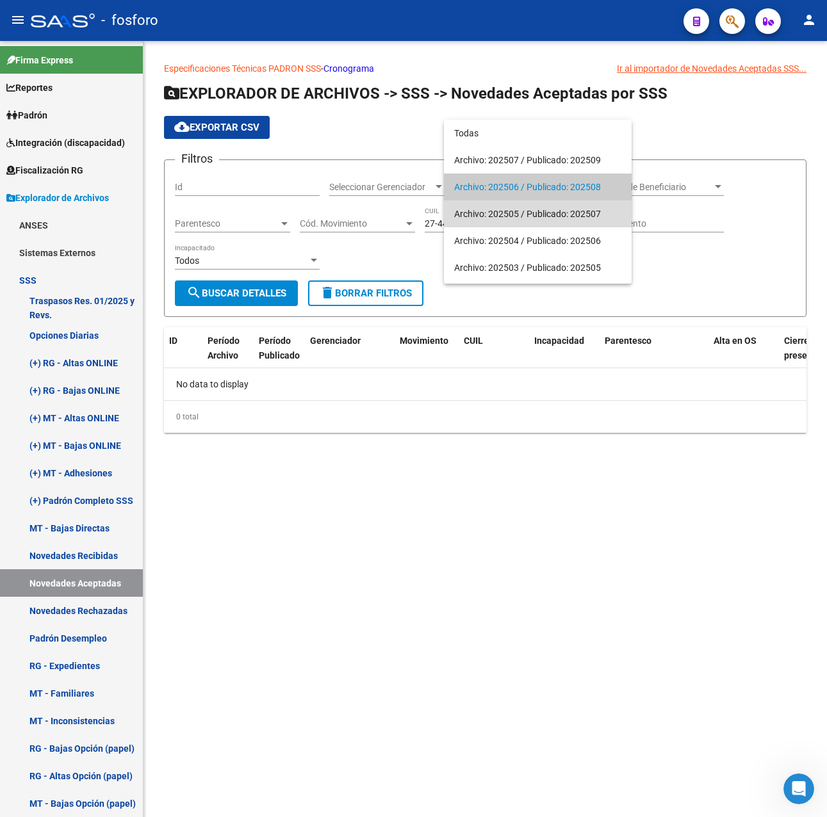
click at [521, 215] on span "Archivo: 202505 / Publicado: 202507" at bounding box center [537, 213] width 167 height 27
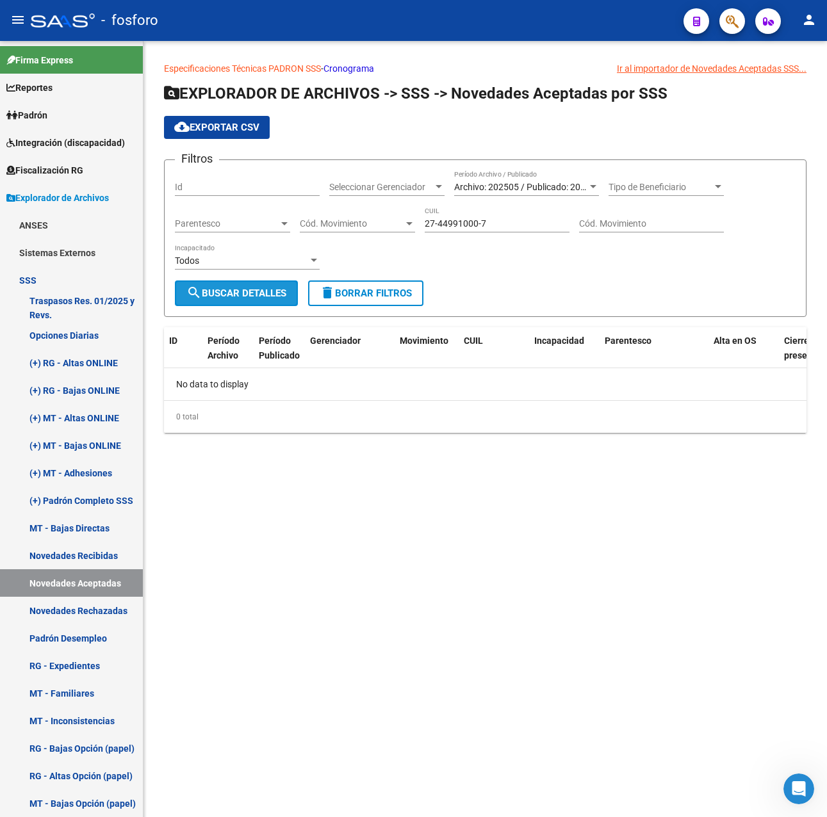
click at [254, 296] on span "search Buscar Detalles" at bounding box center [236, 294] width 100 height 12
